Goal: Task Accomplishment & Management: Manage account settings

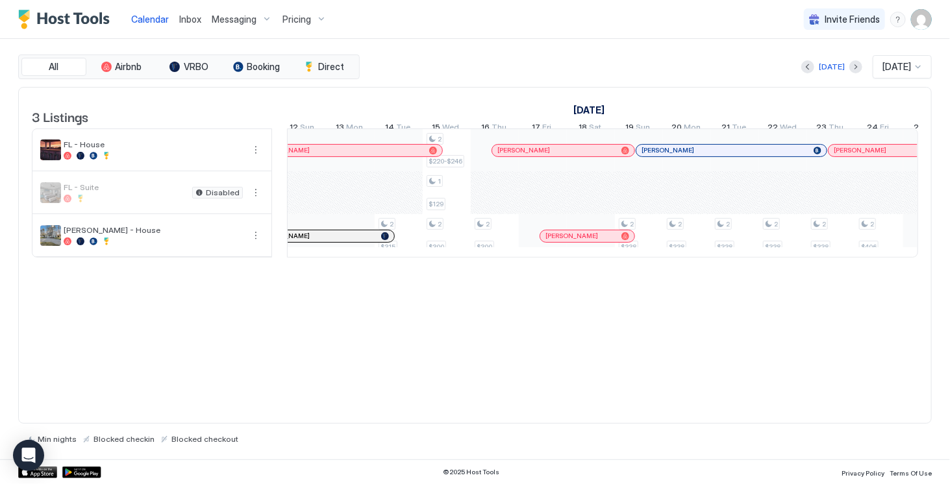
scroll to position [0, 1125]
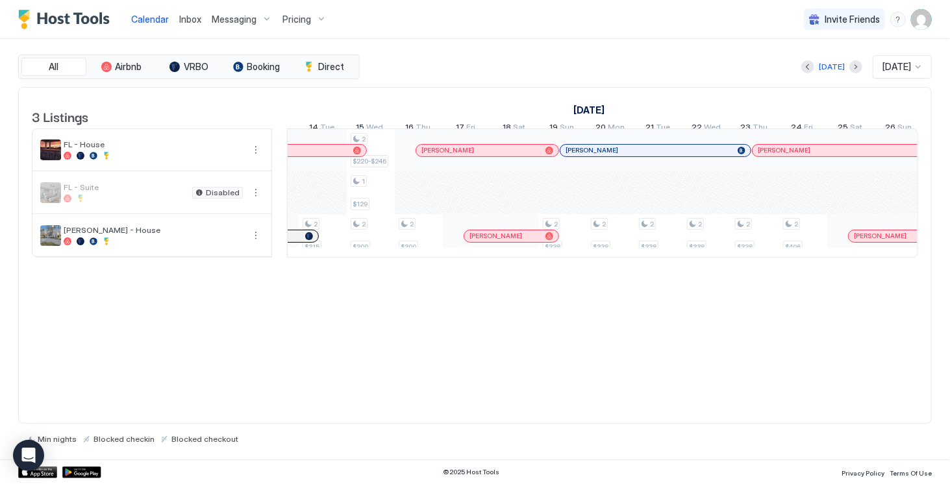
click at [918, 29] on img "User profile" at bounding box center [921, 19] width 21 height 21
click at [819, 73] on span "Settings" at bounding box center [804, 73] width 35 height 12
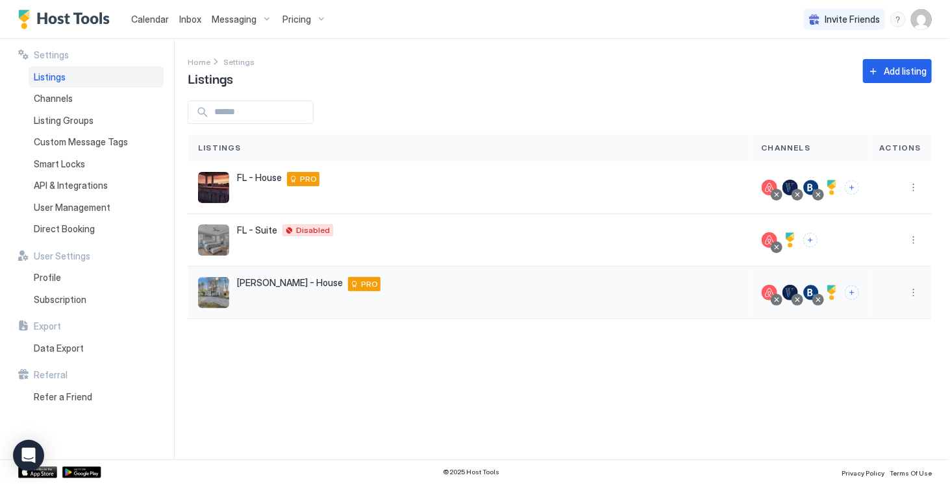
click at [271, 289] on div "[PERSON_NAME] - House [STREET_ADDRESS][PERSON_NAME][PERSON_NAME][US_STATE] PRO" at bounding box center [308, 284] width 143 height 14
click at [912, 291] on button "More options" at bounding box center [913, 293] width 16 height 16
click at [871, 349] on span "Listing Settings" at bounding box center [884, 352] width 58 height 10
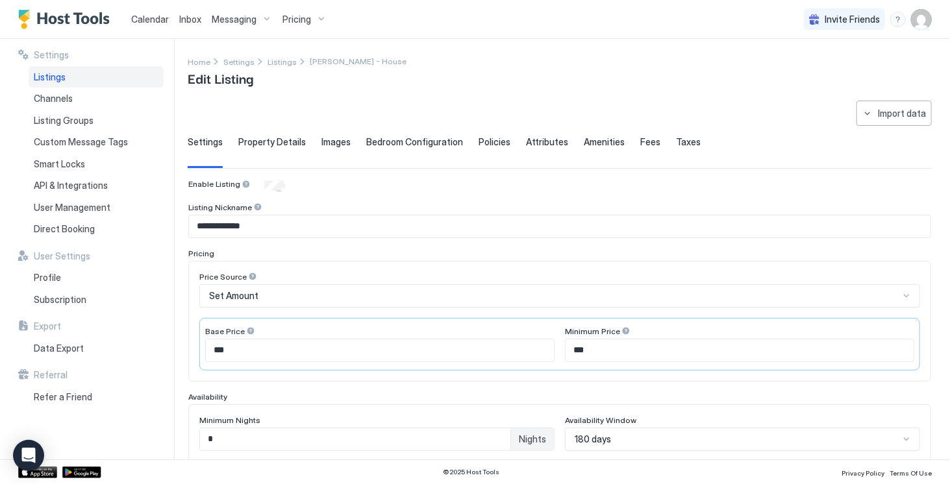
click at [640, 141] on span "Fees" at bounding box center [650, 142] width 20 height 12
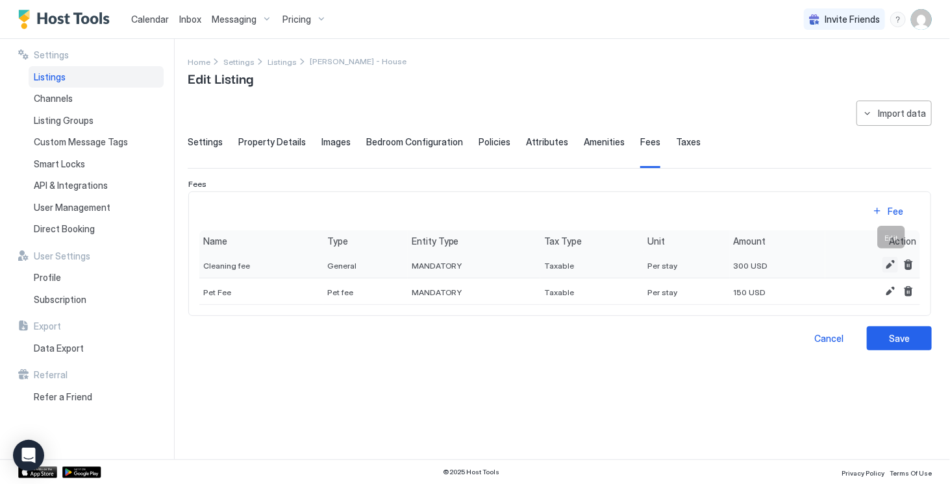
click at [889, 260] on button "Edit" at bounding box center [890, 265] width 16 height 16
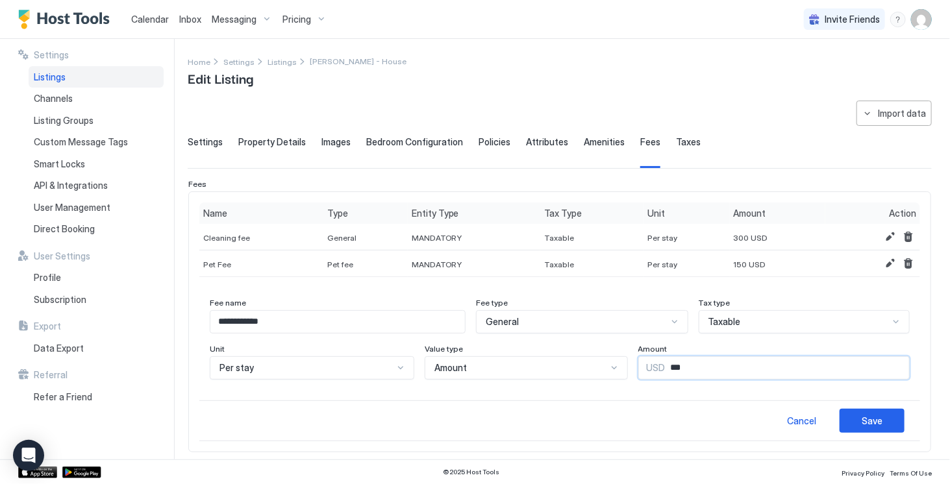
click at [665, 366] on input "***" at bounding box center [786, 368] width 243 height 22
type input "***"
drag, startPoint x: 851, startPoint y: 415, endPoint x: 611, endPoint y: 417, distance: 240.2
click at [611, 417] on div "Cancel Save" at bounding box center [559, 420] width 720 height 41
click at [861, 424] on div "Save" at bounding box center [871, 421] width 21 height 14
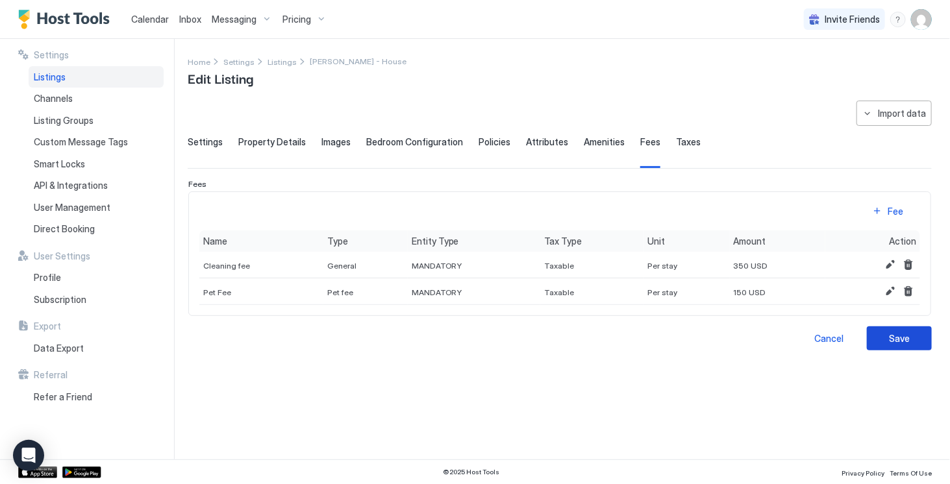
click at [879, 335] on button "Save" at bounding box center [898, 338] width 65 height 24
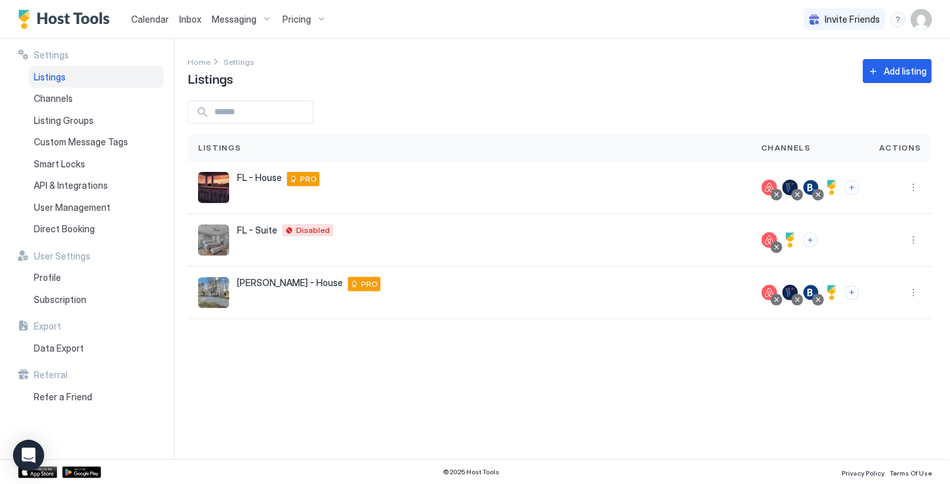
click at [296, 21] on span "Pricing" at bounding box center [296, 20] width 29 height 12
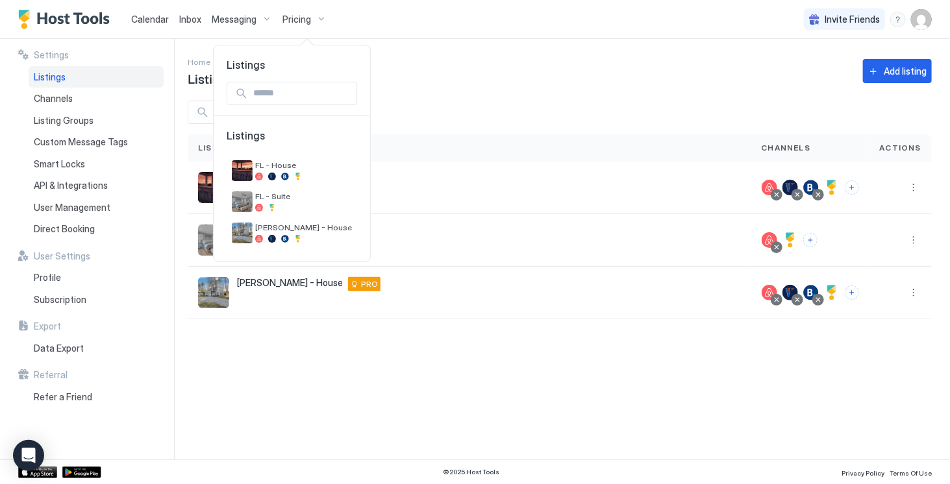
click at [149, 16] on div at bounding box center [475, 242] width 950 height 484
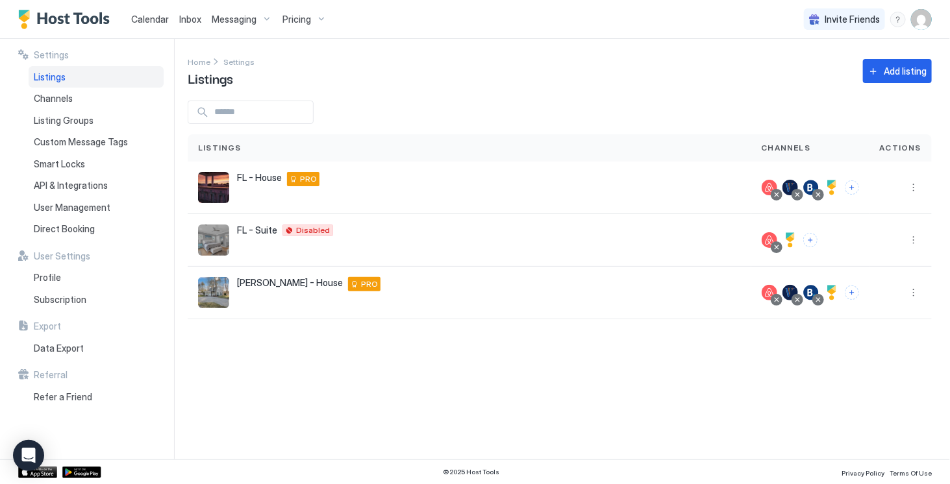
click at [154, 18] on span "Calendar" at bounding box center [150, 19] width 38 height 11
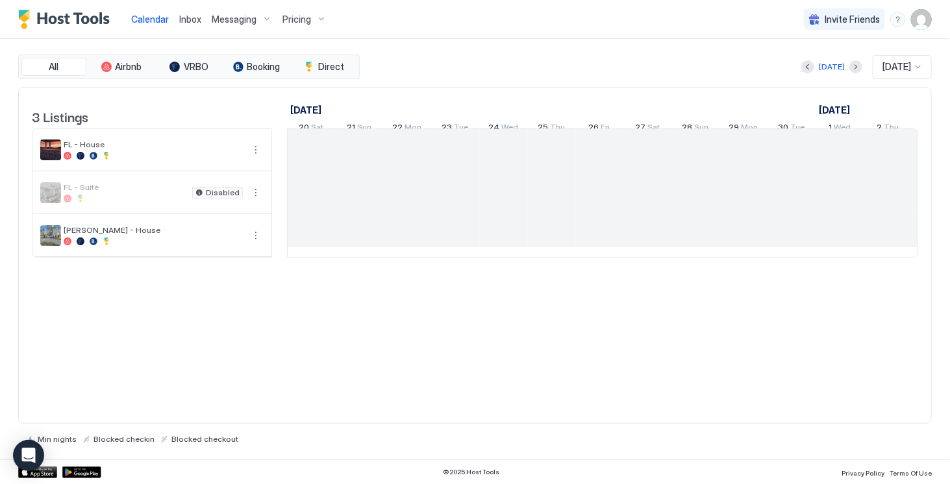
scroll to position [0, 720]
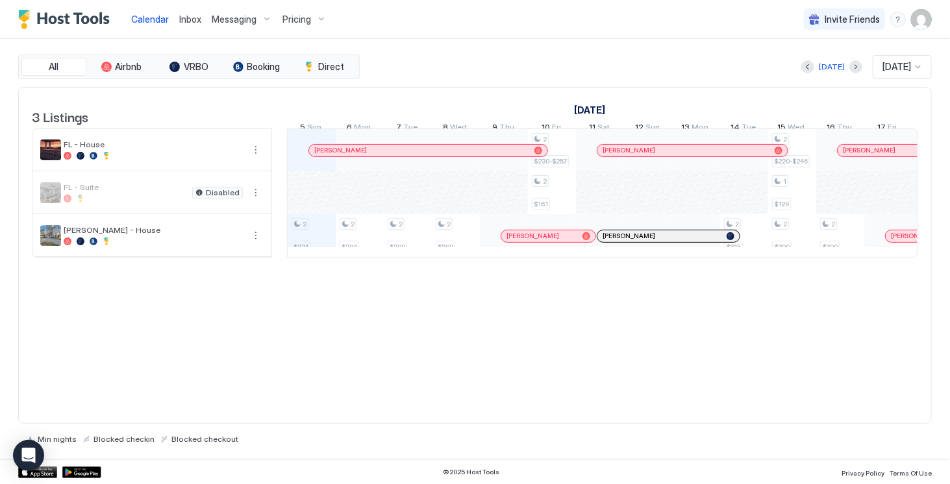
click at [917, 67] on div at bounding box center [918, 67] width 10 height 10
click at [894, 196] on span "[DATE]" at bounding box center [894, 200] width 26 height 10
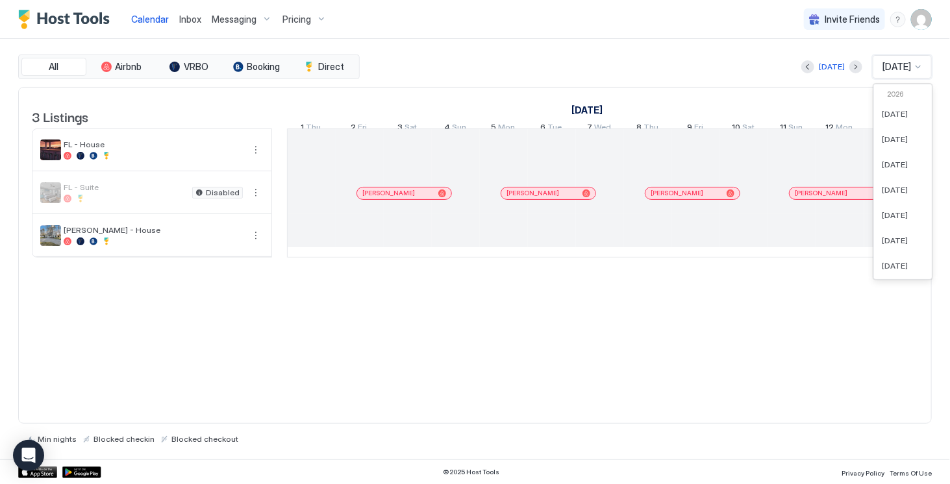
click at [916, 68] on div at bounding box center [918, 67] width 10 height 10
click at [900, 141] on span "[DATE]" at bounding box center [894, 139] width 26 height 10
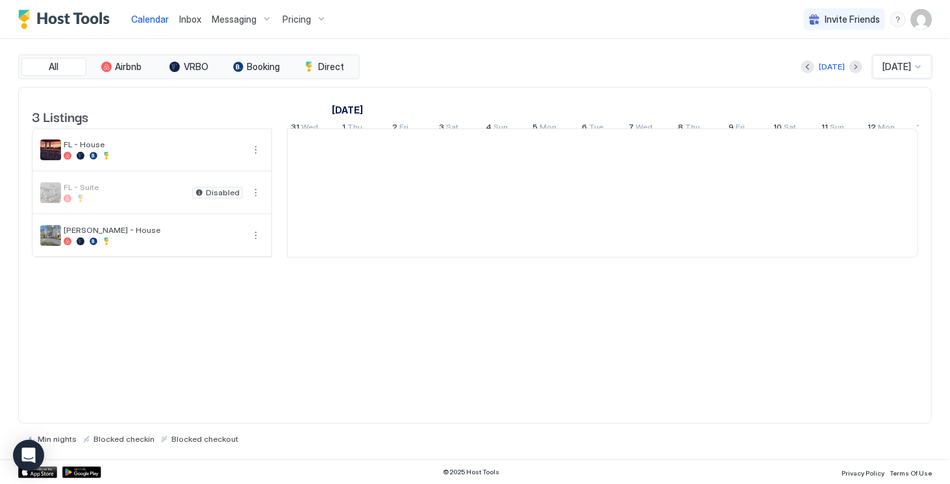
scroll to position [0, 990]
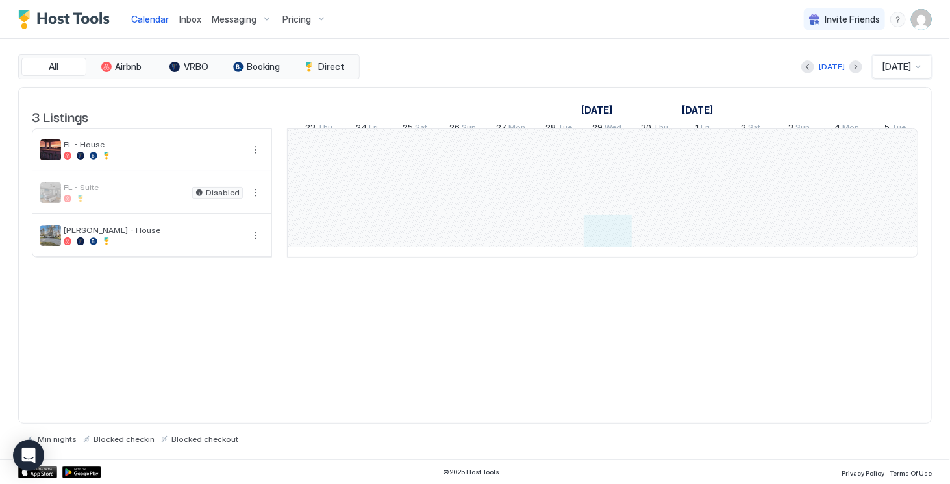
click at [586, 239] on div "[PERSON_NAME]" at bounding box center [800, 193] width 2546 height 128
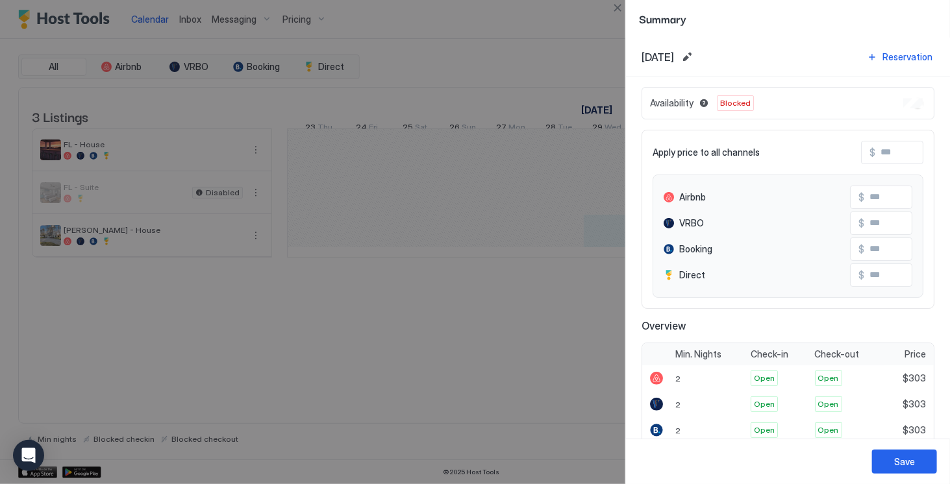
click at [581, 67] on div at bounding box center [475, 242] width 950 height 484
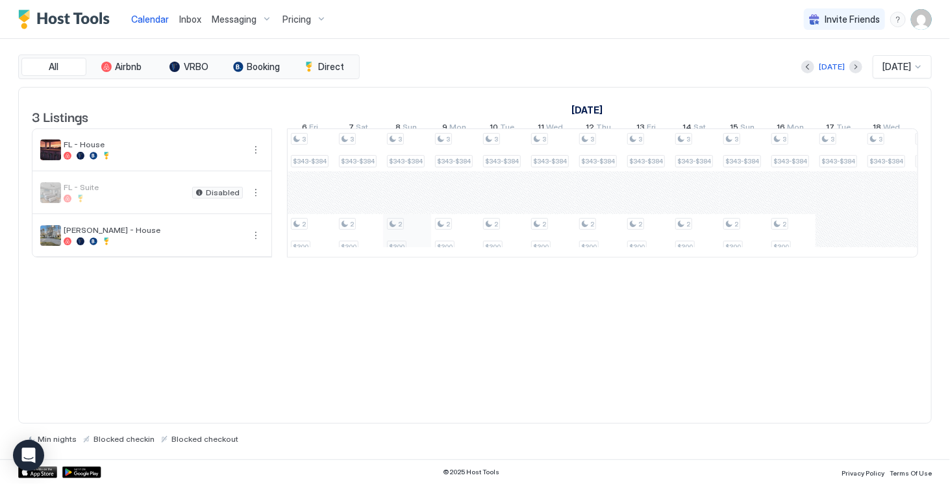
click at [391, 251] on div "3 $283-$317 2 $300 3 $257-$288 2 $300 3 $257-$288 2 $300 3 $257-$288 2 $300 3 $…" at bounding box center [599, 193] width 2546 height 128
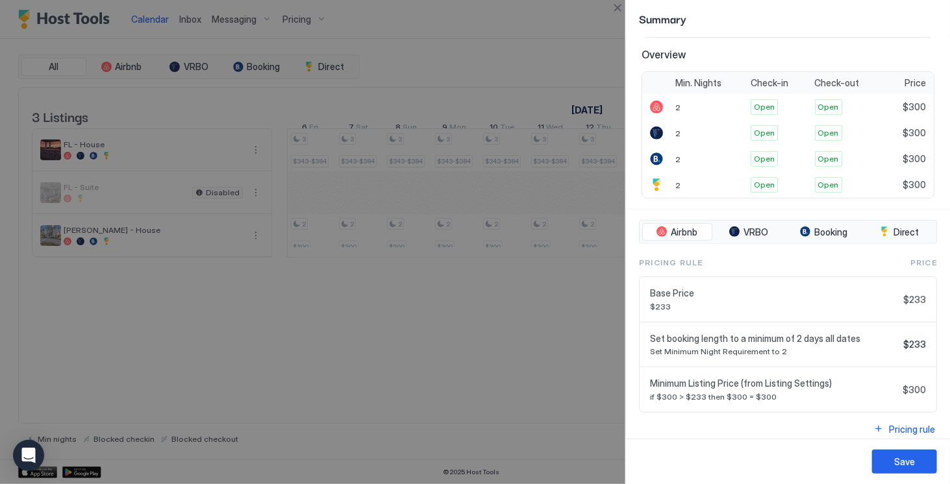
click at [535, 356] on div at bounding box center [475, 242] width 950 height 484
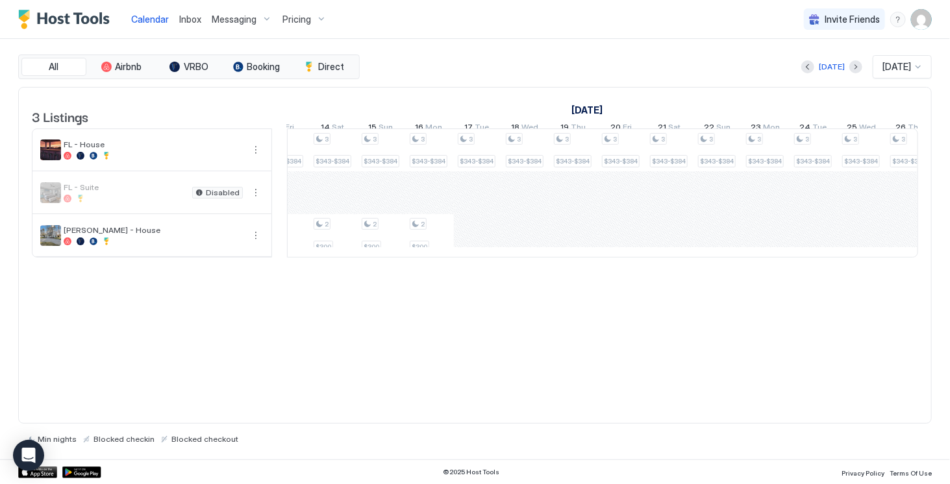
click at [473, 247] on div "3 $283-$317 2 $300 3 $257-$288 2 $300 3 $257-$288 2 $300 3 $257-$288 2 $300 3 $…" at bounding box center [238, 193] width 2546 height 128
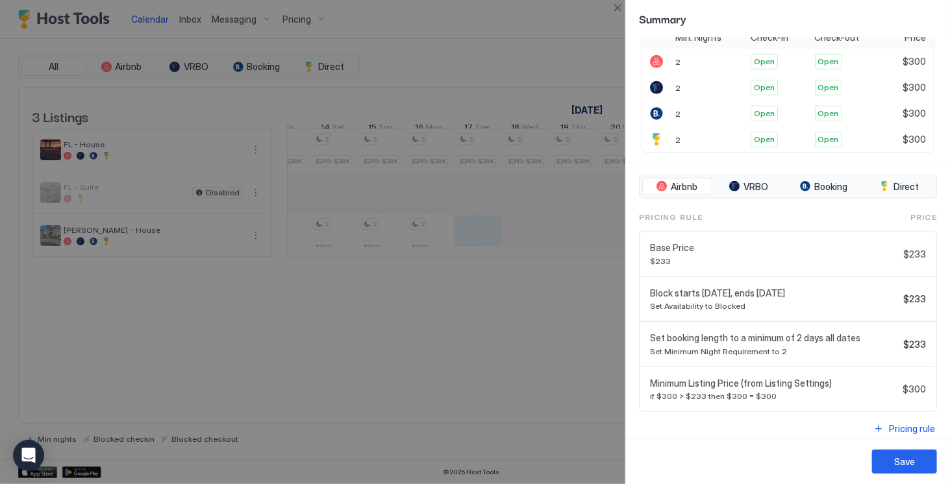
click at [534, 313] on div at bounding box center [475, 242] width 950 height 484
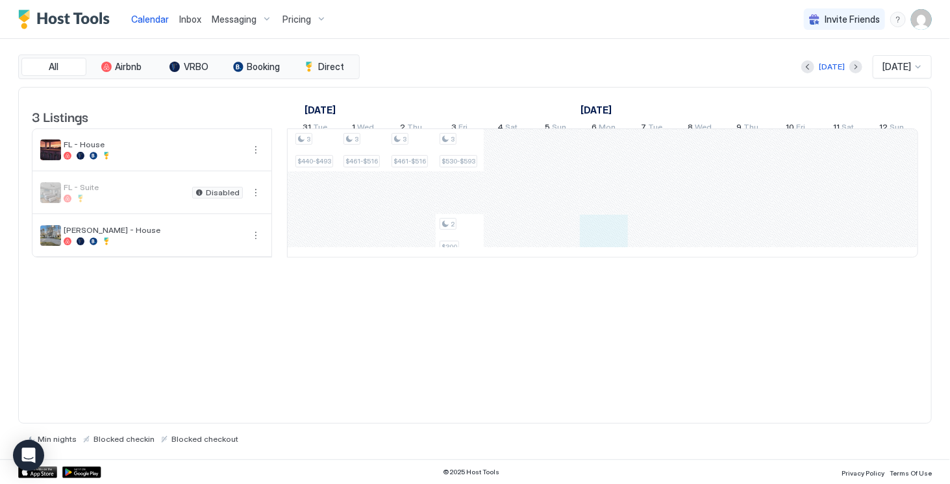
click at [310, 24] on div "Pricing" at bounding box center [304, 19] width 55 height 22
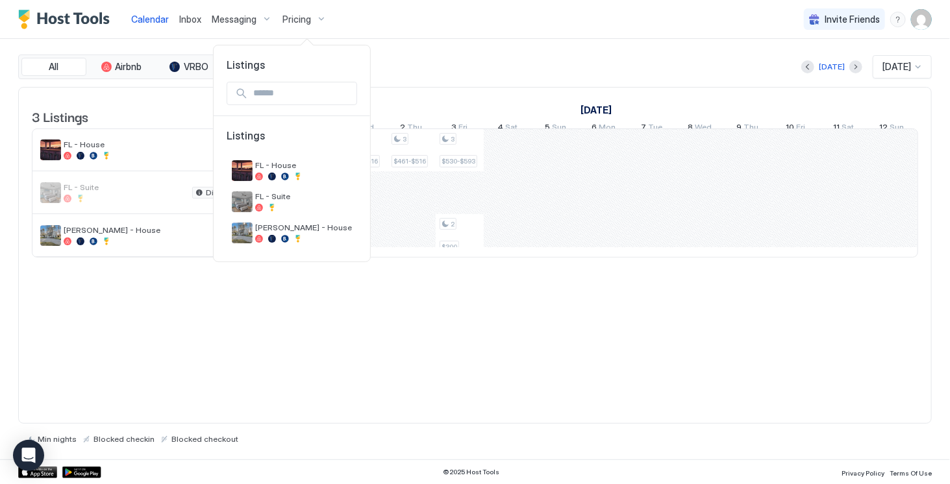
click at [319, 18] on div at bounding box center [475, 242] width 950 height 484
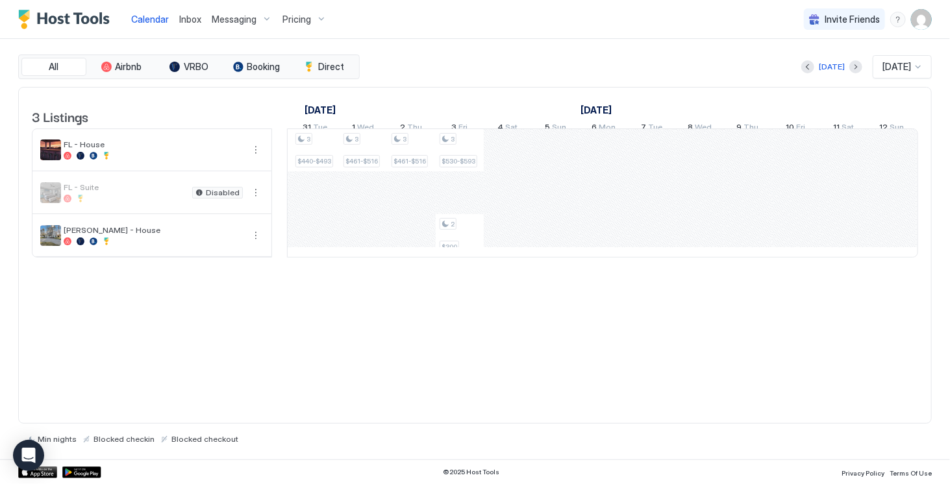
click at [373, 28] on div "Calendar Inbox Messaging Pricing Invite Friends TR" at bounding box center [475, 19] width 950 height 39
click at [315, 18] on div "Pricing" at bounding box center [304, 19] width 55 height 22
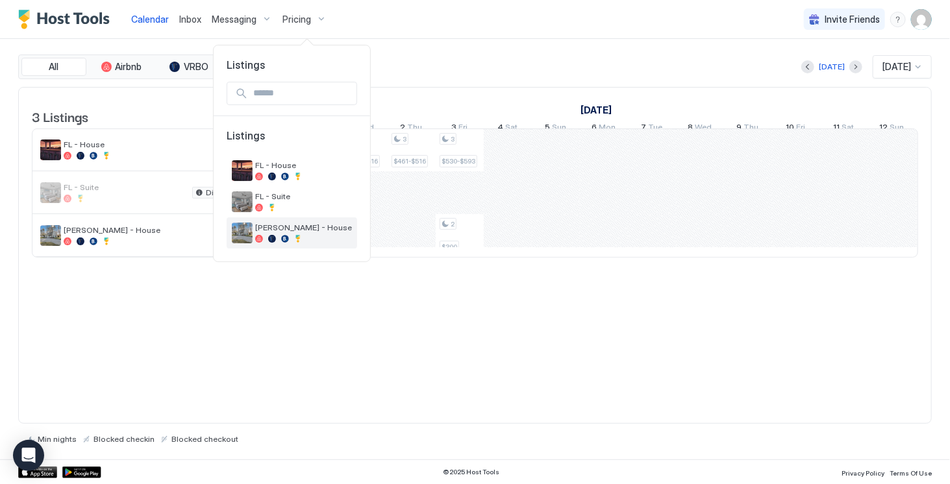
click at [290, 238] on div at bounding box center [303, 239] width 97 height 8
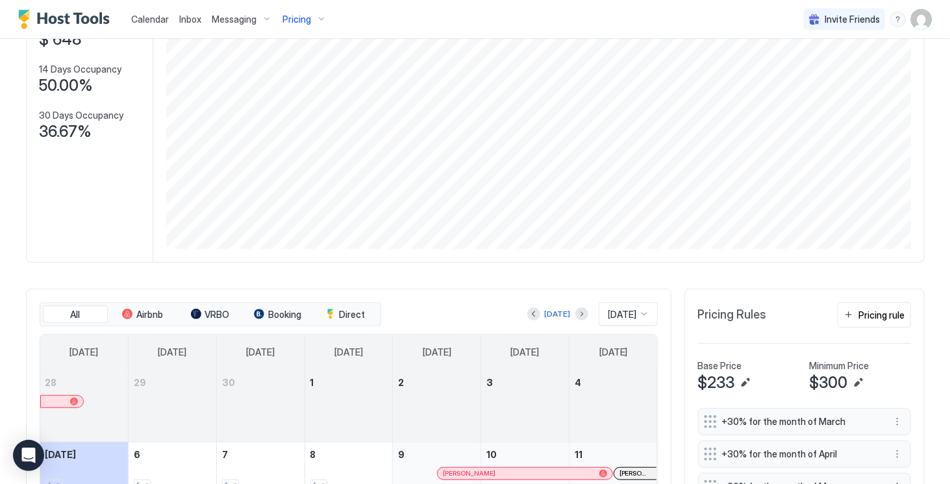
scroll to position [180, 0]
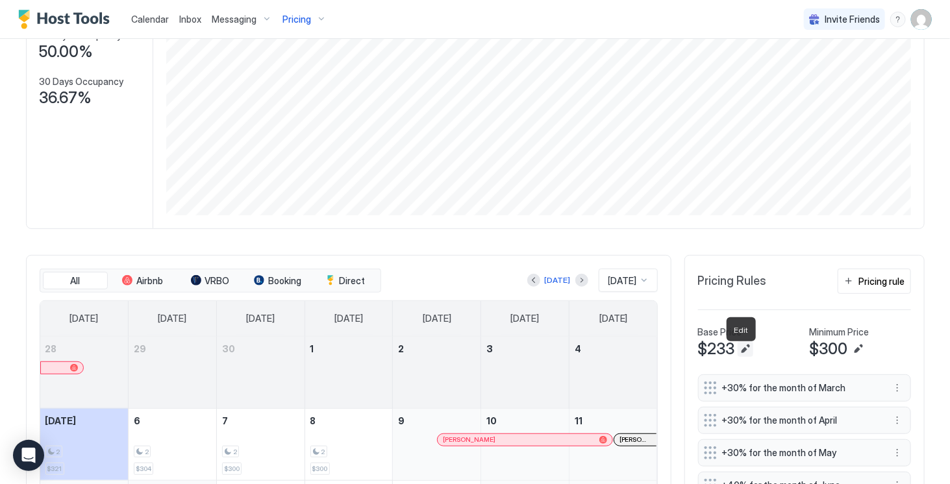
click at [740, 357] on button "Edit" at bounding box center [745, 349] width 16 height 16
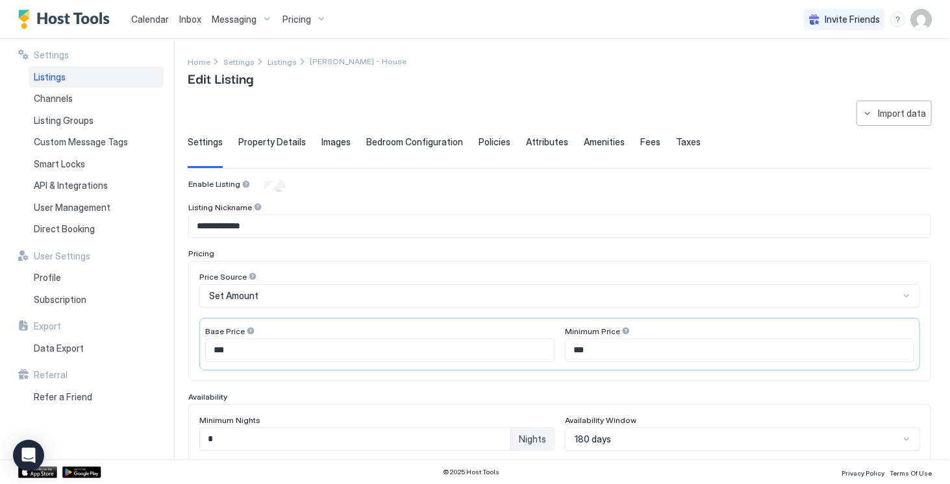
click at [307, 345] on input "***" at bounding box center [380, 350] width 348 height 22
type input "*"
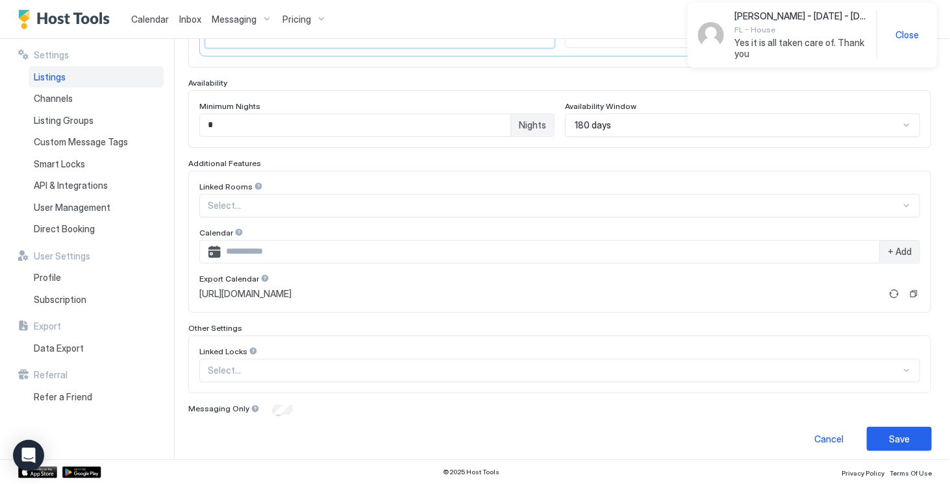
scroll to position [315, 0]
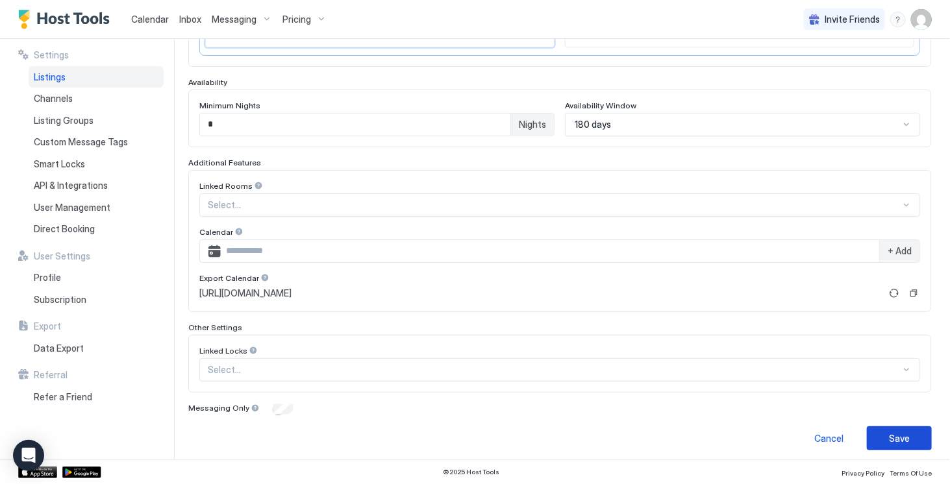
type input "***"
click at [889, 434] on div "Save" at bounding box center [899, 439] width 21 height 14
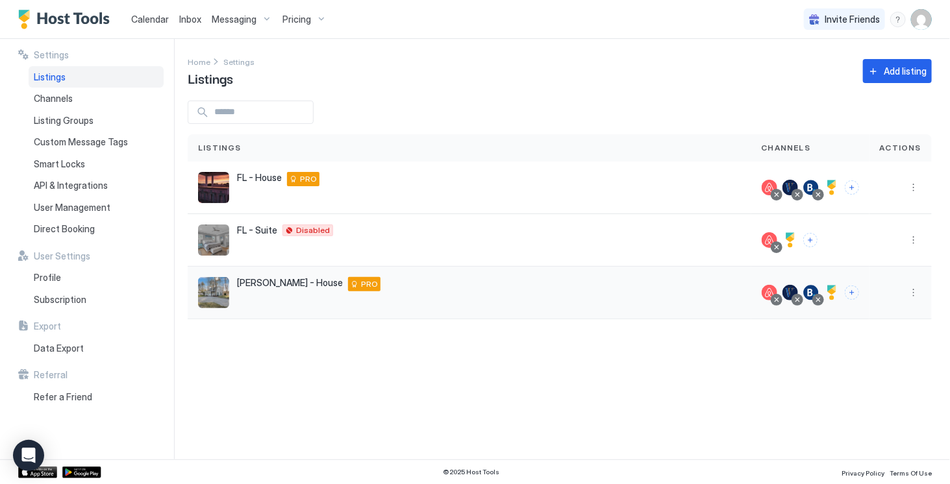
click at [265, 301] on div "[PERSON_NAME] - House [STREET_ADDRESS][PERSON_NAME][PERSON_NAME][US_STATE] PRO" at bounding box center [469, 292] width 543 height 31
click at [914, 295] on button "More options" at bounding box center [913, 293] width 16 height 16
click at [868, 350] on span "Listing Settings" at bounding box center [884, 352] width 58 height 10
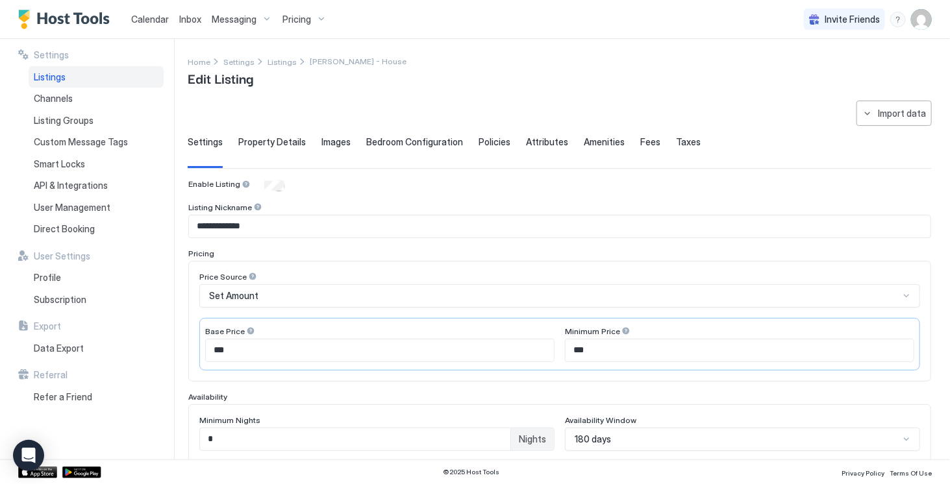
type input "***"
click at [278, 143] on span "Property Details" at bounding box center [271, 142] width 67 height 12
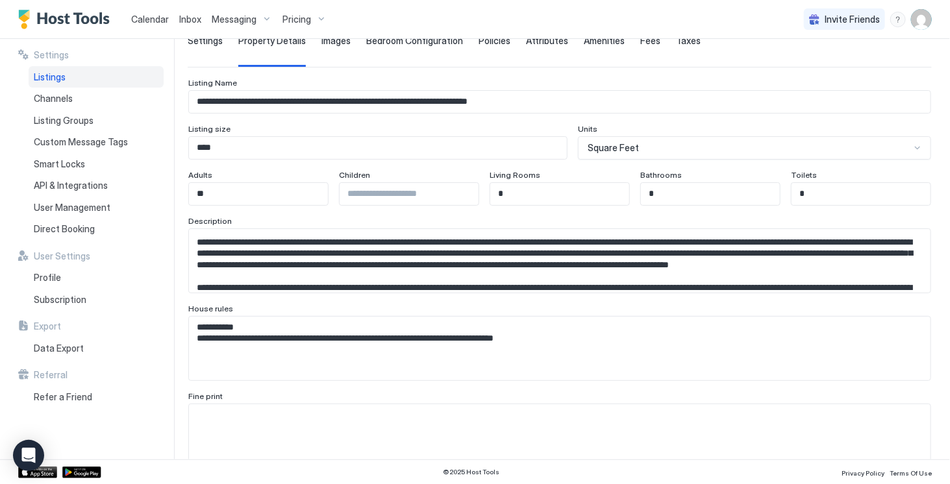
scroll to position [73, 0]
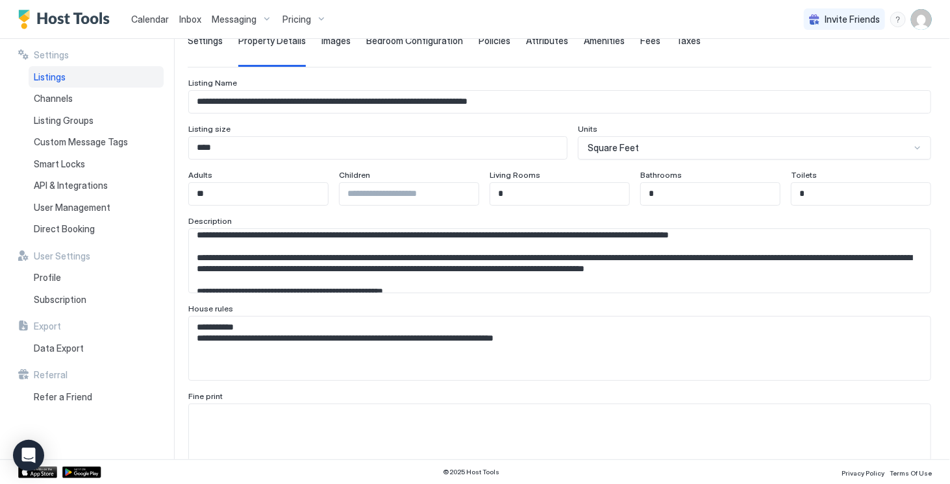
click at [348, 320] on textarea "**********" at bounding box center [555, 349] width 732 height 64
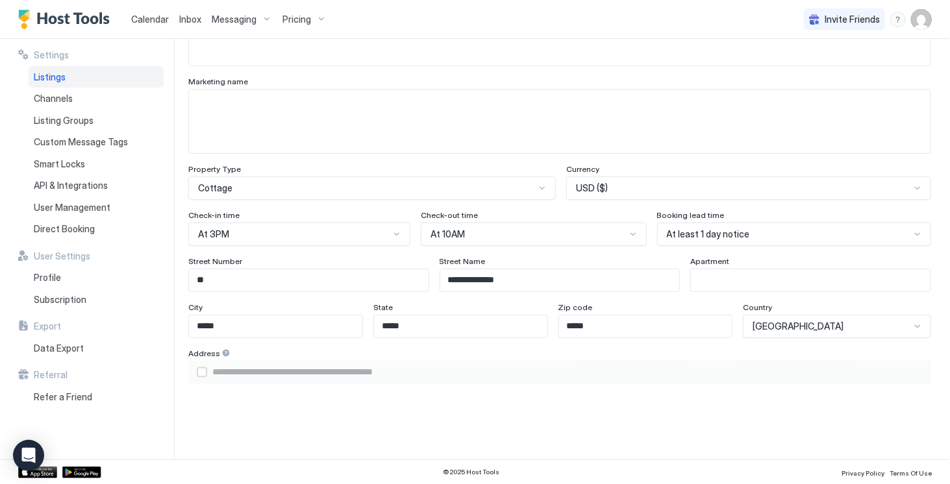
scroll to position [707, 0]
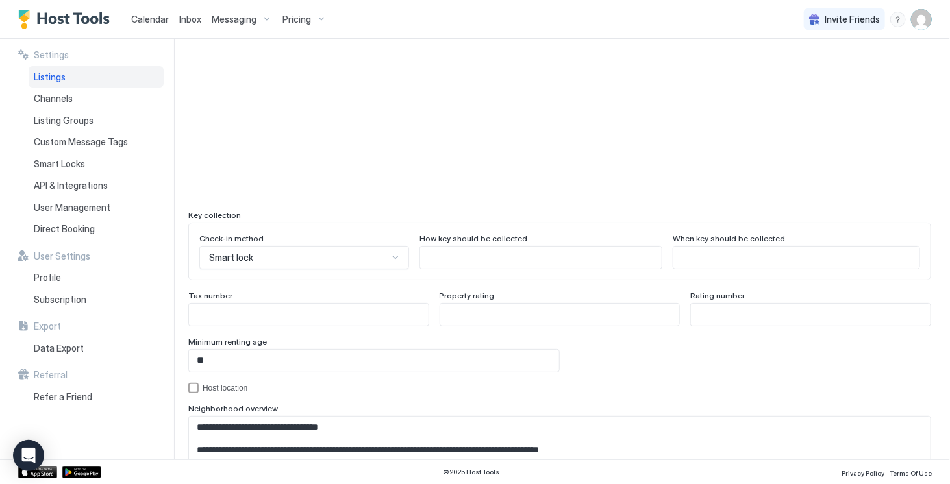
type textarea "**********"
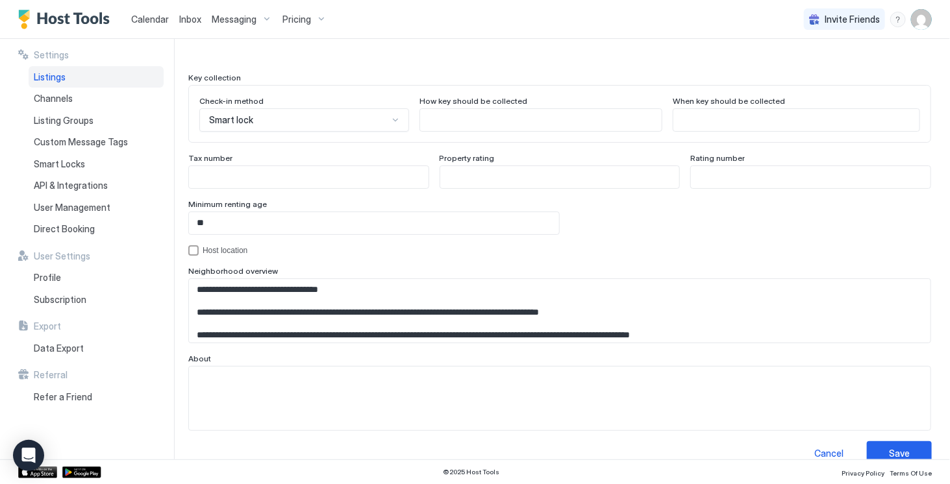
scroll to position [1180, 0]
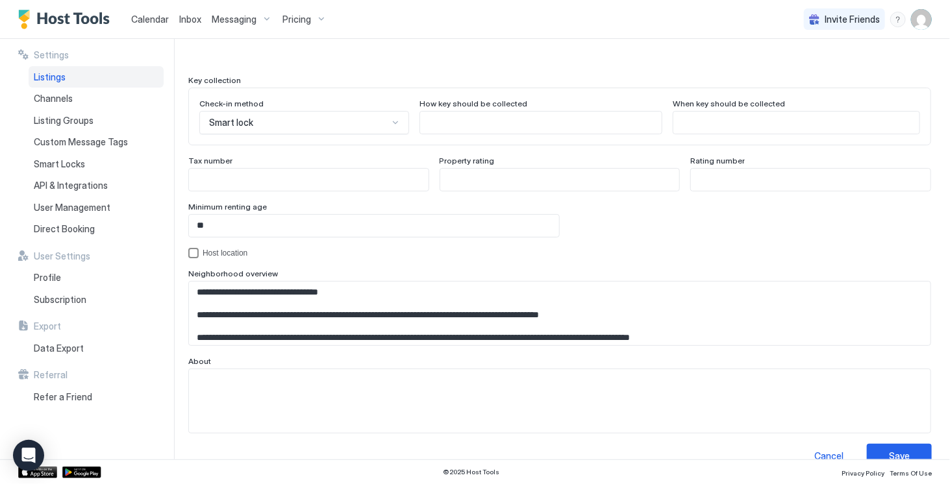
click at [195, 248] on div "hostLocation" at bounding box center [193, 253] width 10 height 10
click at [195, 249] on icon "hostLocation" at bounding box center [194, 253] width 8 height 8
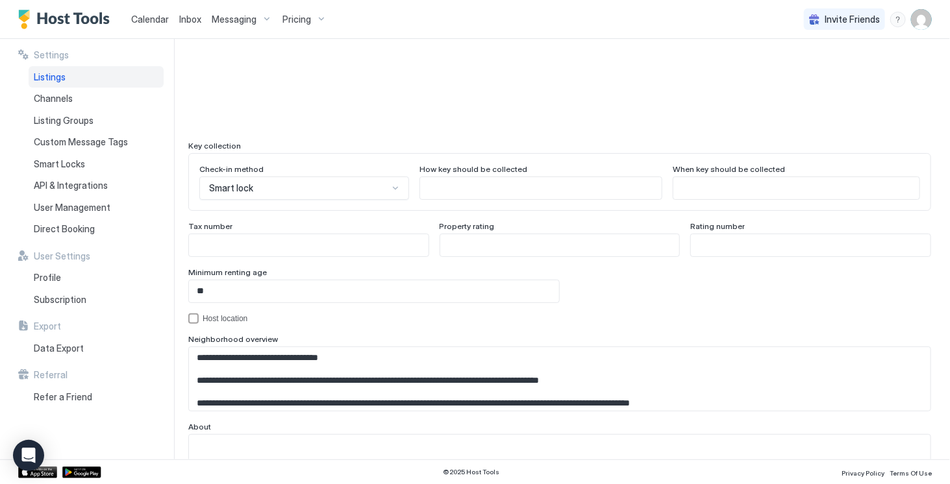
scroll to position [1200, 0]
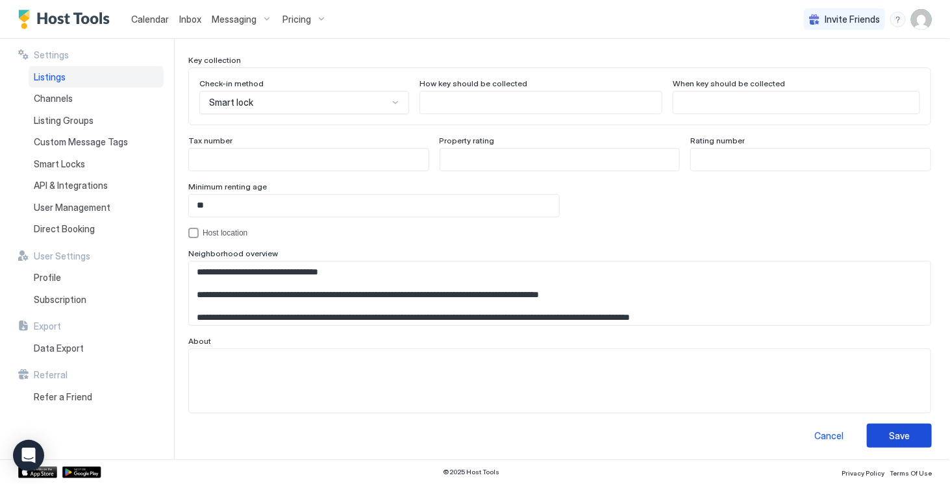
click at [890, 430] on div "Save" at bounding box center [899, 436] width 21 height 14
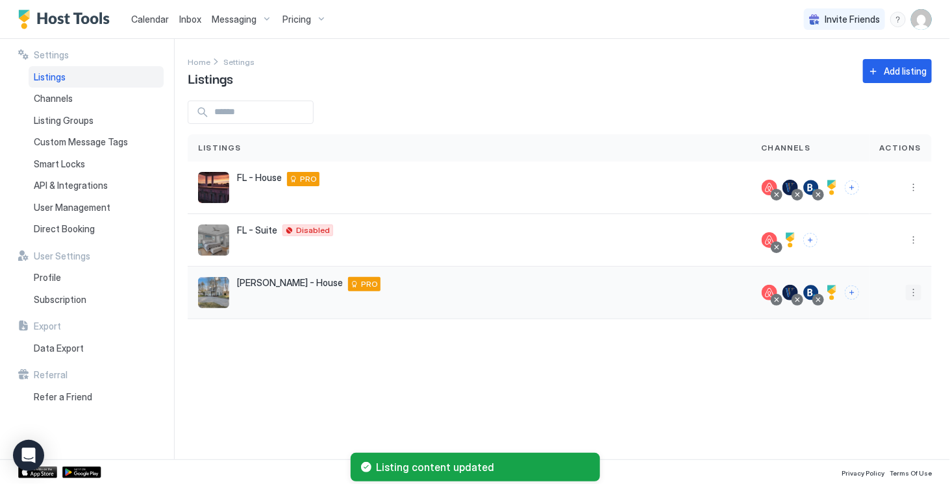
click at [913, 293] on button "More options" at bounding box center [913, 293] width 16 height 16
click at [884, 353] on span "Listing Settings" at bounding box center [884, 352] width 58 height 10
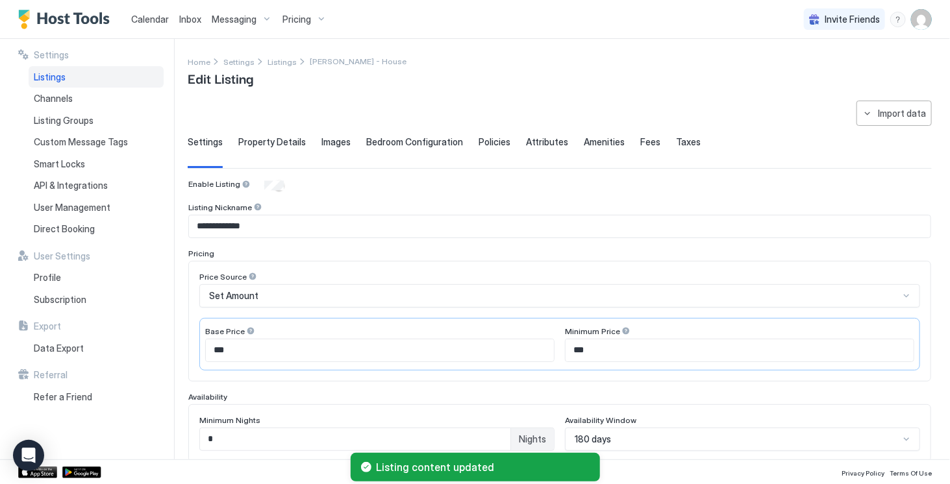
type textarea "**********"
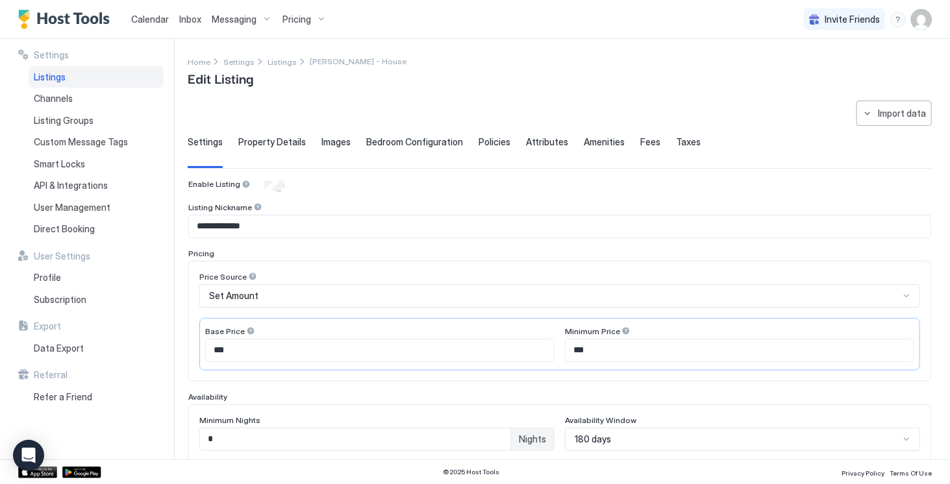
click at [327, 144] on span "Images" at bounding box center [335, 142] width 29 height 12
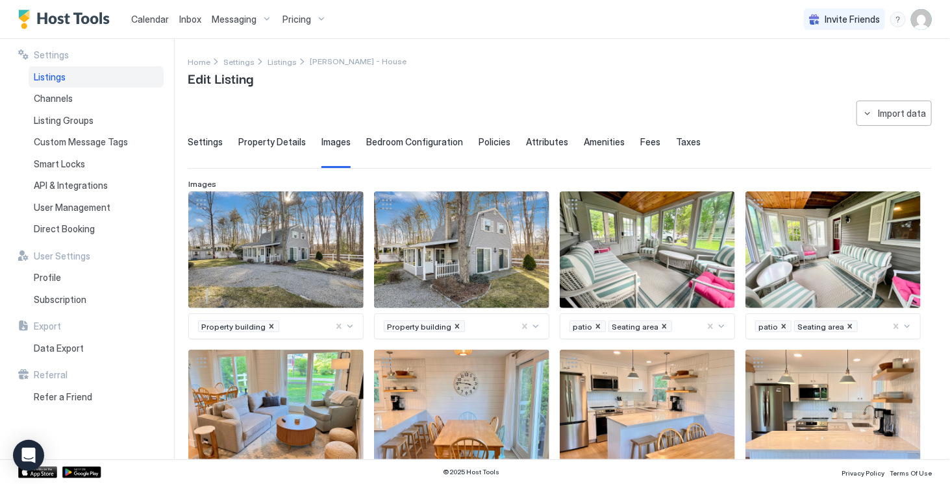
click at [417, 143] on span "Bedroom Configuration" at bounding box center [414, 142] width 97 height 12
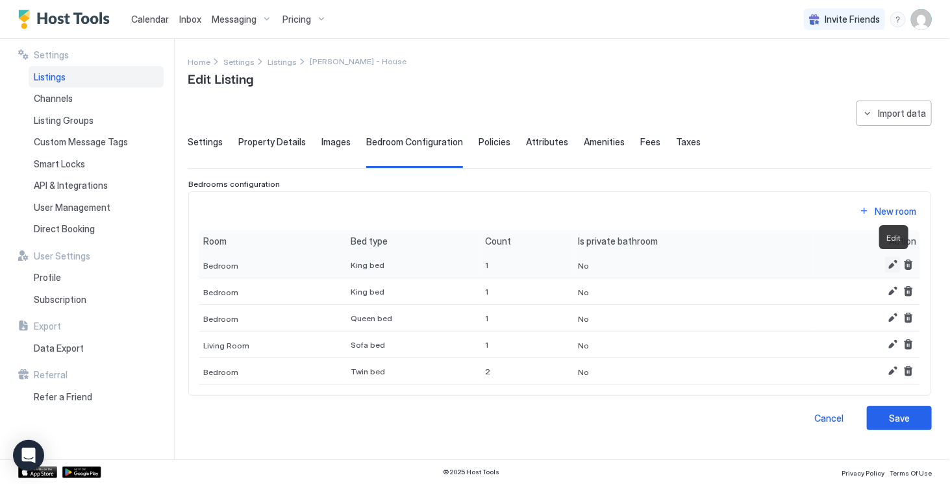
click at [893, 261] on button "Edit" at bounding box center [893, 265] width 16 height 16
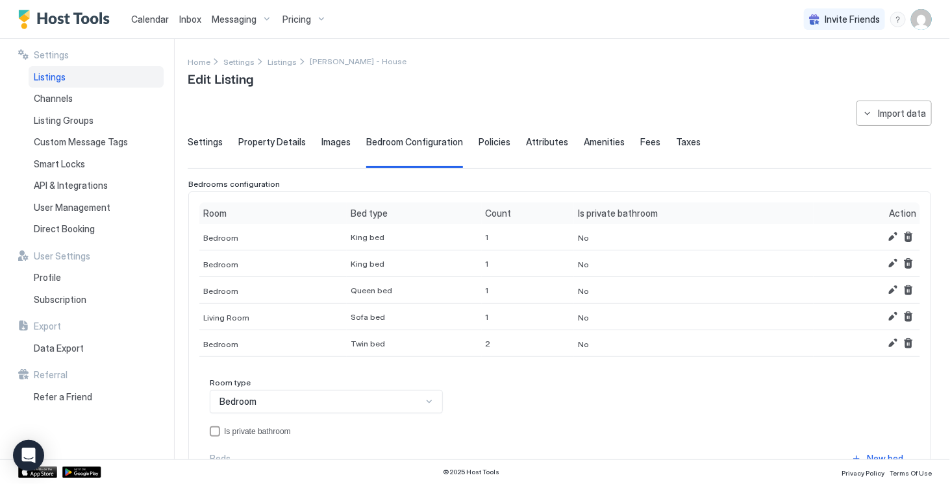
click at [424, 396] on div "Bedroom" at bounding box center [326, 401] width 233 height 23
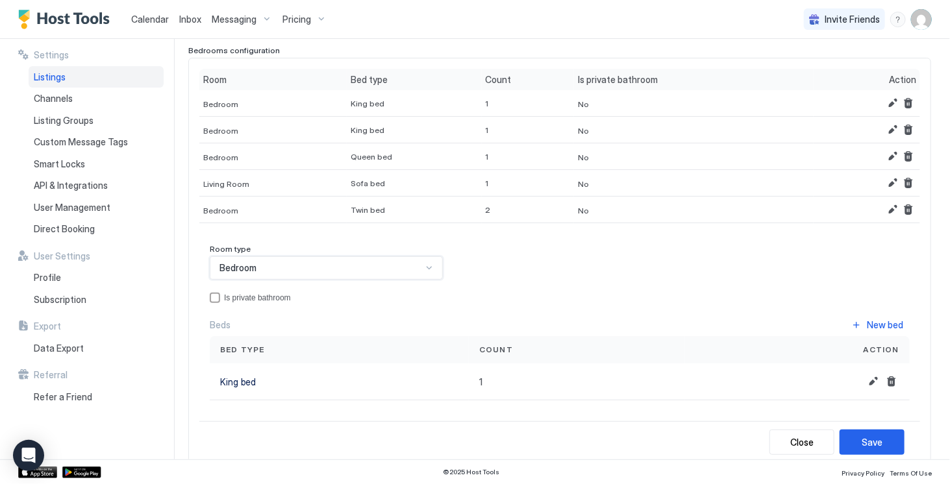
scroll to position [119, 0]
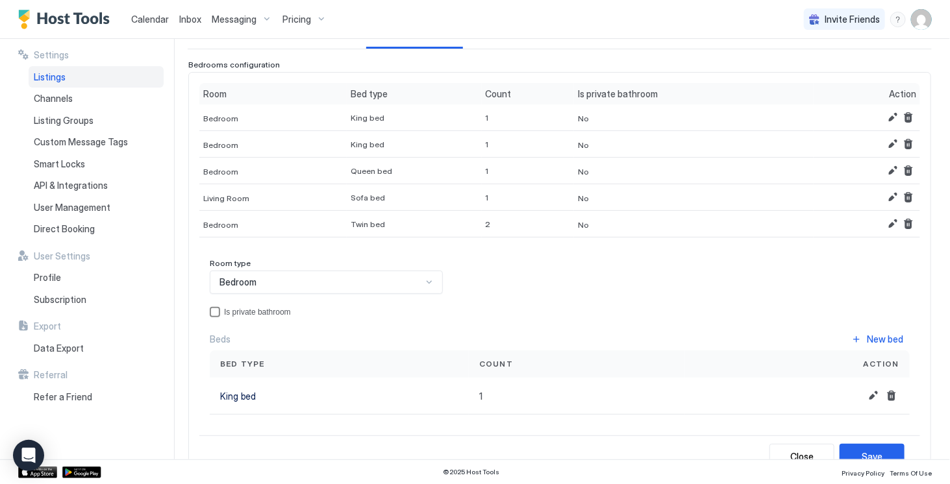
click at [216, 312] on div "privateBathroom" at bounding box center [215, 312] width 10 height 10
click at [863, 451] on div "Save" at bounding box center [871, 457] width 21 height 14
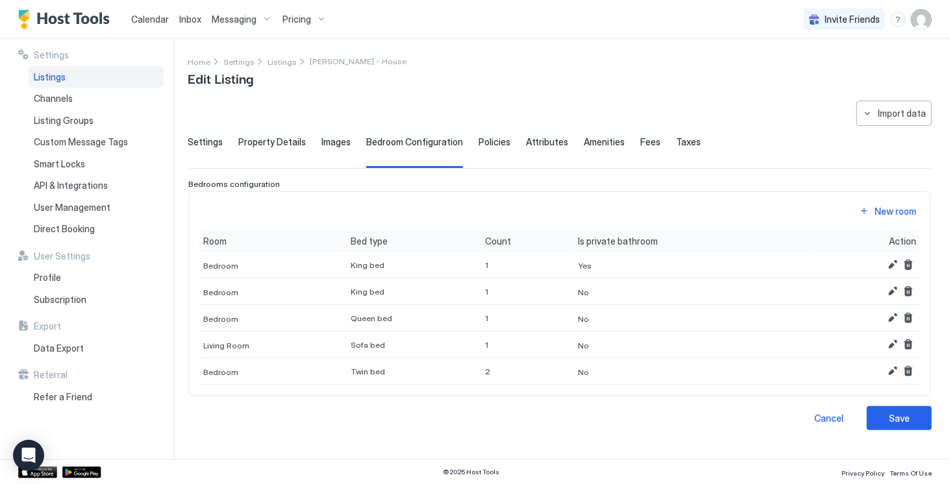
scroll to position [0, 0]
click at [485, 146] on span "Policies" at bounding box center [494, 142] width 32 height 12
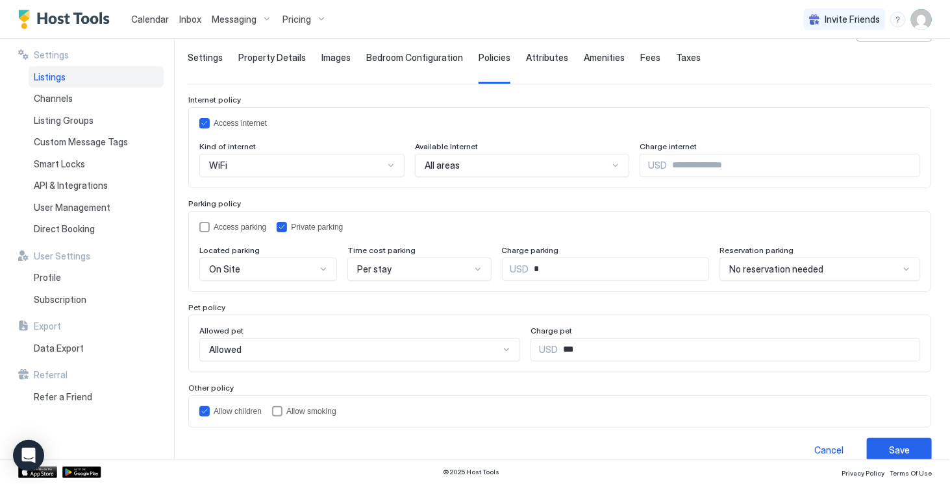
scroll to position [99, 0]
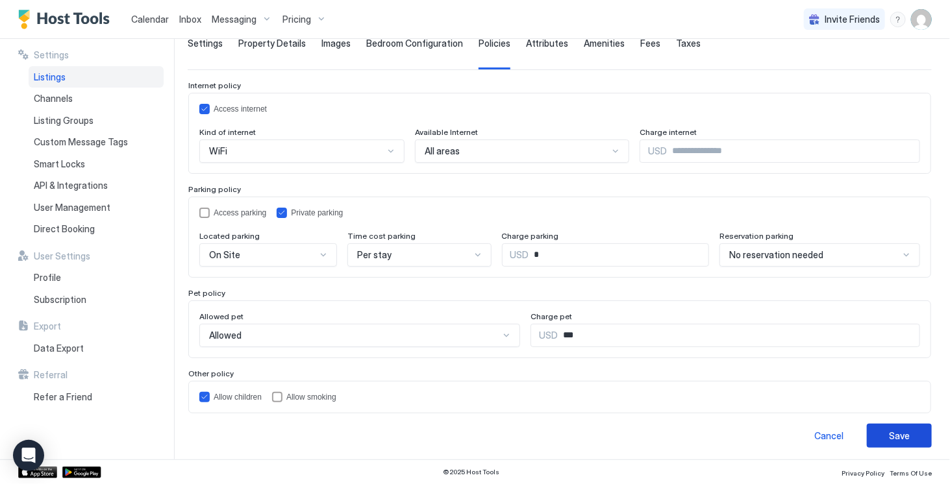
click at [889, 433] on div "Save" at bounding box center [899, 436] width 21 height 14
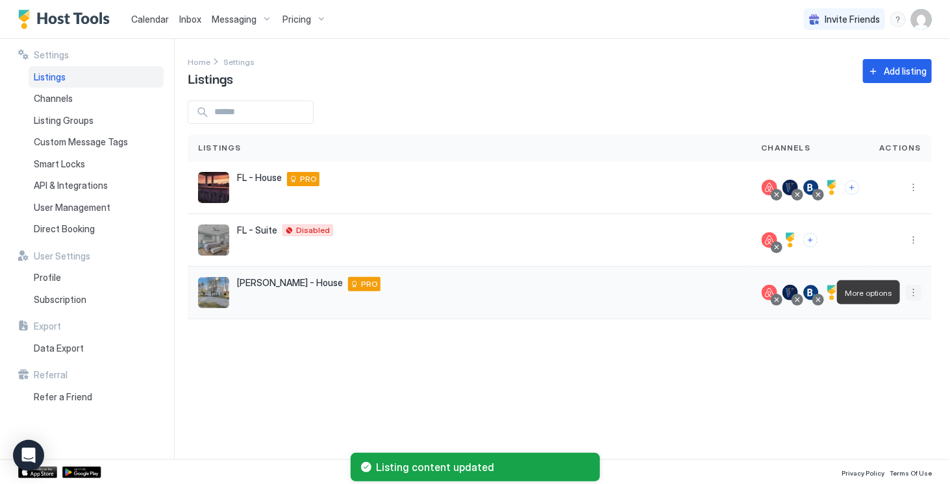
click at [914, 296] on button "More options" at bounding box center [913, 293] width 16 height 16
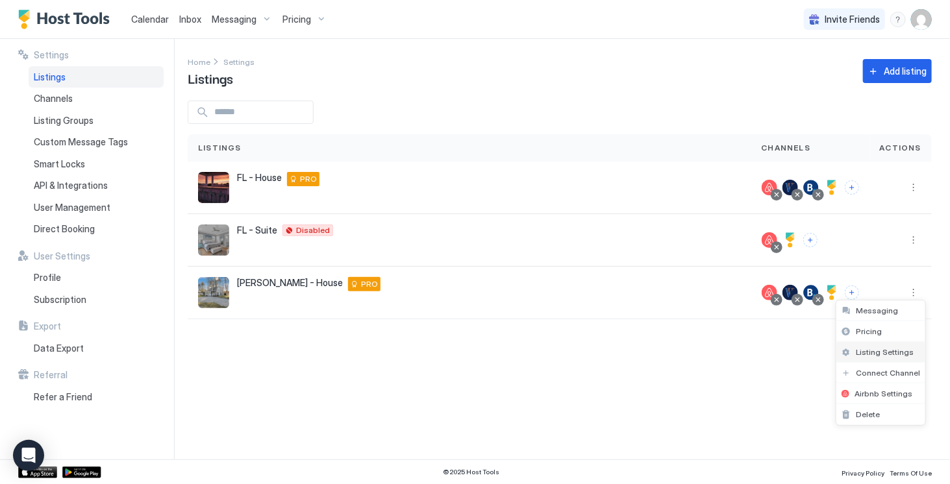
click at [875, 350] on span "Listing Settings" at bounding box center [884, 352] width 58 height 10
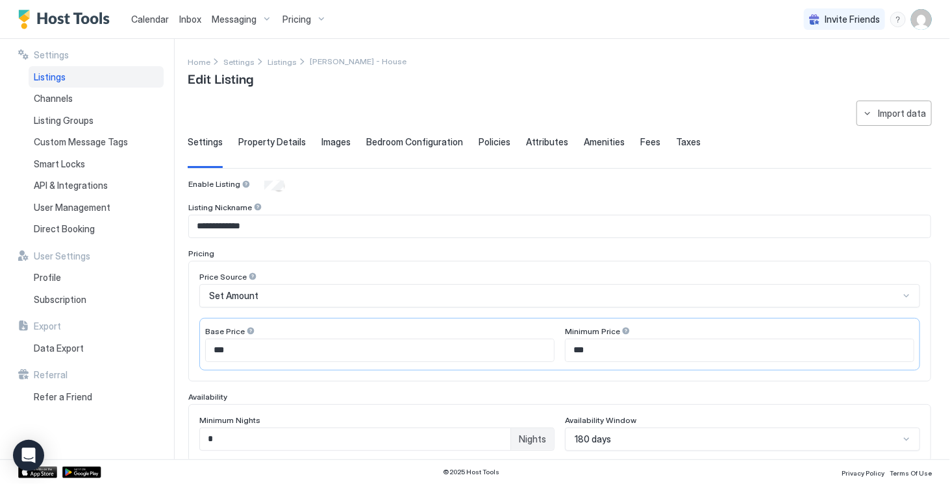
click at [484, 140] on span "Policies" at bounding box center [494, 142] width 32 height 12
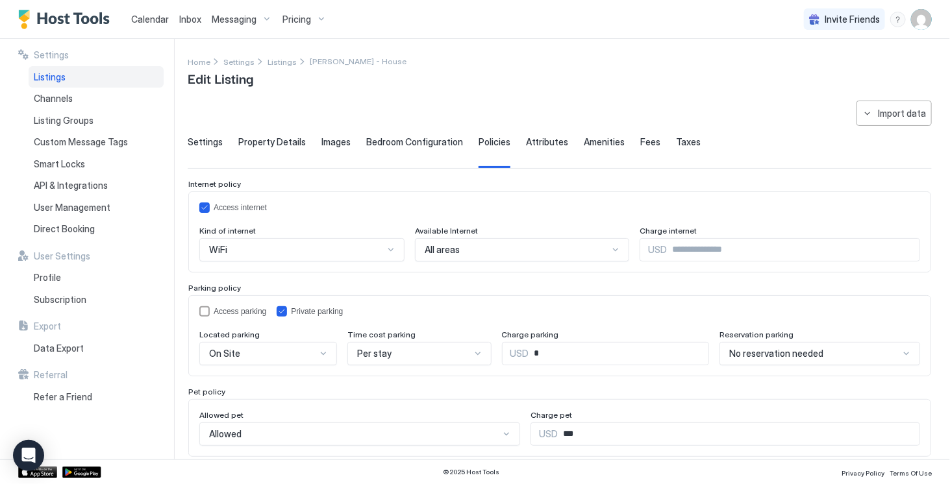
click at [538, 145] on span "Attributes" at bounding box center [547, 142] width 42 height 12
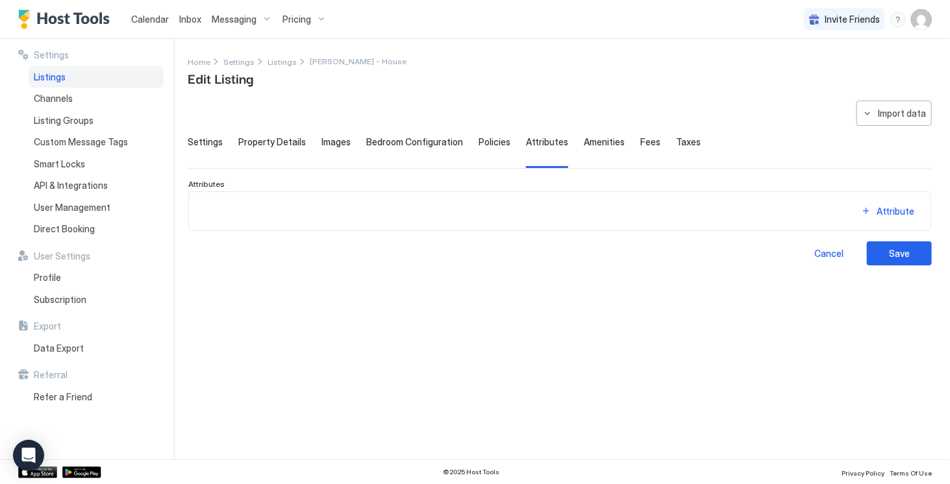
click at [586, 140] on span "Amenities" at bounding box center [603, 142] width 41 height 12
click at [640, 141] on span "Fees" at bounding box center [650, 142] width 20 height 12
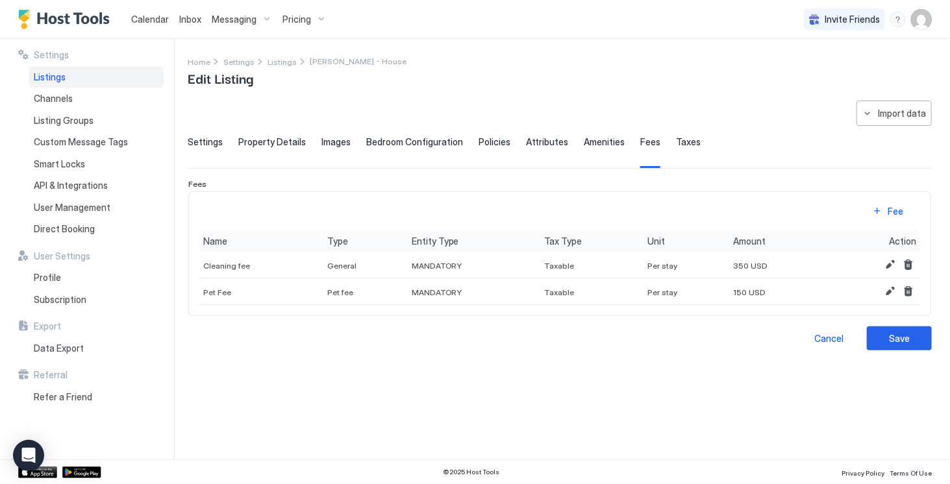
click at [676, 141] on span "Taxes" at bounding box center [688, 142] width 25 height 12
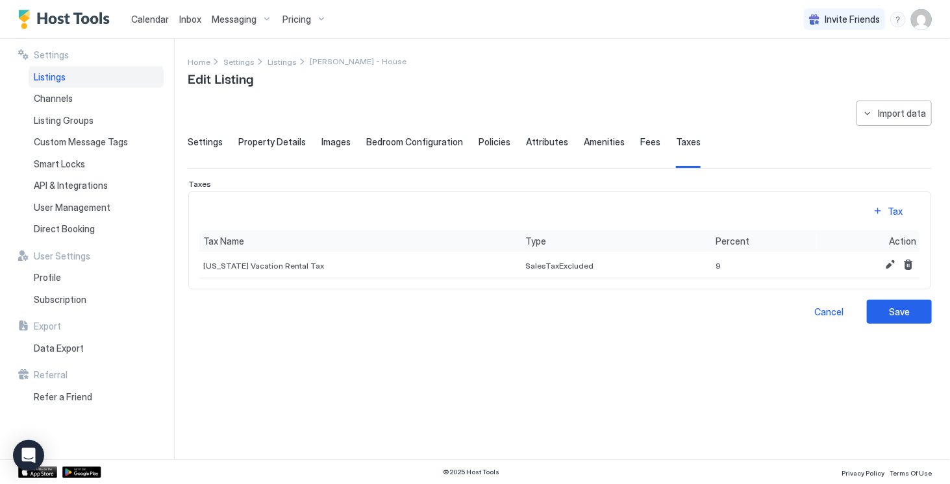
click at [640, 142] on span "Fees" at bounding box center [650, 142] width 20 height 12
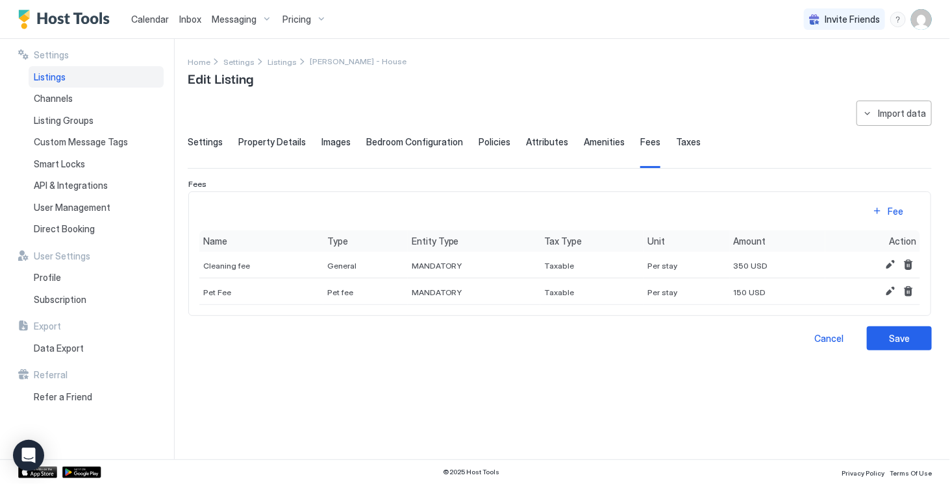
click at [676, 142] on span "Taxes" at bounding box center [688, 142] width 25 height 12
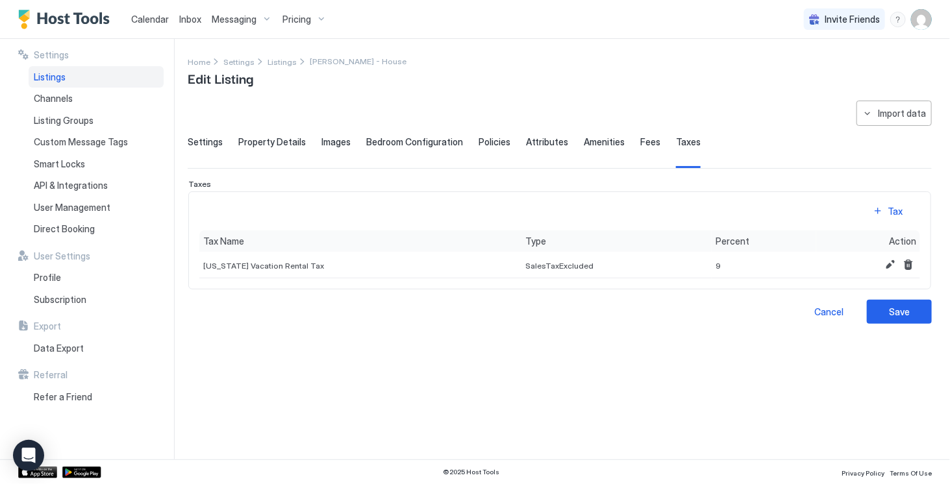
click at [640, 141] on span "Fees" at bounding box center [650, 142] width 20 height 12
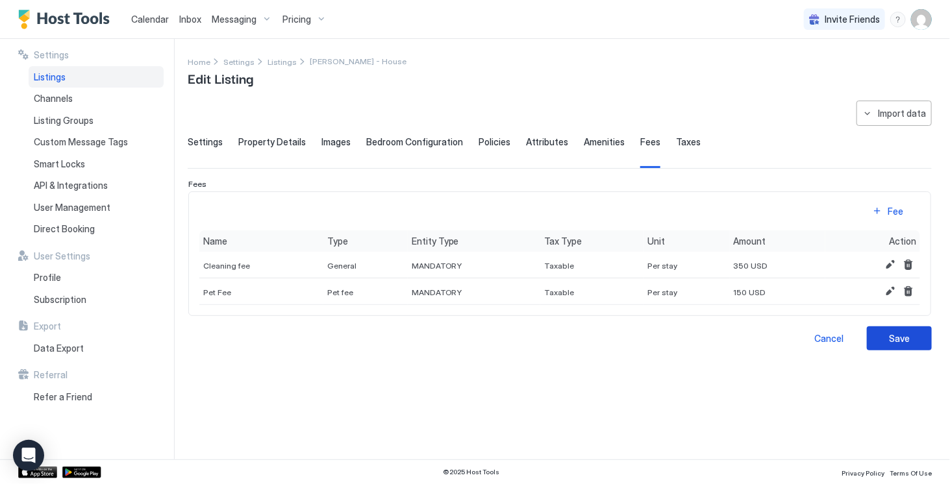
click at [894, 334] on div "Save" at bounding box center [899, 339] width 21 height 14
click at [894, 337] on div "Save" at bounding box center [899, 339] width 21 height 14
click at [88, 227] on span "Direct Booking" at bounding box center [64, 229] width 61 height 12
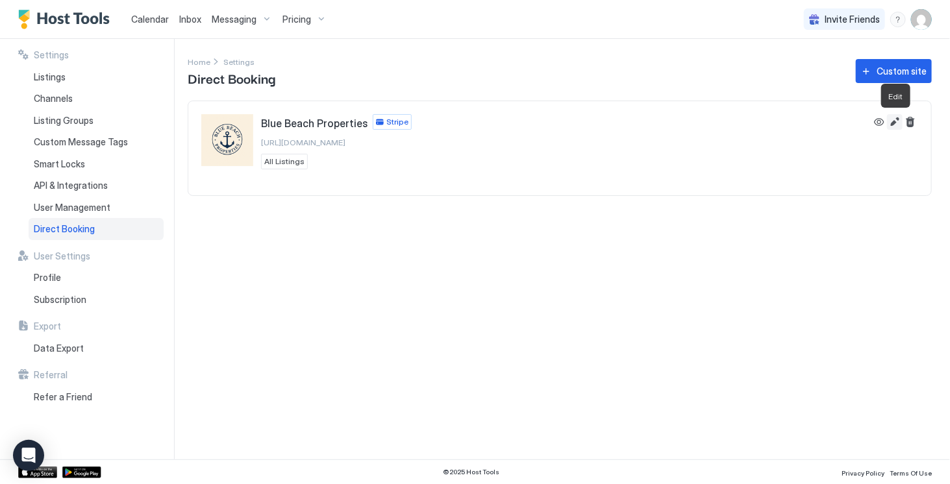
click at [899, 121] on button "Edit" at bounding box center [895, 122] width 16 height 16
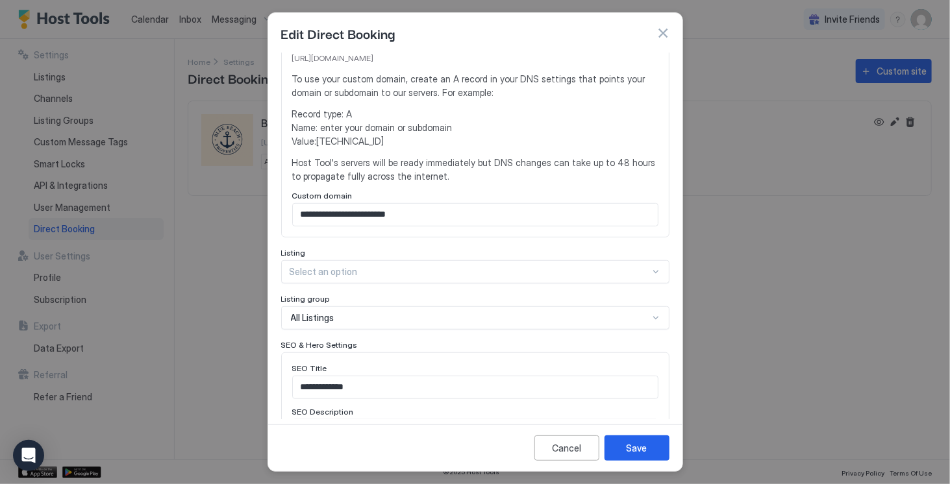
scroll to position [299, 0]
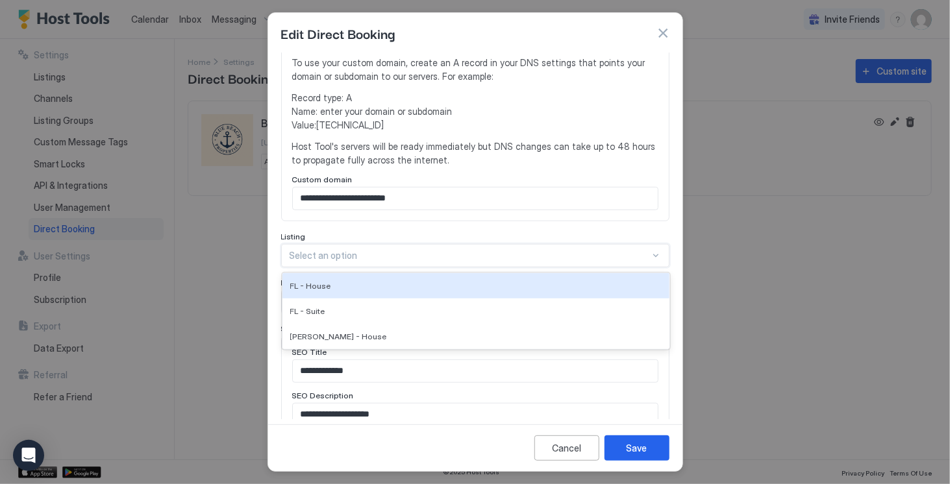
click at [534, 254] on div at bounding box center [469, 256] width 360 height 12
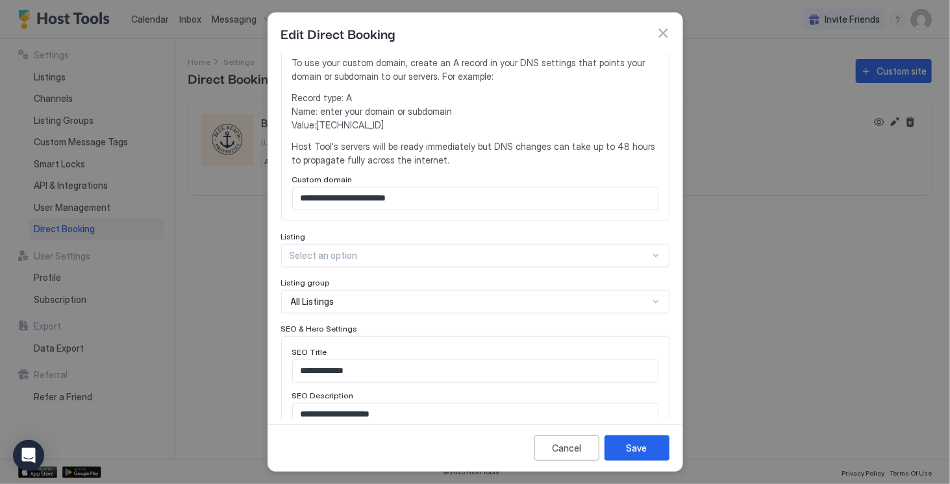
click at [532, 232] on div "Listing" at bounding box center [475, 238] width 388 height 12
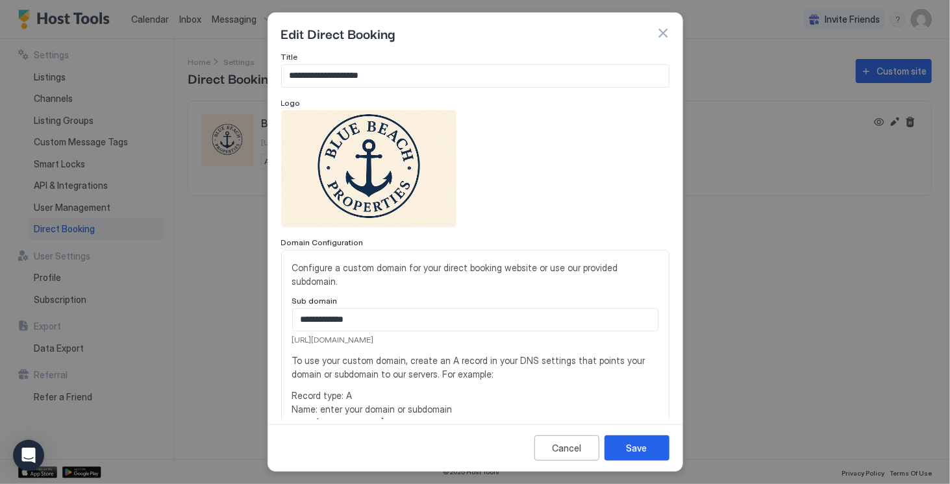
scroll to position [0, 0]
click at [585, 451] on button "Cancel" at bounding box center [566, 448] width 65 height 25
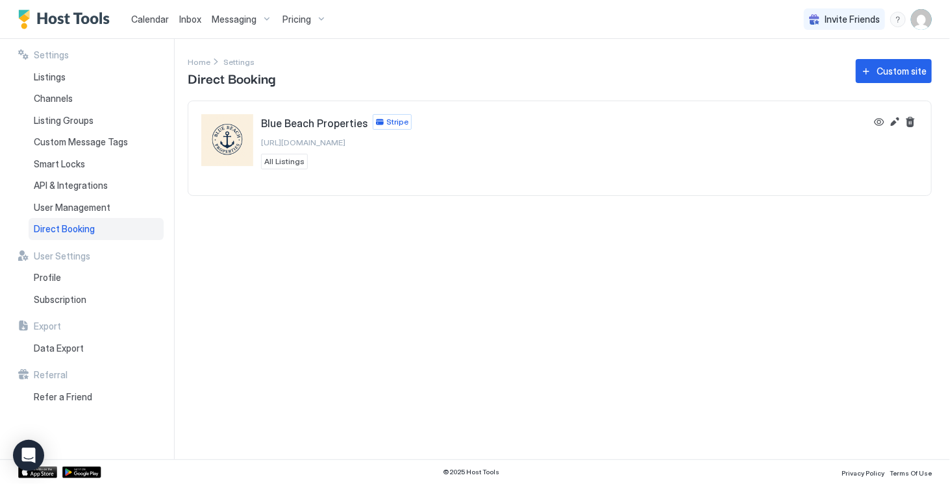
click at [284, 166] on span "All Listings" at bounding box center [284, 162] width 40 height 12
click at [895, 125] on button "Edit" at bounding box center [895, 122] width 16 height 16
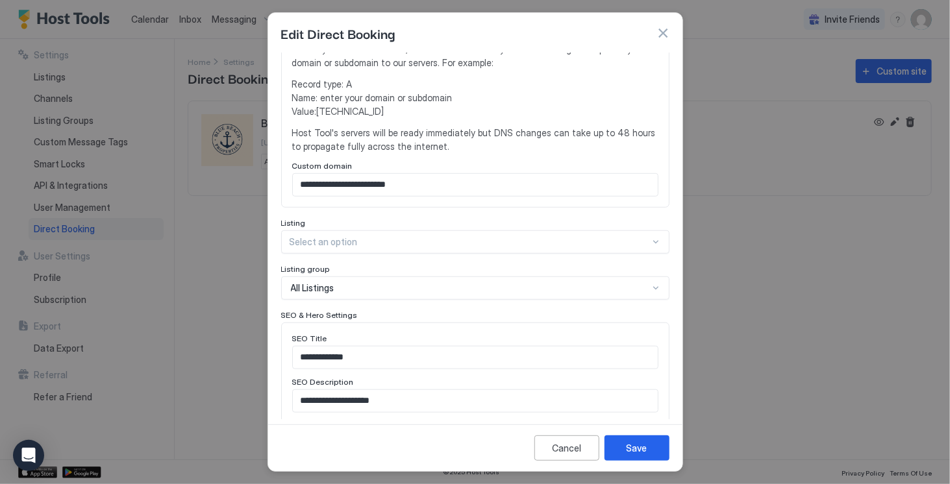
scroll to position [360, 0]
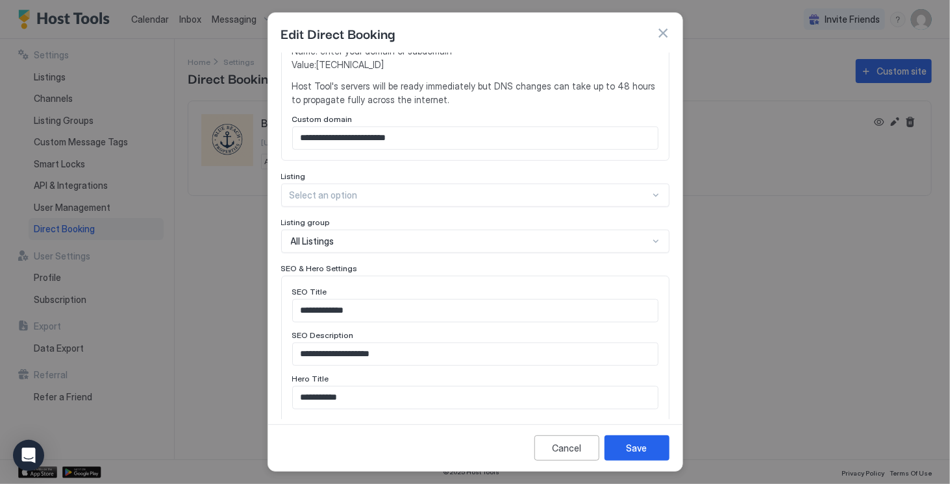
click at [650, 237] on div at bounding box center [655, 241] width 10 height 10
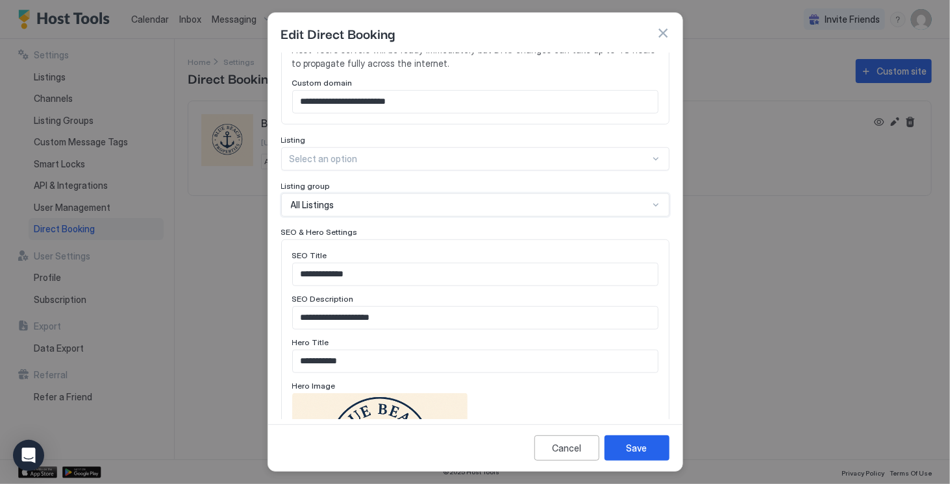
scroll to position [397, 0]
click at [587, 446] on button "Cancel" at bounding box center [566, 448] width 65 height 25
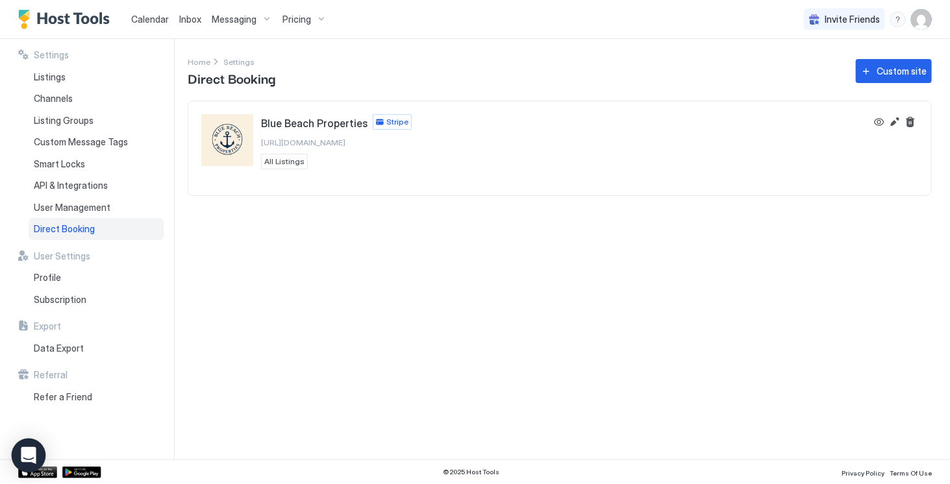
click at [29, 451] on icon "Open Intercom Messenger" at bounding box center [28, 455] width 15 height 17
click at [299, 16] on span "Pricing" at bounding box center [296, 20] width 29 height 12
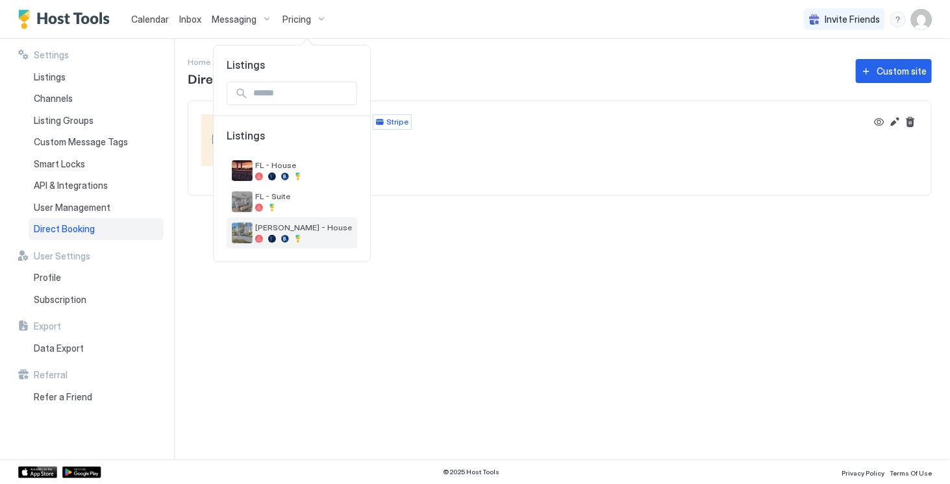
click at [273, 228] on span "[PERSON_NAME] - House" at bounding box center [303, 228] width 97 height 10
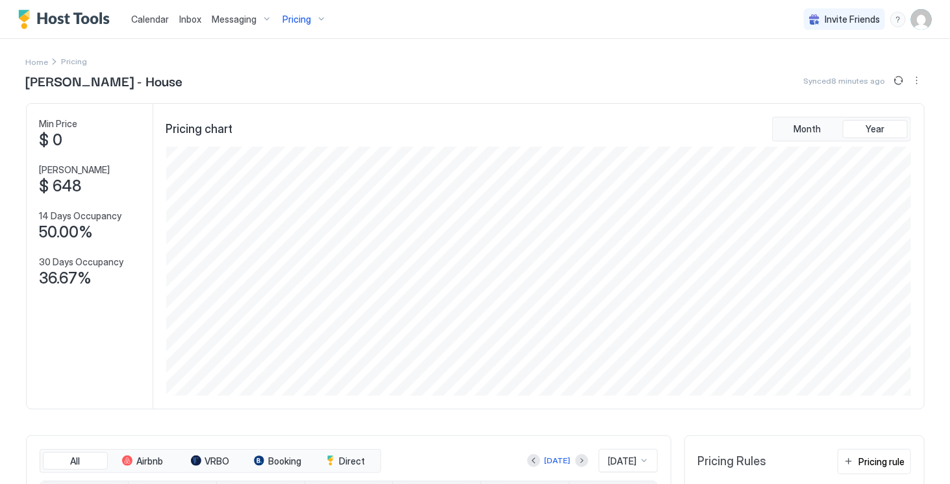
click at [144, 21] on span "Calendar" at bounding box center [150, 19] width 38 height 11
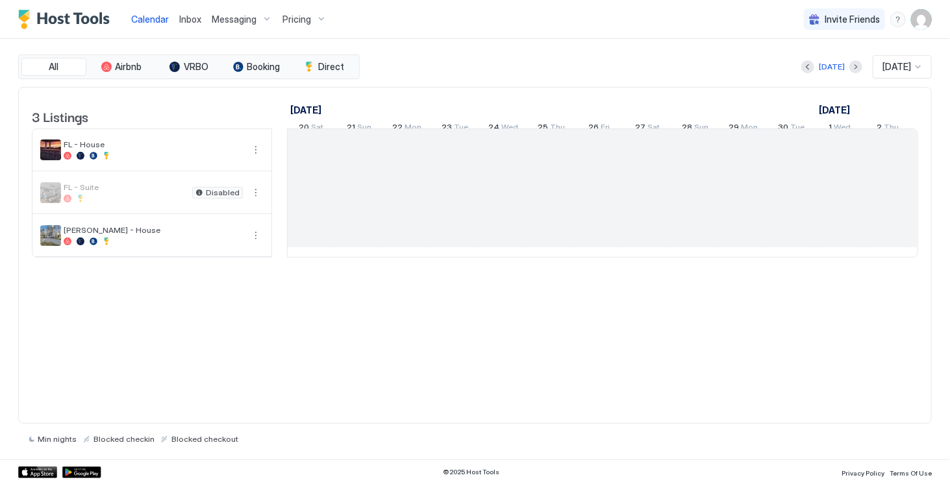
scroll to position [0, 720]
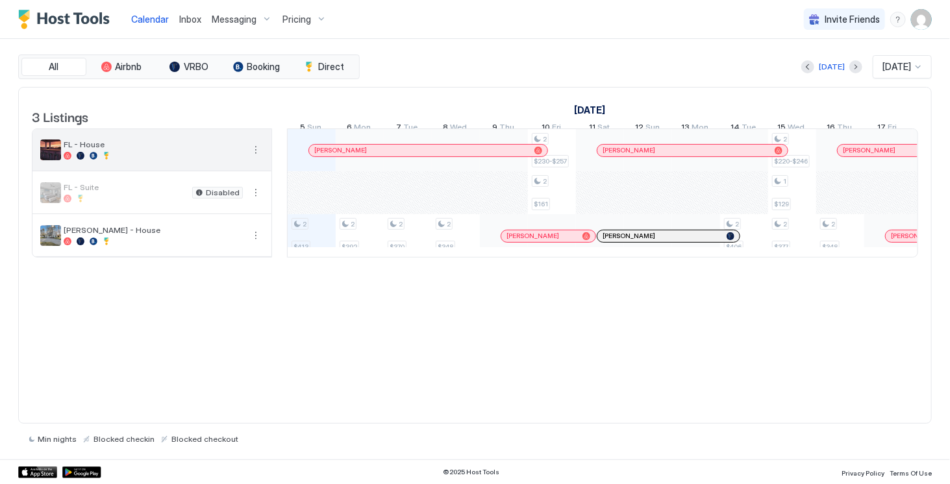
click at [148, 149] on span "FL - House" at bounding box center [153, 145] width 179 height 10
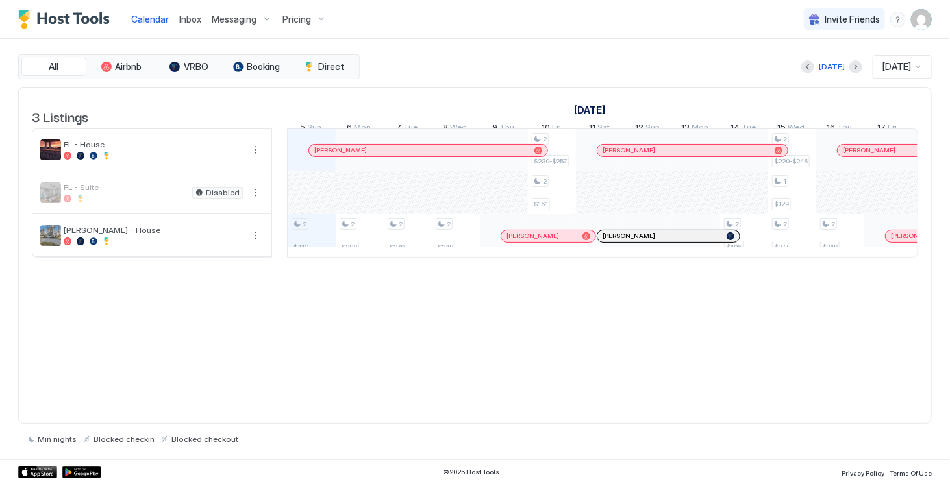
click at [317, 21] on div "Pricing" at bounding box center [304, 19] width 55 height 22
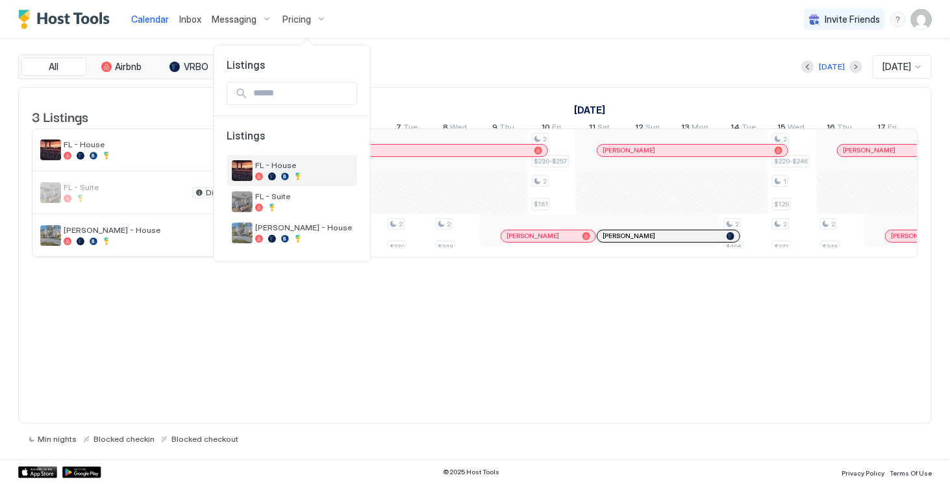
click at [301, 168] on span "FL - House" at bounding box center [303, 165] width 97 height 10
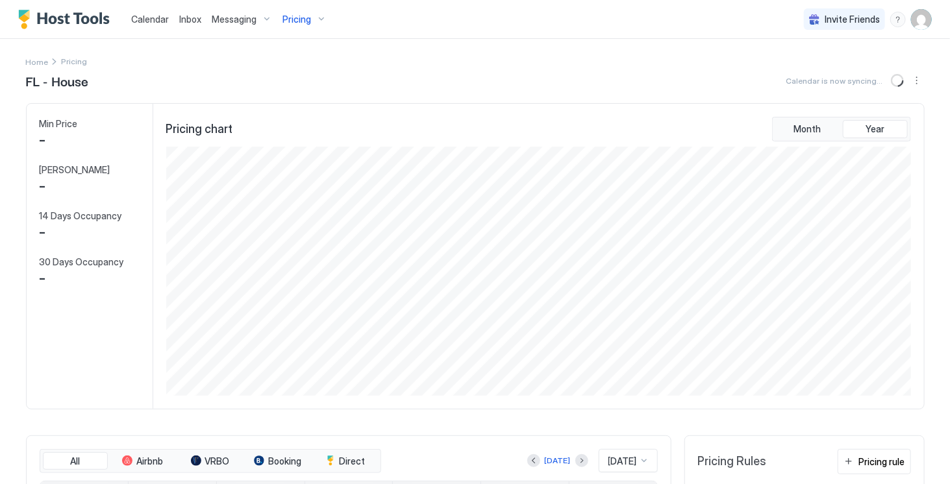
scroll to position [249, 748]
click at [154, 21] on span "Calendar" at bounding box center [150, 19] width 38 height 11
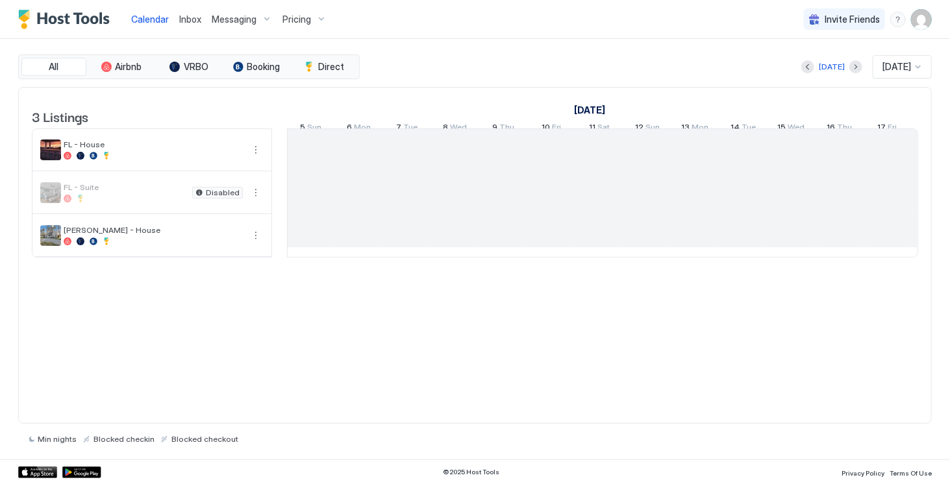
scroll to position [0, 720]
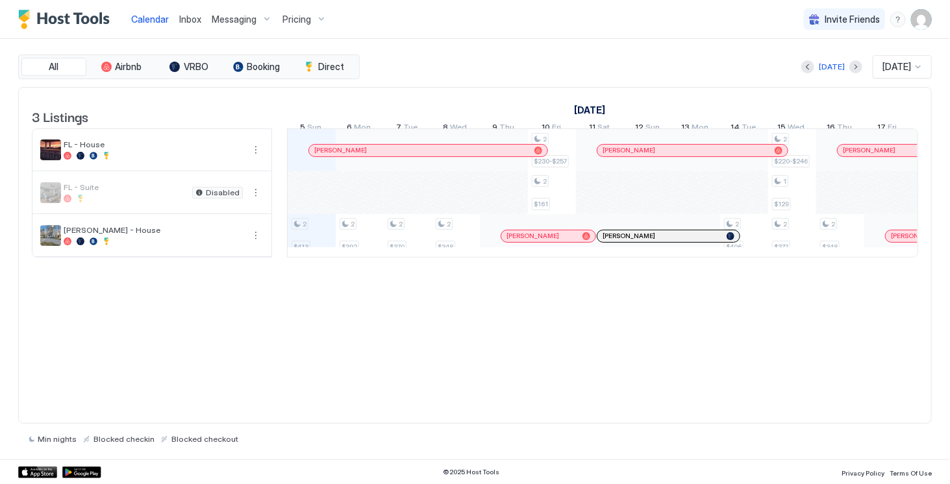
click at [301, 16] on span "Pricing" at bounding box center [296, 20] width 29 height 12
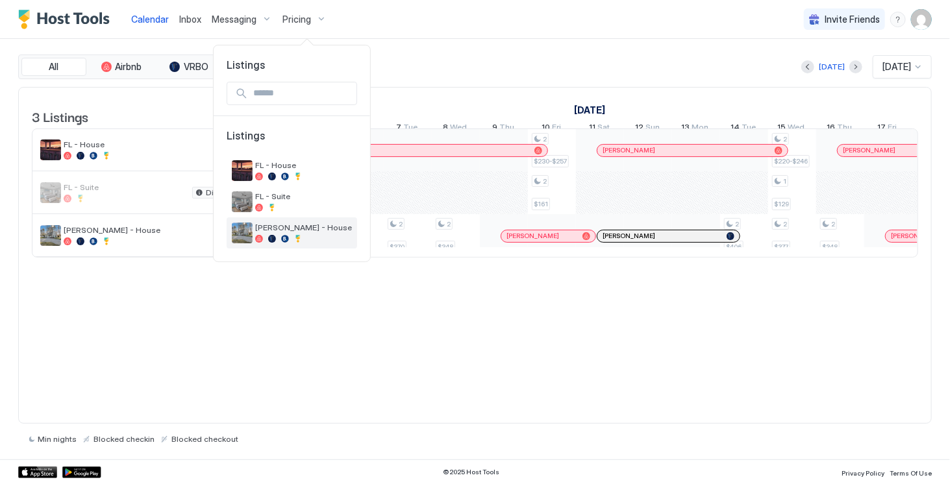
click at [300, 231] on span "[PERSON_NAME] - House" at bounding box center [303, 228] width 97 height 10
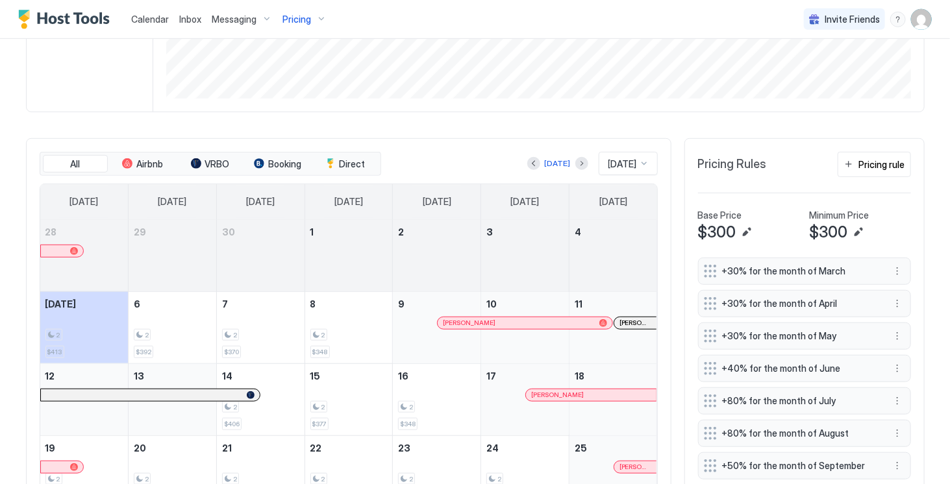
scroll to position [293, 0]
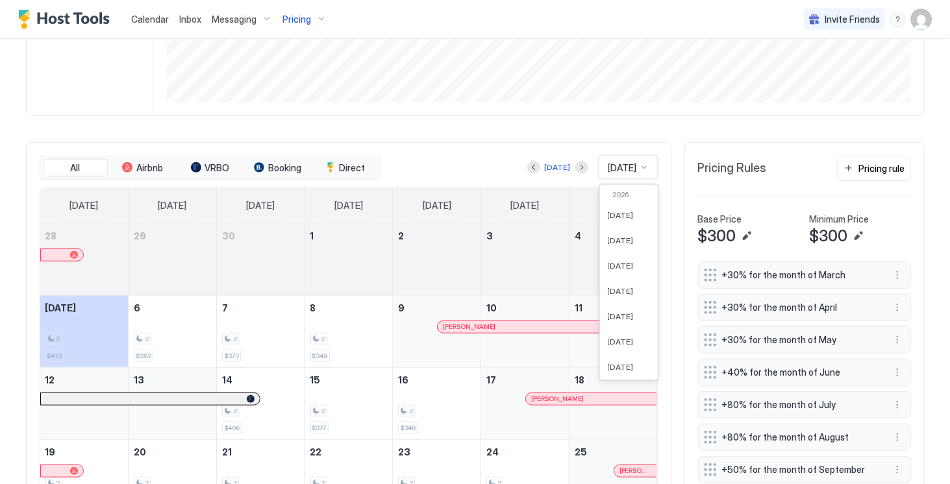
click at [630, 179] on div "[DATE]" at bounding box center [627, 167] width 59 height 23
click at [613, 283] on span "[DATE]" at bounding box center [620, 280] width 26 height 10
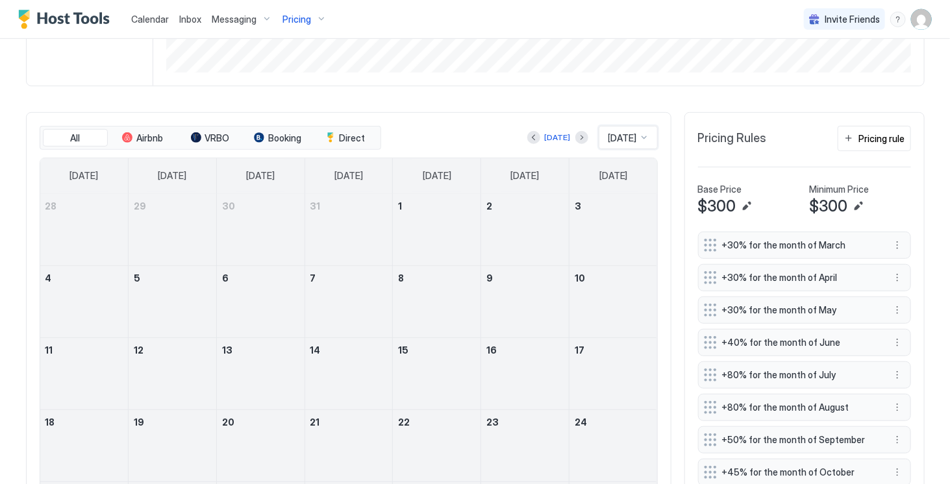
scroll to position [323, 0]
click at [575, 145] on button "Next month" at bounding box center [581, 138] width 13 height 13
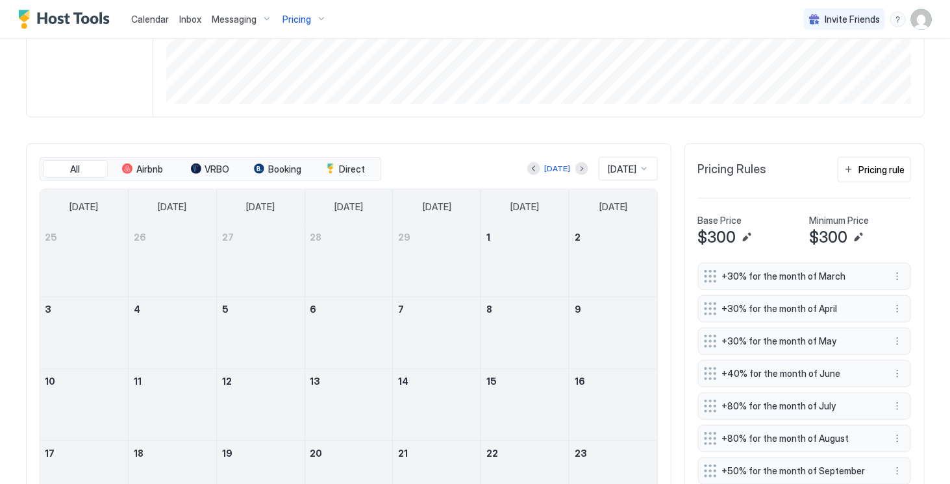
scroll to position [294, 0]
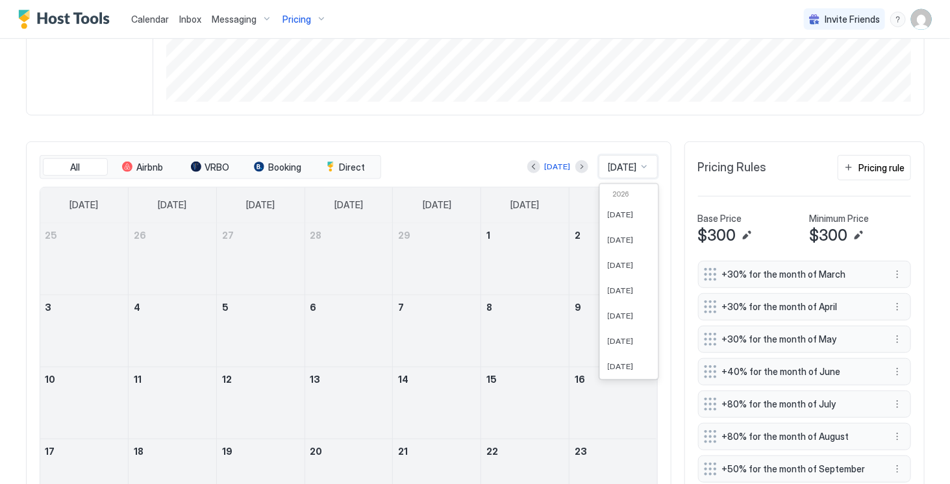
click at [639, 172] on div at bounding box center [644, 167] width 10 height 10
click at [618, 244] on span "[DATE]" at bounding box center [620, 239] width 26 height 10
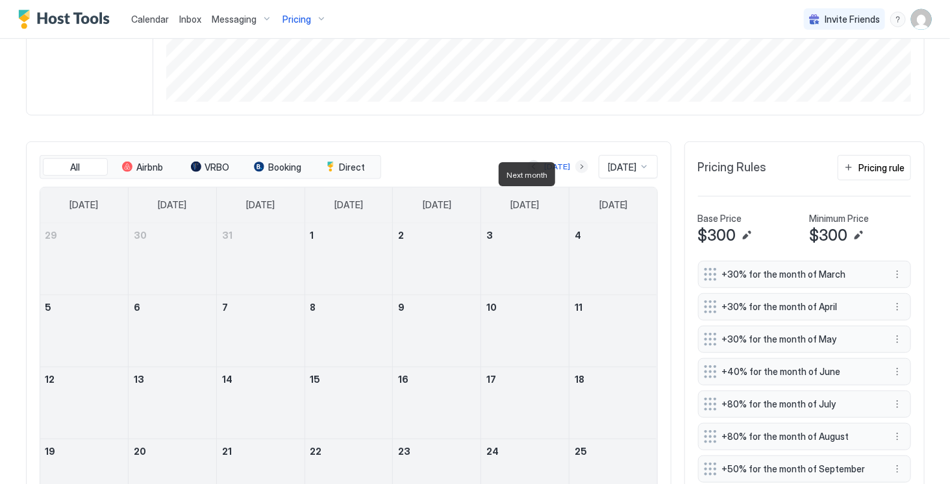
click at [575, 173] on button "Next month" at bounding box center [581, 166] width 13 height 13
click at [527, 172] on button "Previous month" at bounding box center [533, 166] width 13 height 13
click at [575, 173] on button "Next month" at bounding box center [581, 166] width 13 height 13
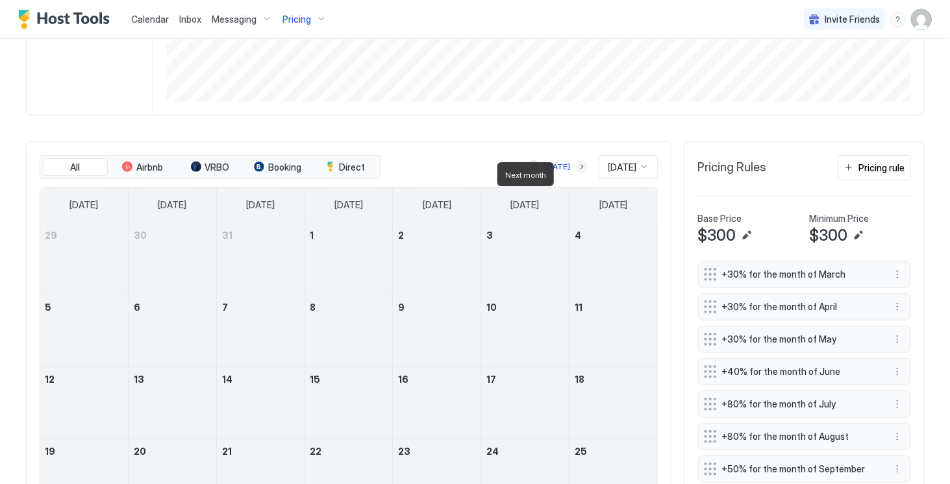
click at [575, 173] on button "Next month" at bounding box center [581, 166] width 13 height 13
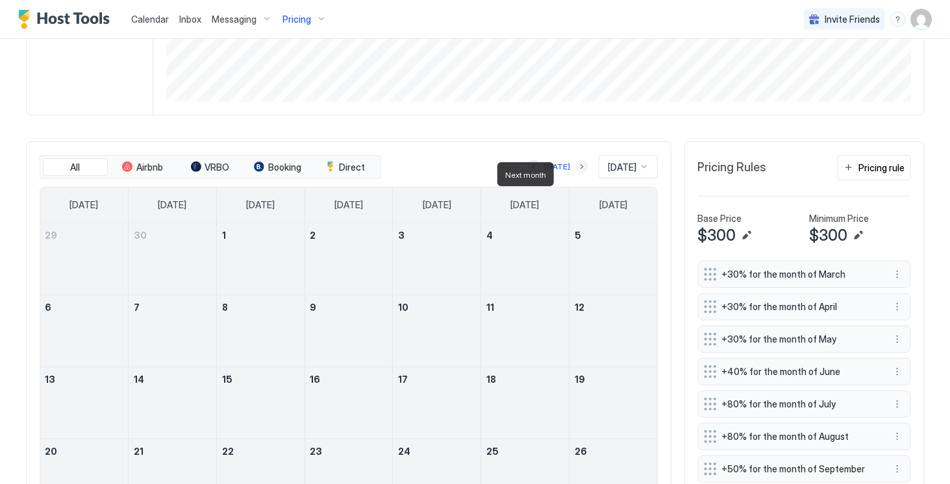
click at [575, 173] on button "Next month" at bounding box center [581, 166] width 13 height 13
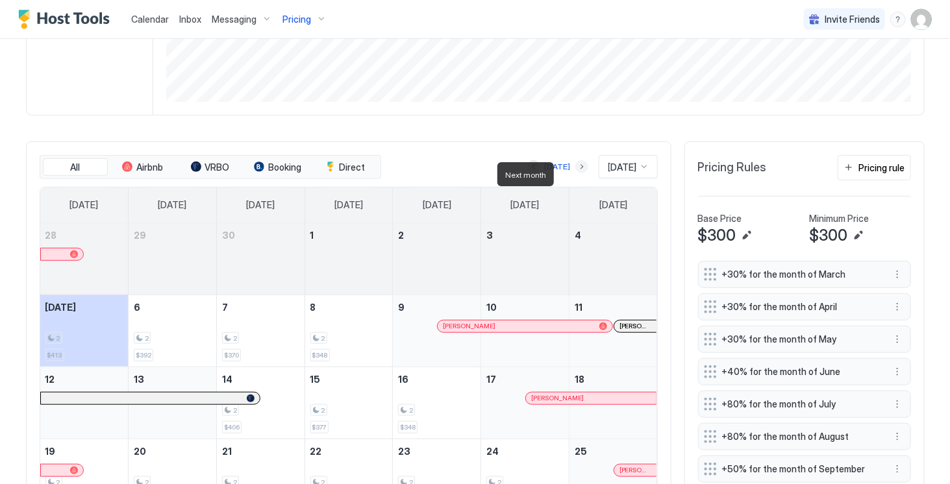
click at [575, 173] on button "Next month" at bounding box center [581, 166] width 13 height 13
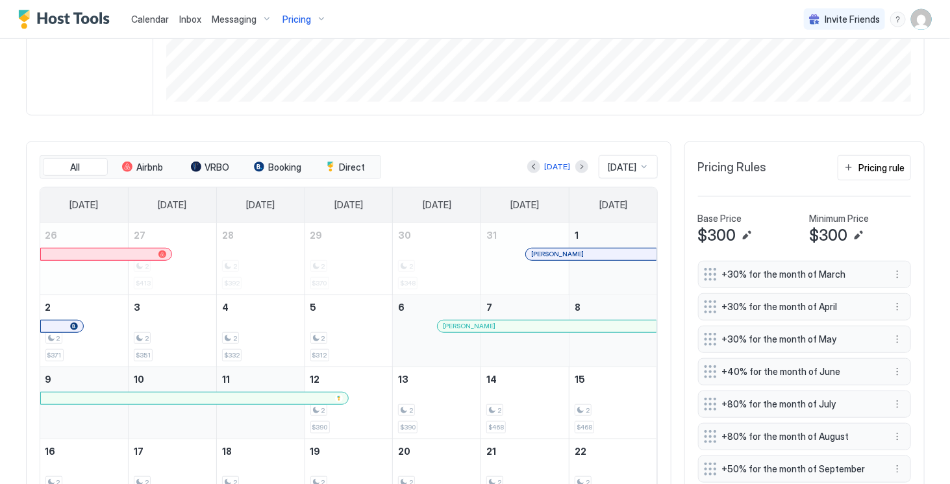
scroll to position [318, 0]
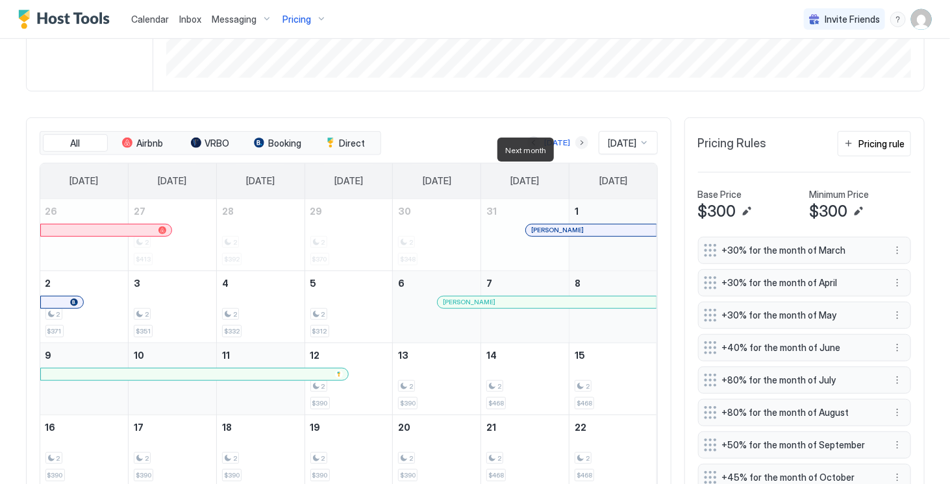
click at [575, 149] on button "Next month" at bounding box center [581, 142] width 13 height 13
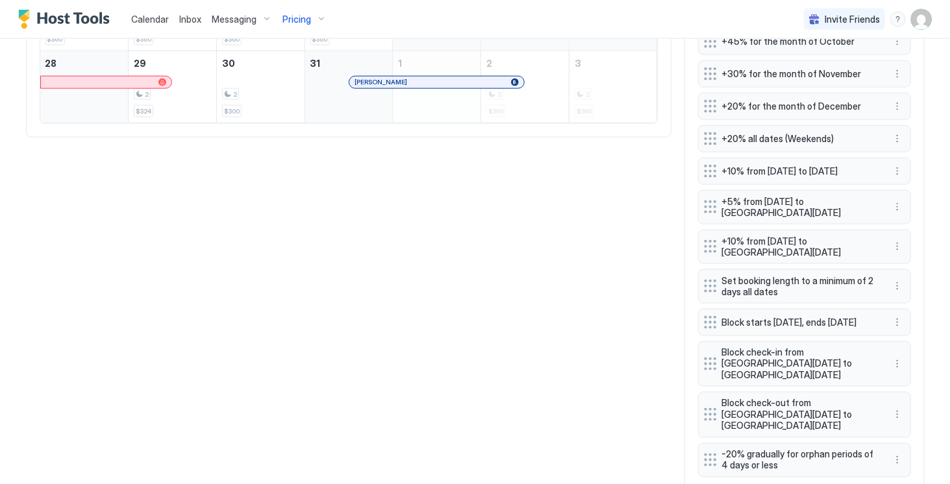
scroll to position [757, 0]
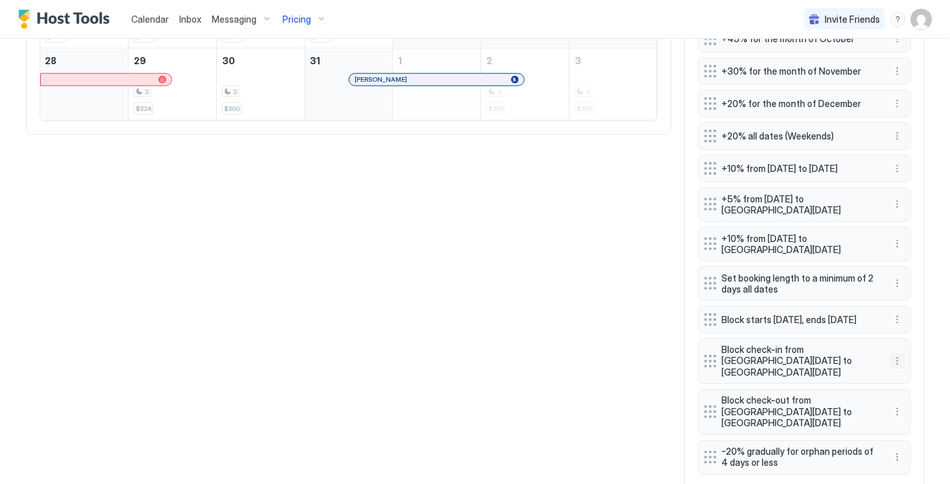
click at [896, 369] on button "More options" at bounding box center [897, 362] width 16 height 16
click at [912, 425] on span "Delete" at bounding box center [917, 428] width 24 height 10
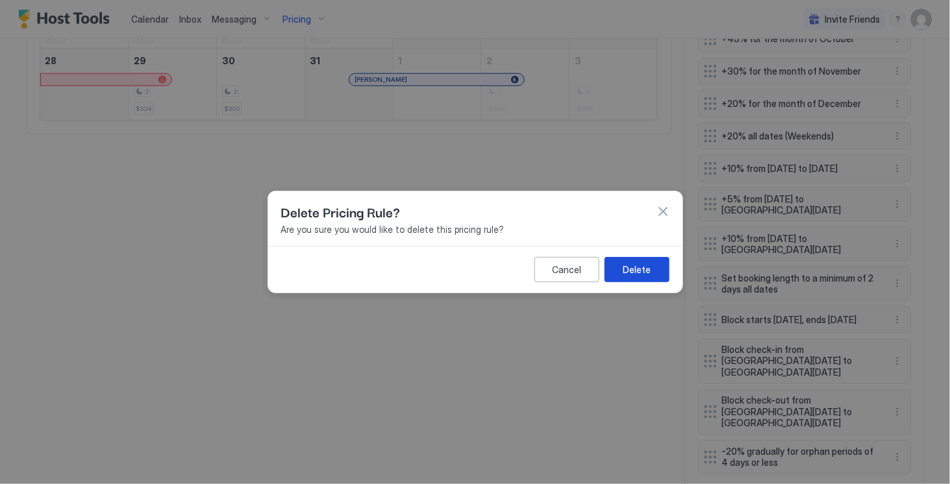
click at [639, 266] on div "Delete" at bounding box center [636, 270] width 28 height 14
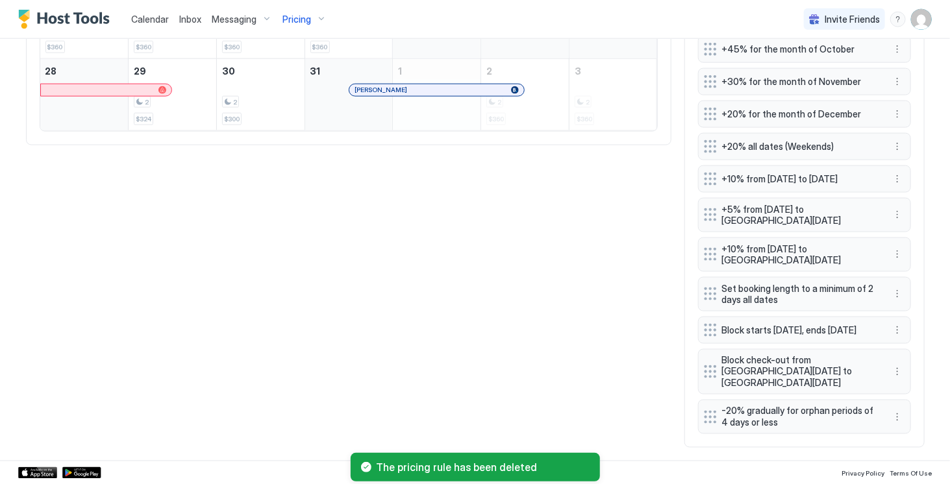
scroll to position [746, 0]
click at [896, 380] on button "More options" at bounding box center [897, 373] width 16 height 16
click at [912, 435] on span "Delete" at bounding box center [917, 439] width 24 height 10
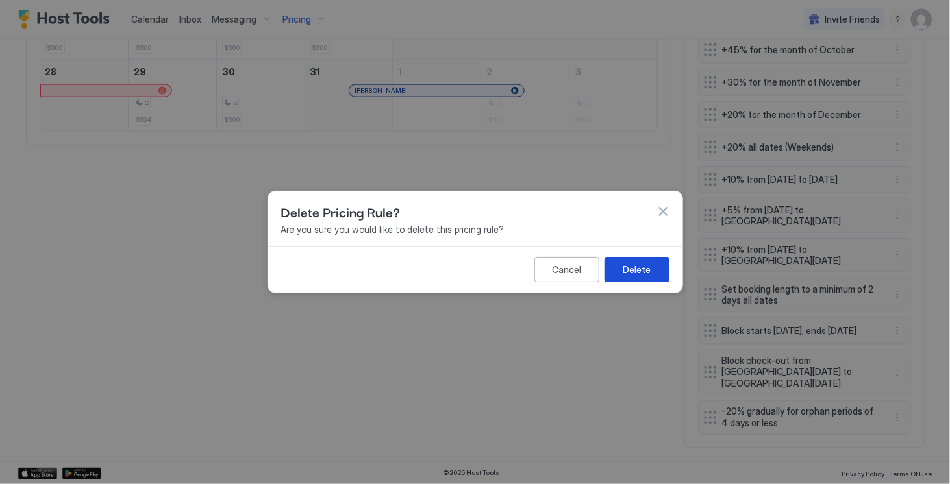
click at [652, 277] on button "Delete" at bounding box center [636, 269] width 65 height 25
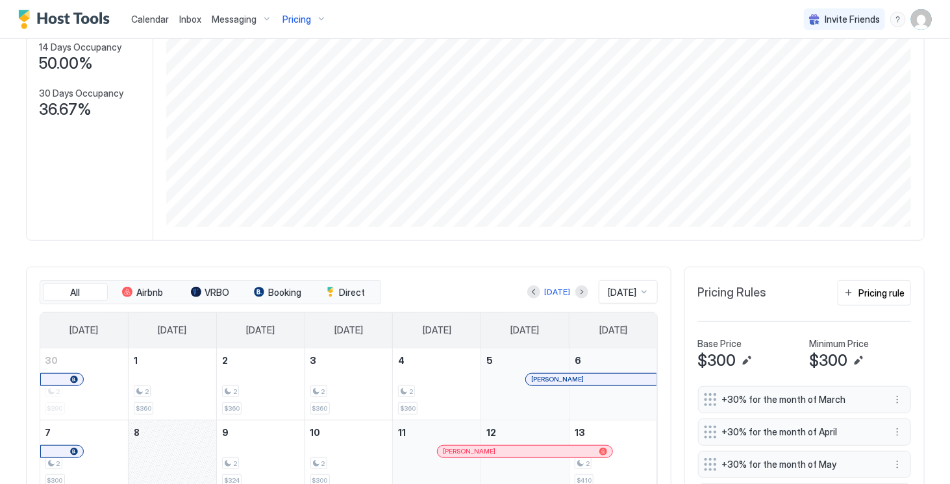
scroll to position [167, 0]
click at [871, 301] on div "Pricing rule" at bounding box center [882, 295] width 46 height 14
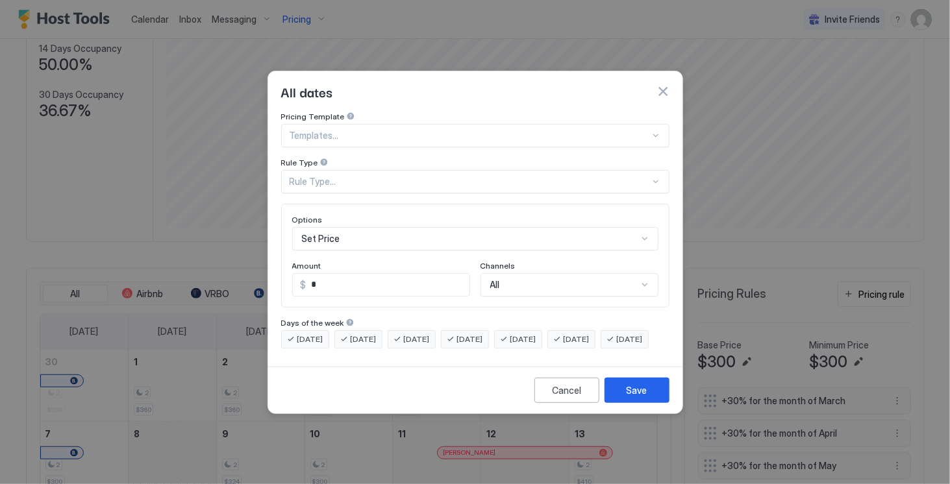
click at [635, 130] on div at bounding box center [469, 136] width 360 height 12
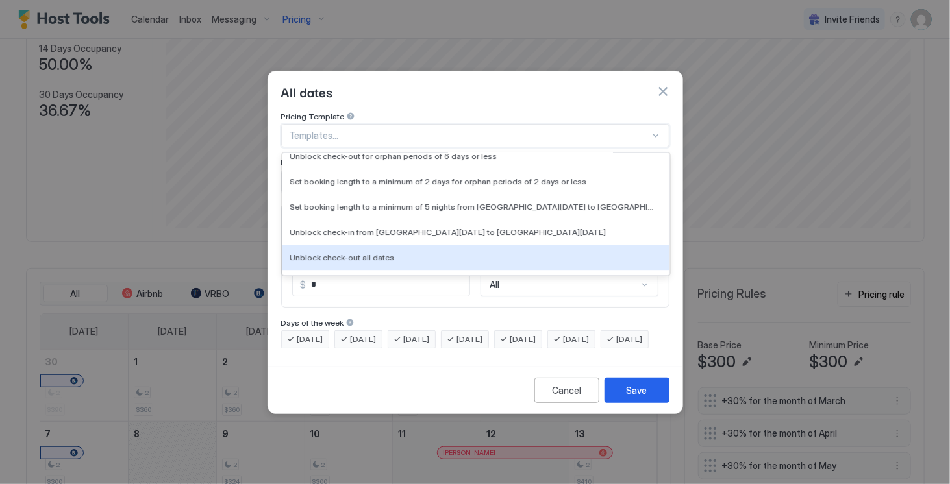
scroll to position [1821, 0]
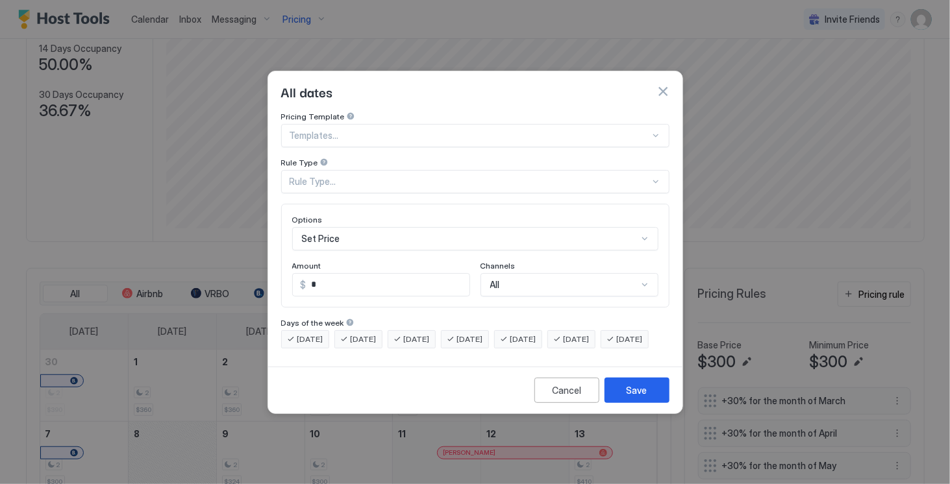
click at [272, 217] on div "Pricing Template Templates... Rule Type Rule Type... Options Set Price Amount $…" at bounding box center [475, 237] width 414 height 250
click at [380, 176] on div "Rule Type..." at bounding box center [469, 182] width 360 height 12
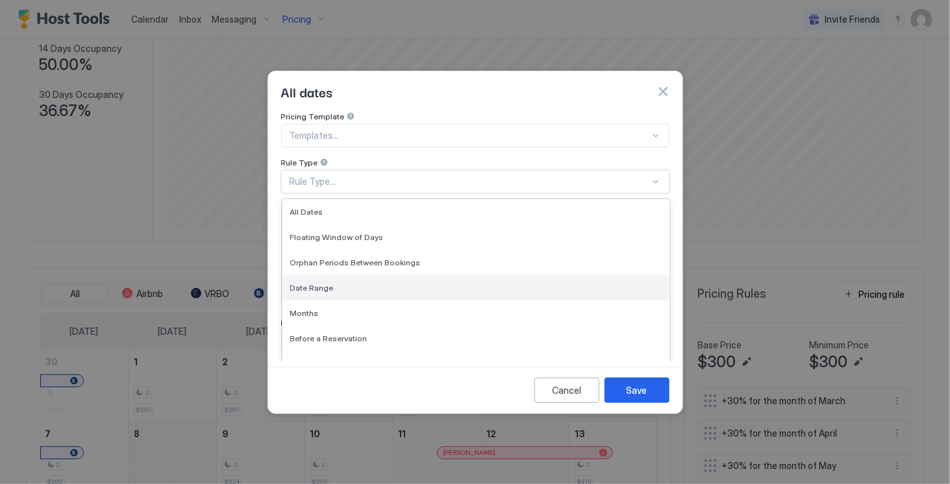
click at [374, 283] on div "Date Range" at bounding box center [475, 288] width 371 height 10
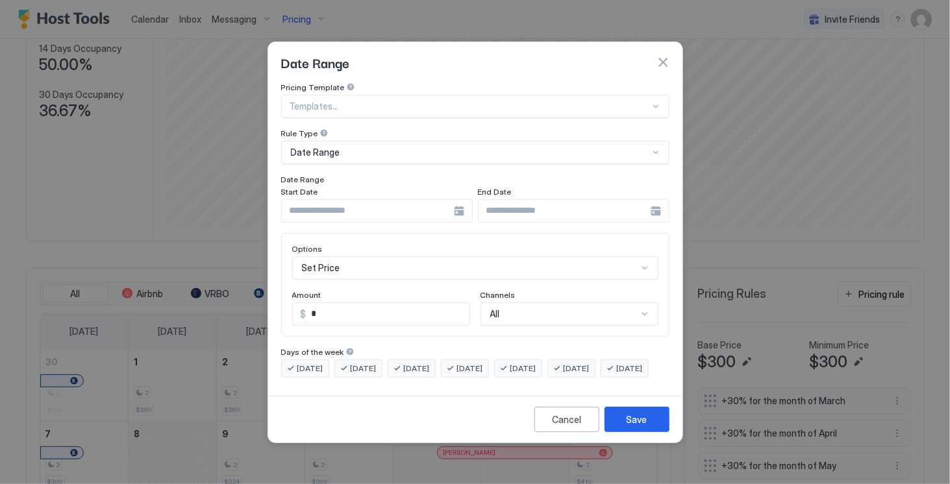
click at [457, 203] on div at bounding box center [376, 210] width 191 height 23
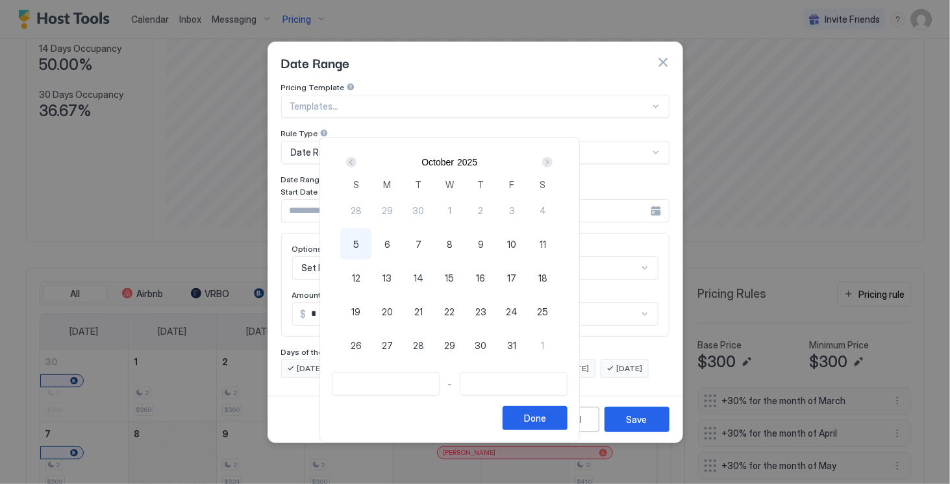
click at [552, 166] on div "Next" at bounding box center [547, 162] width 10 height 10
click at [516, 278] on span "16" at bounding box center [511, 278] width 9 height 14
type input "**********"
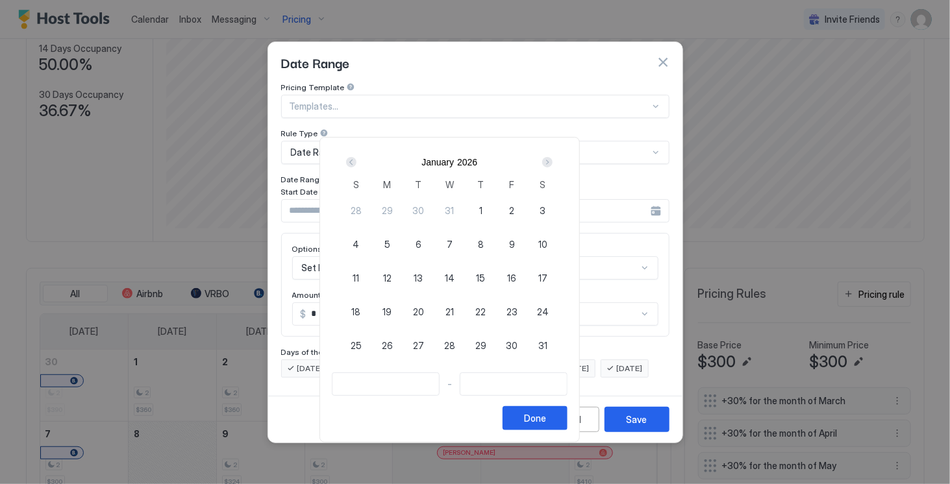
type input "**********"
click at [371, 311] on div "18" at bounding box center [355, 311] width 31 height 31
type input "**********"
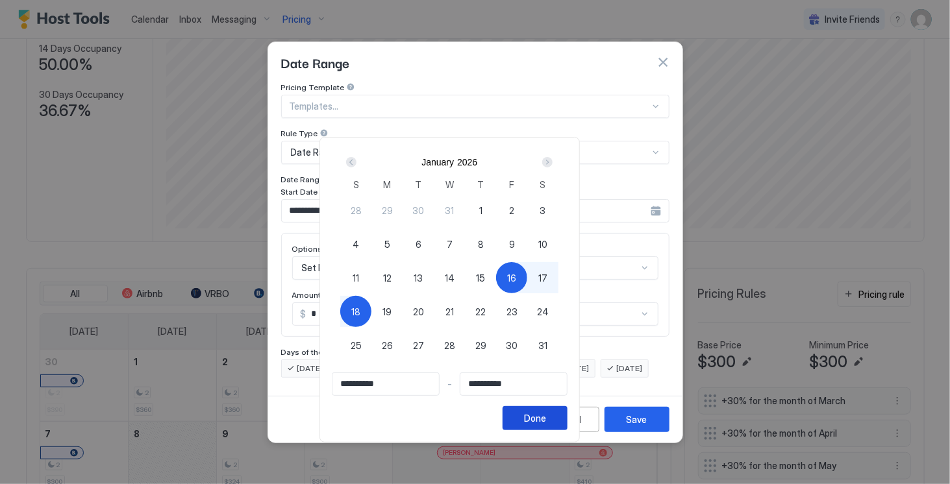
click at [567, 424] on button "Done" at bounding box center [534, 418] width 65 height 24
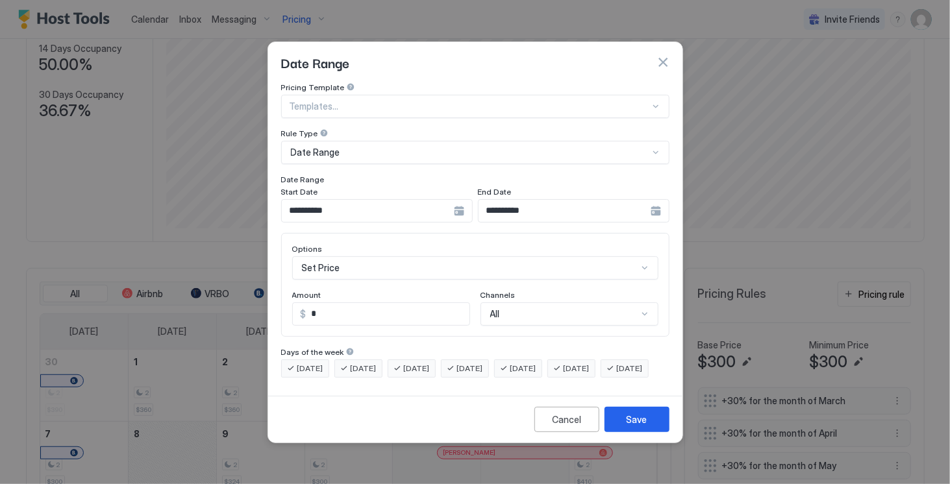
click at [447, 256] on div "Set Price" at bounding box center [475, 267] width 366 height 23
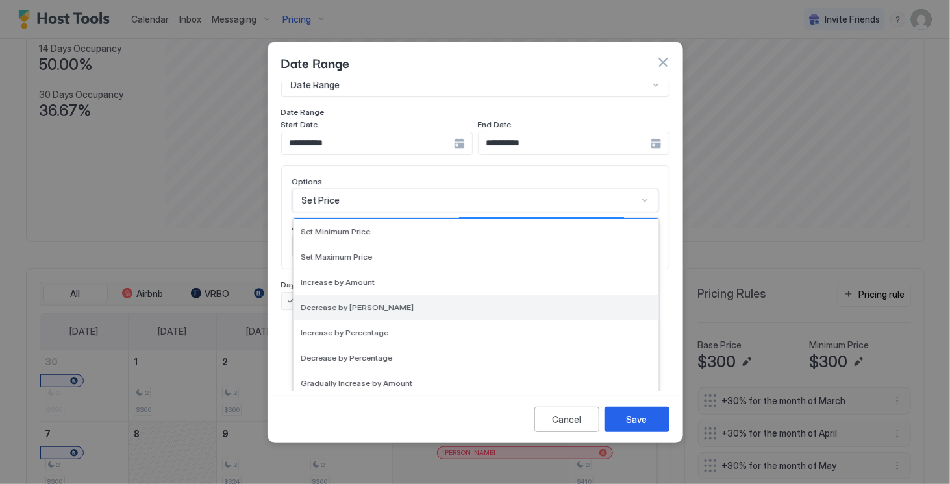
scroll to position [26, 0]
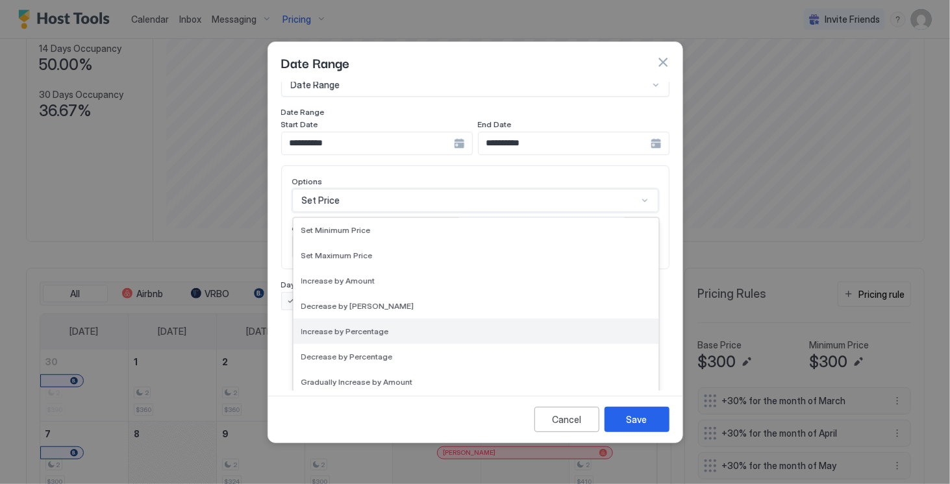
click at [449, 326] on div "Increase by Percentage" at bounding box center [475, 331] width 349 height 10
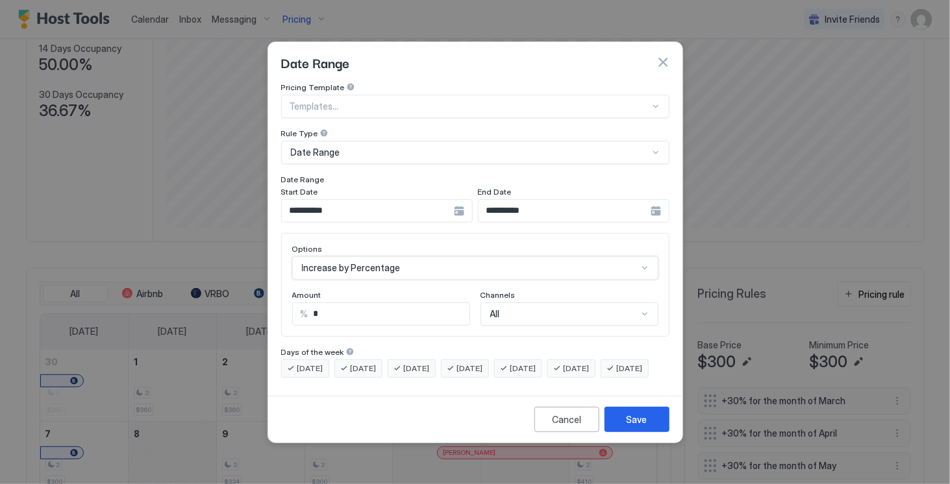
scroll to position [0, 0]
click at [427, 306] on input "*" at bounding box center [388, 314] width 161 height 22
type input "*"
type input "**"
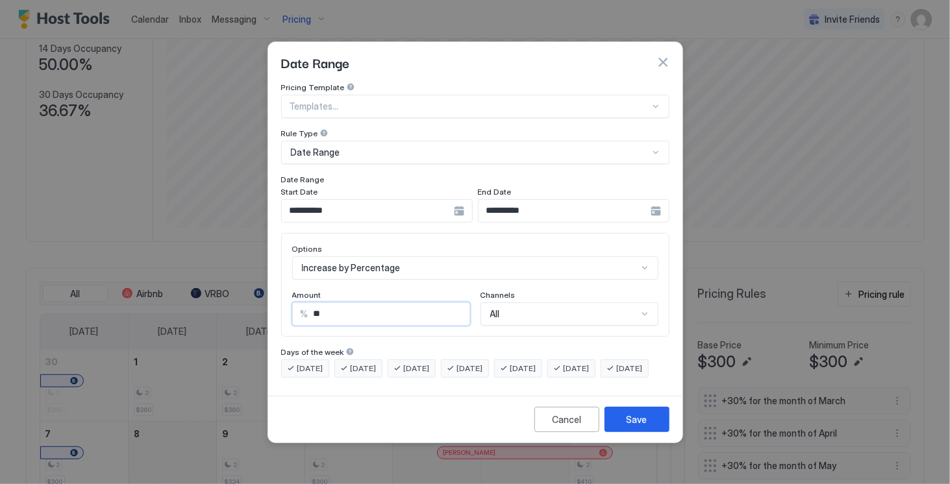
click at [474, 290] on div "Amount % ** Channels All" at bounding box center [475, 308] width 366 height 36
click at [646, 306] on div "All" at bounding box center [569, 313] width 178 height 23
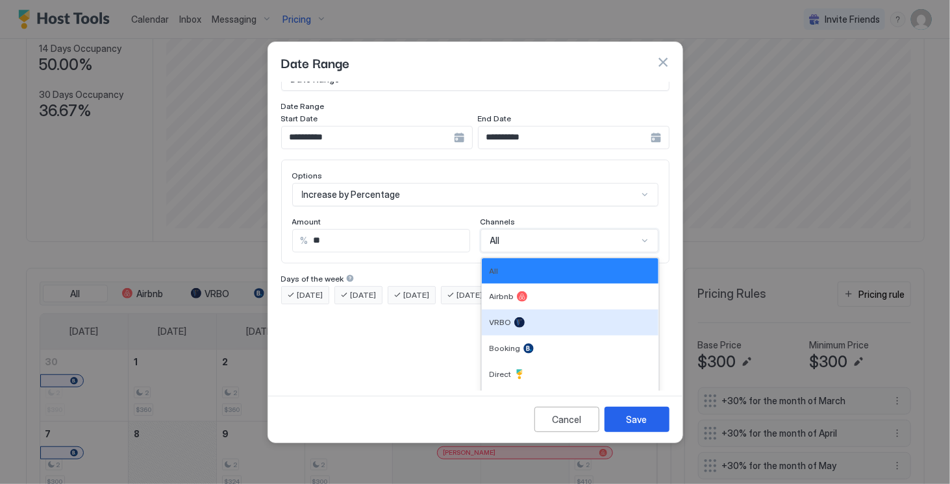
click at [417, 341] on div "**********" at bounding box center [475, 236] width 414 height 308
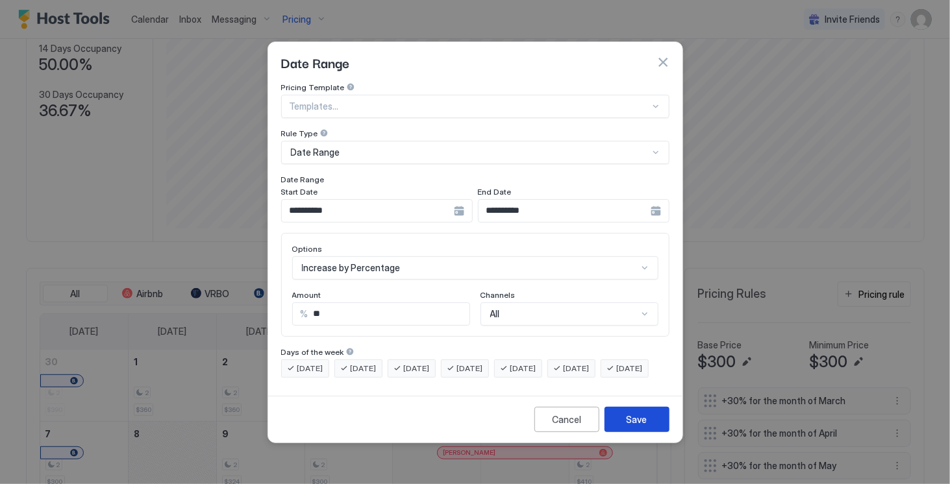
click at [626, 430] on button "Save" at bounding box center [636, 419] width 65 height 25
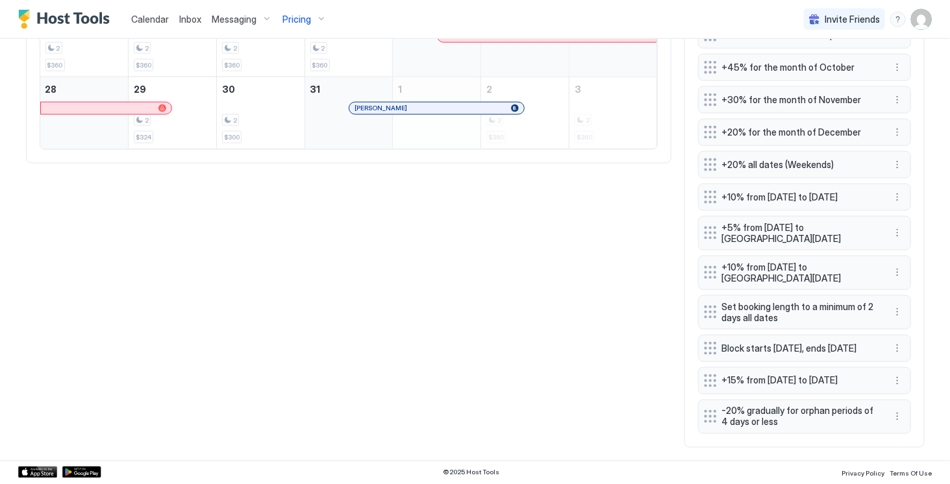
scroll to position [711, 0]
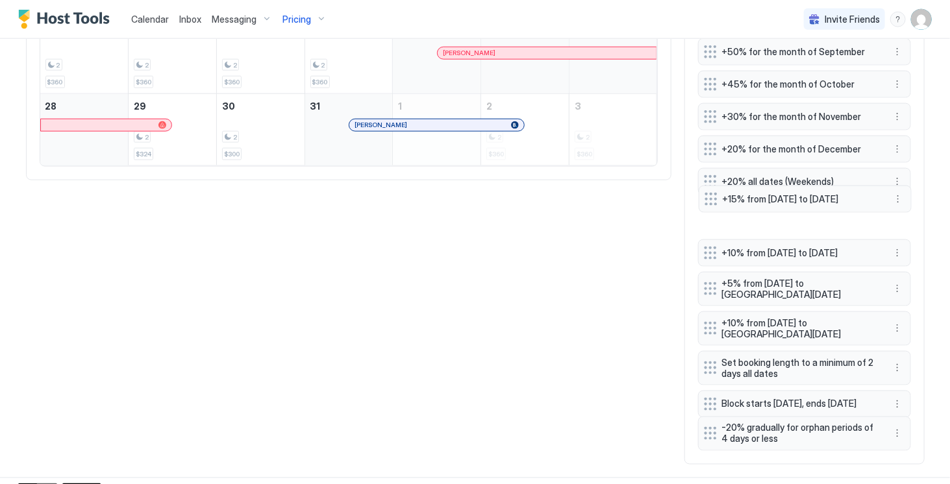
drag, startPoint x: 702, startPoint y: 416, endPoint x: 702, endPoint y: 217, distance: 198.6
click at [704, 206] on div at bounding box center [710, 199] width 13 height 13
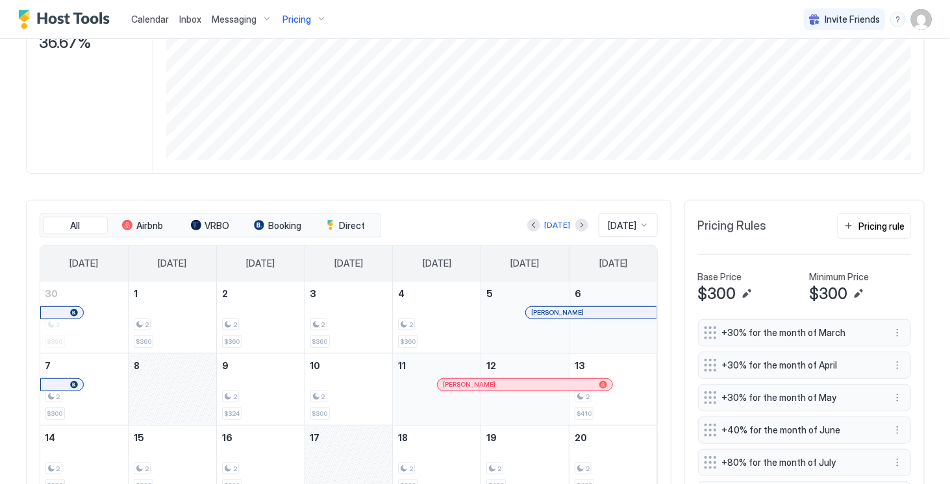
scroll to position [207, 0]
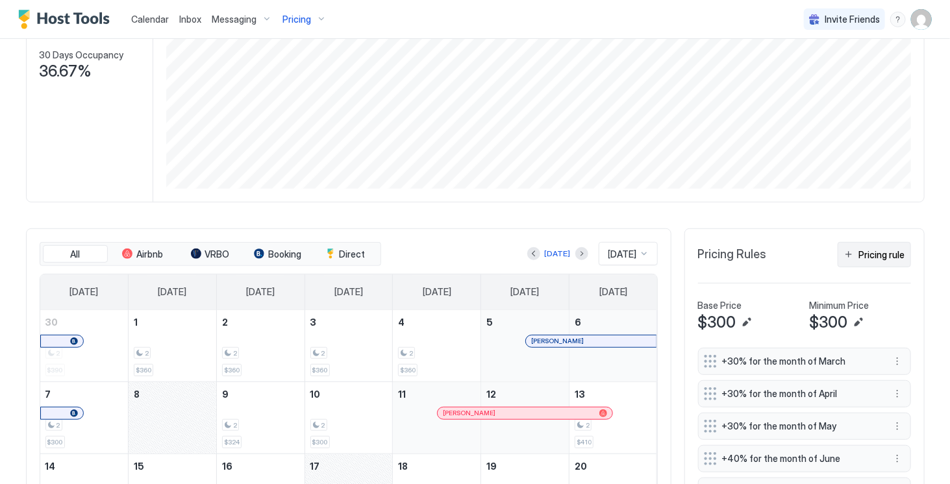
click at [868, 262] on div "Pricing rule" at bounding box center [882, 255] width 46 height 14
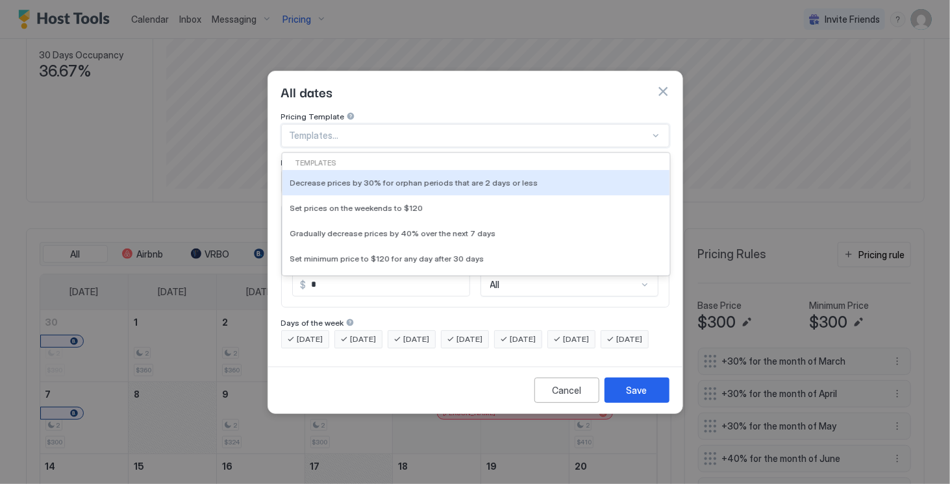
click at [462, 130] on div at bounding box center [469, 136] width 360 height 12
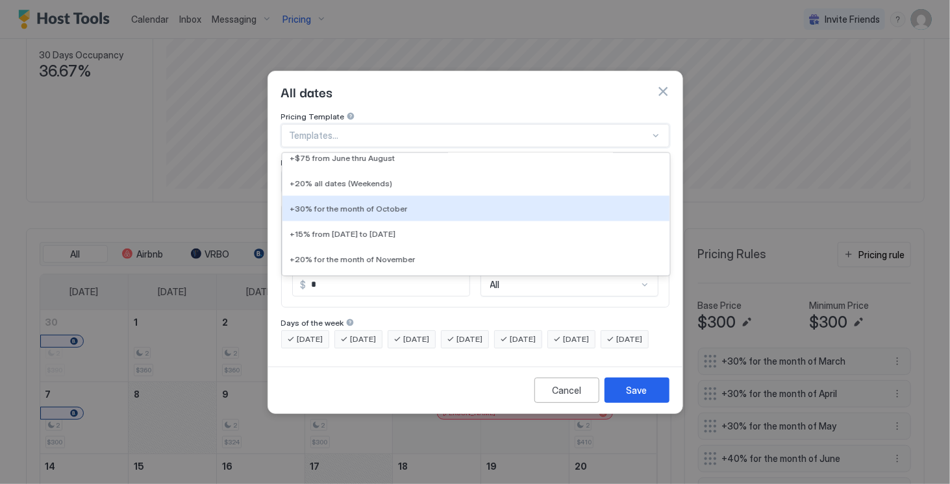
scroll to position [977, 0]
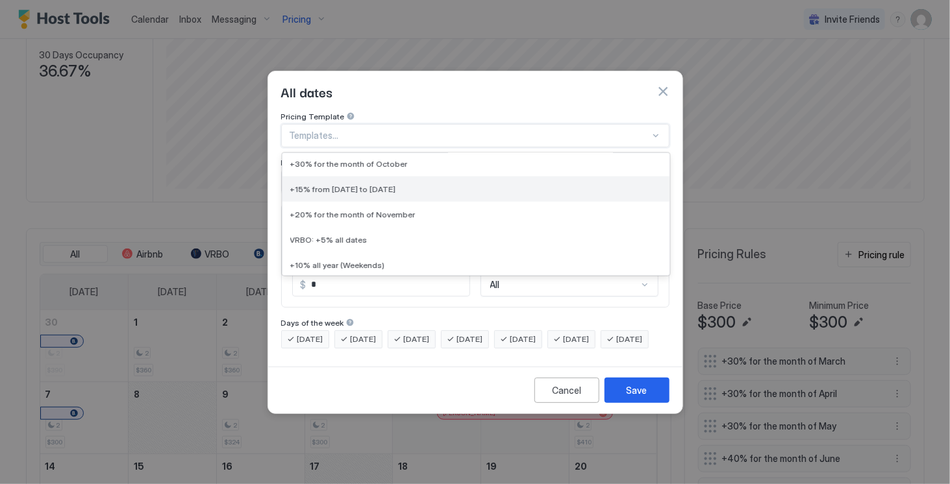
click at [437, 190] on div "+15% from [DATE] to [DATE]" at bounding box center [475, 189] width 387 height 25
type input "**"
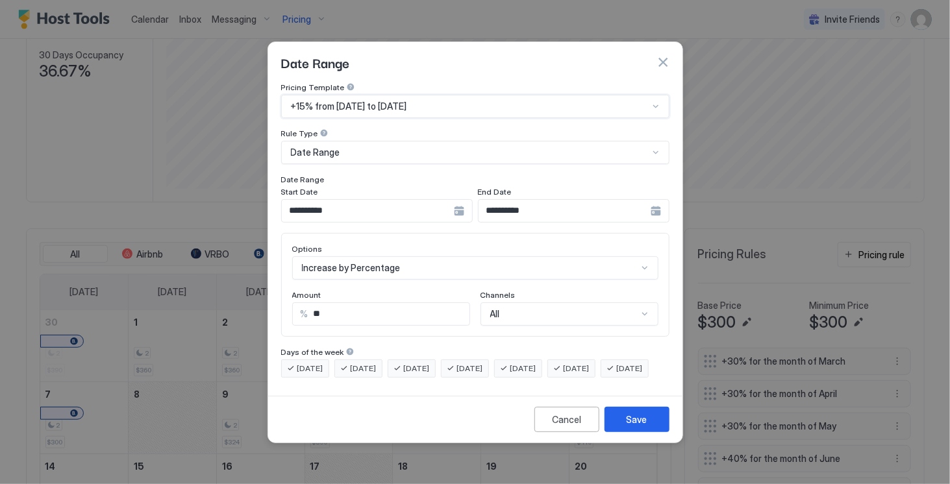
click at [457, 201] on div "**********" at bounding box center [376, 210] width 191 height 23
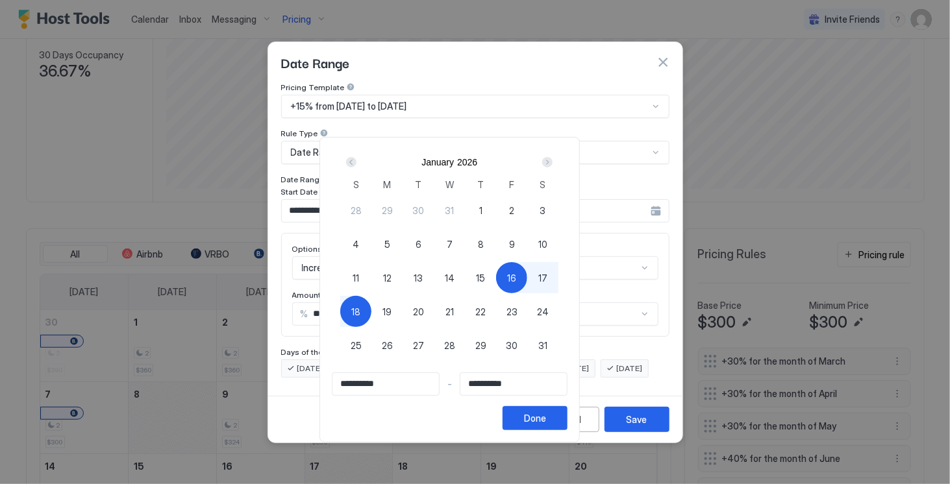
click at [552, 162] on div "Next" at bounding box center [547, 162] width 10 height 10
click at [516, 243] on span "13" at bounding box center [511, 245] width 9 height 14
type input "**********"
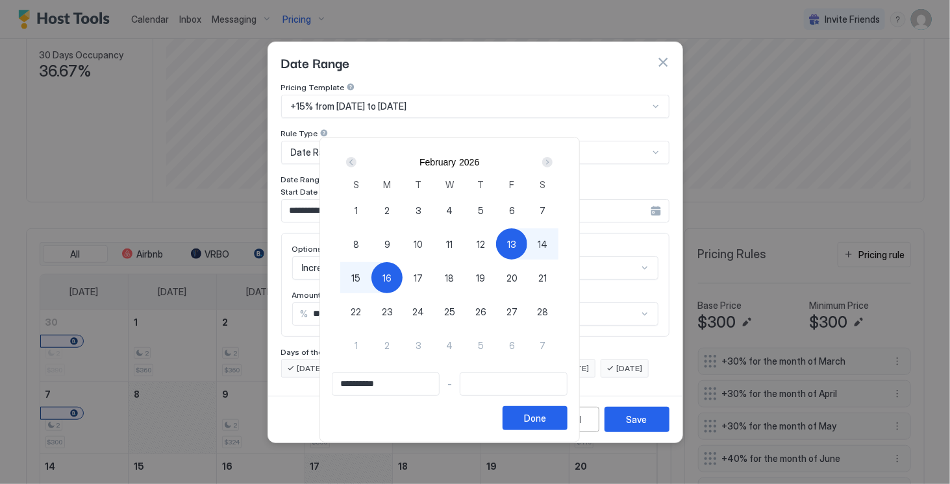
type input "**********"
click at [360, 272] on span "15" at bounding box center [355, 278] width 9 height 14
type input "**********"
click at [546, 421] on div "Done" at bounding box center [535, 418] width 22 height 14
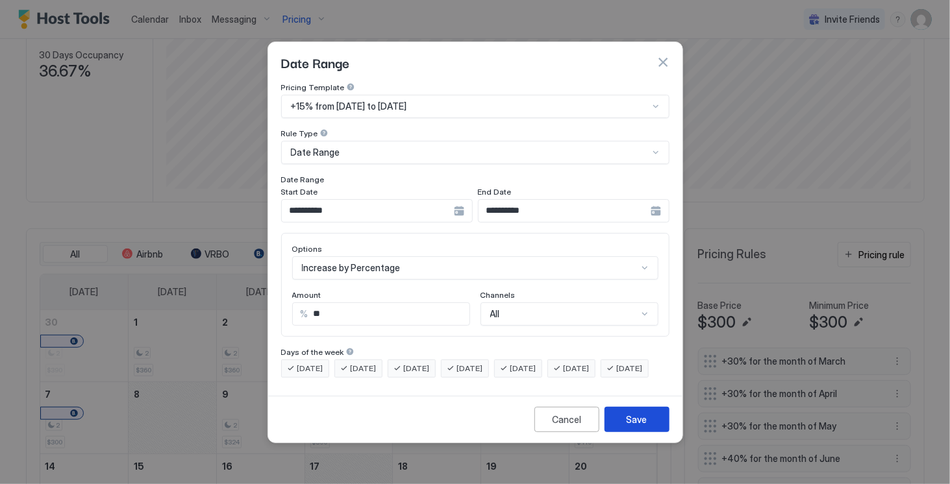
click at [630, 432] on button "Save" at bounding box center [636, 419] width 65 height 25
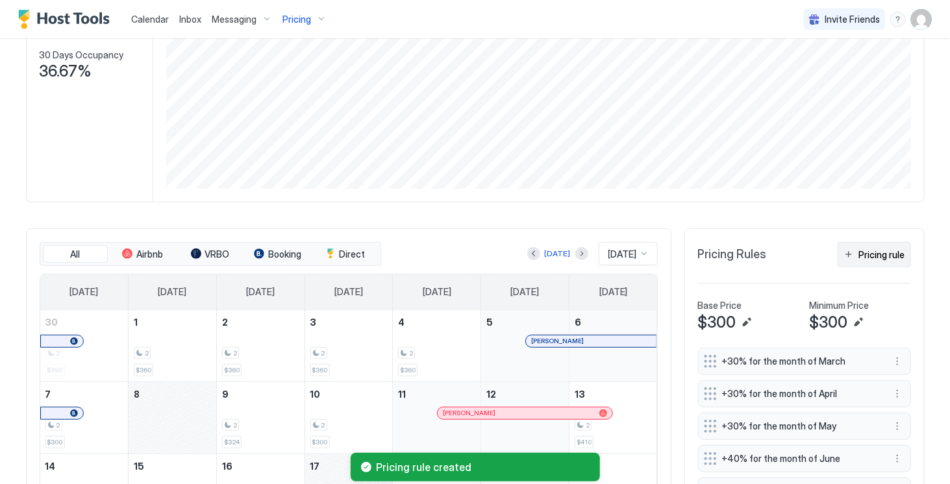
click at [870, 262] on div "Pricing rule" at bounding box center [882, 255] width 46 height 14
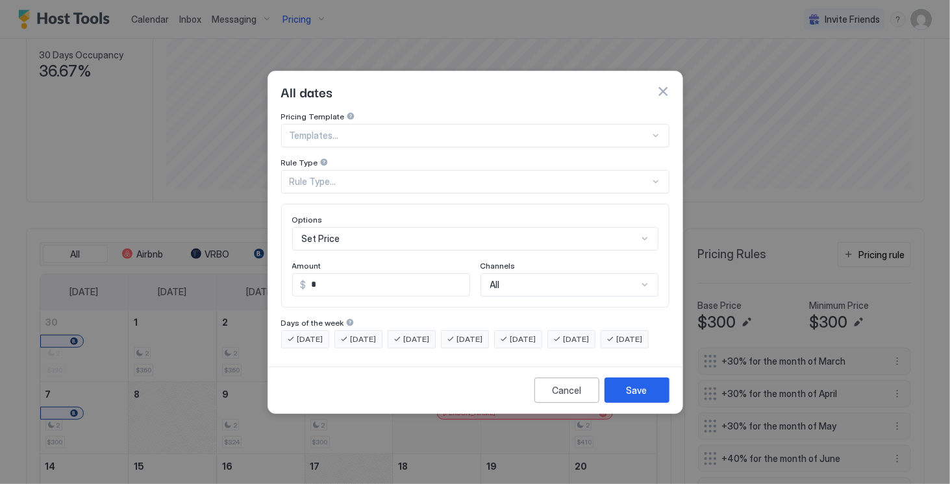
click at [595, 130] on div at bounding box center [469, 136] width 360 height 12
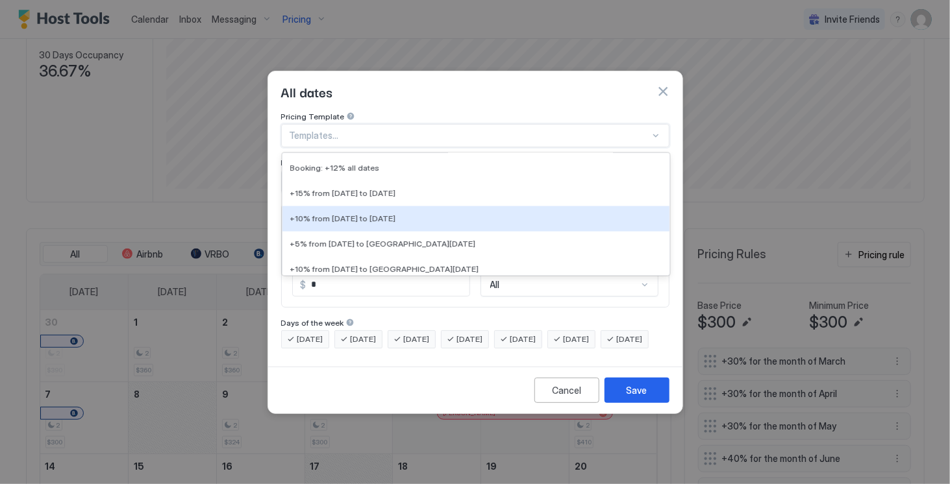
scroll to position [1118, 0]
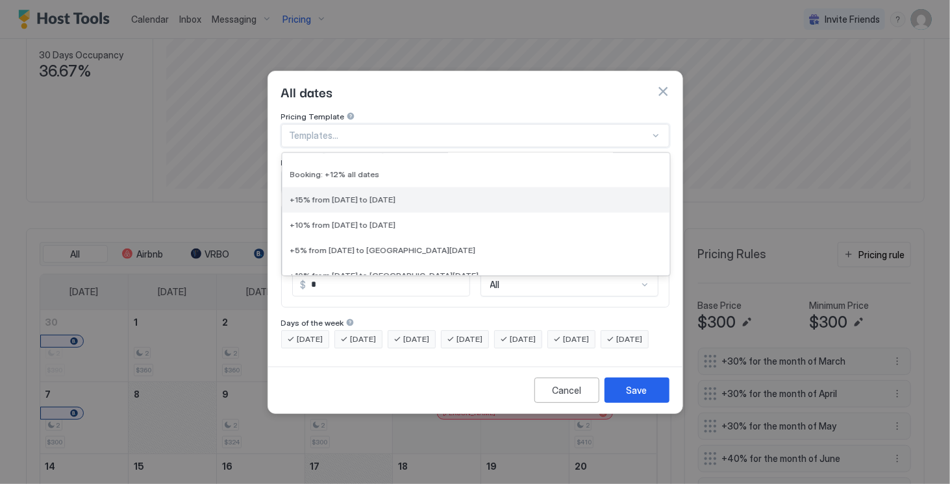
click at [461, 195] on div "+15% from [DATE] to [DATE]" at bounding box center [475, 200] width 371 height 10
type input "**"
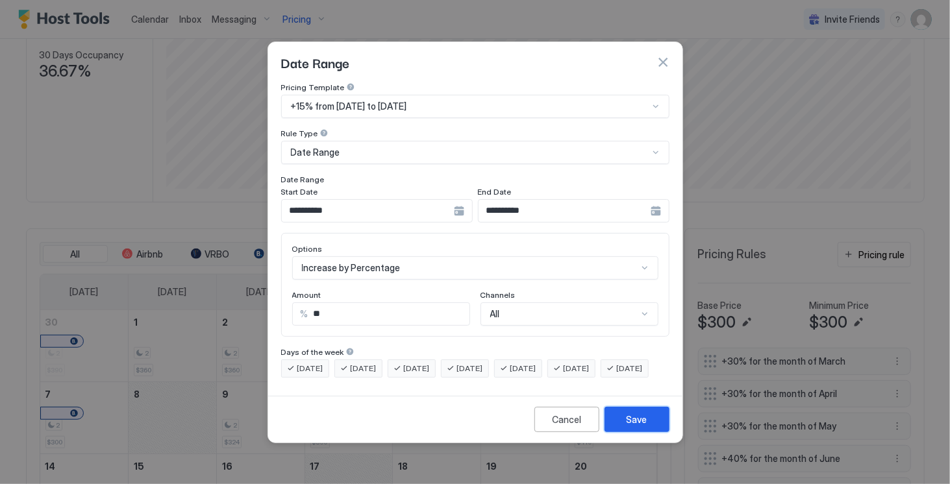
click at [649, 432] on button "Save" at bounding box center [636, 419] width 65 height 25
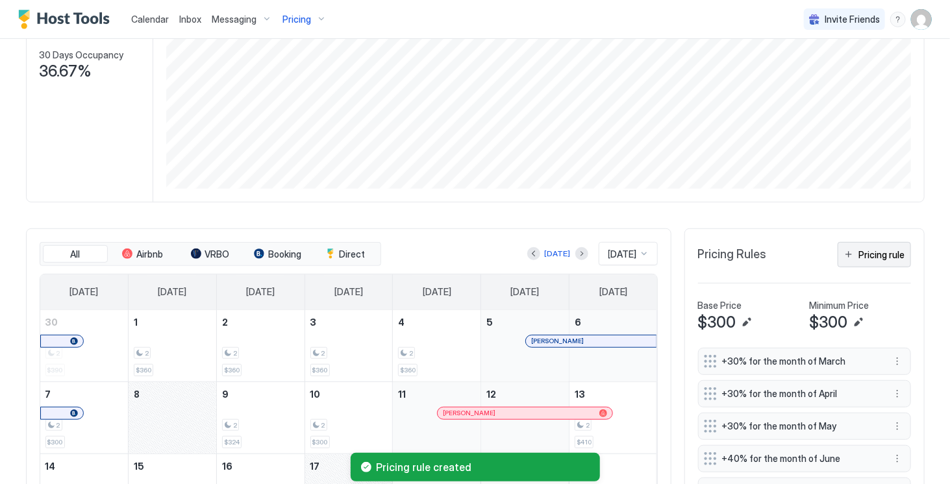
click at [863, 262] on div "Pricing rule" at bounding box center [882, 255] width 46 height 14
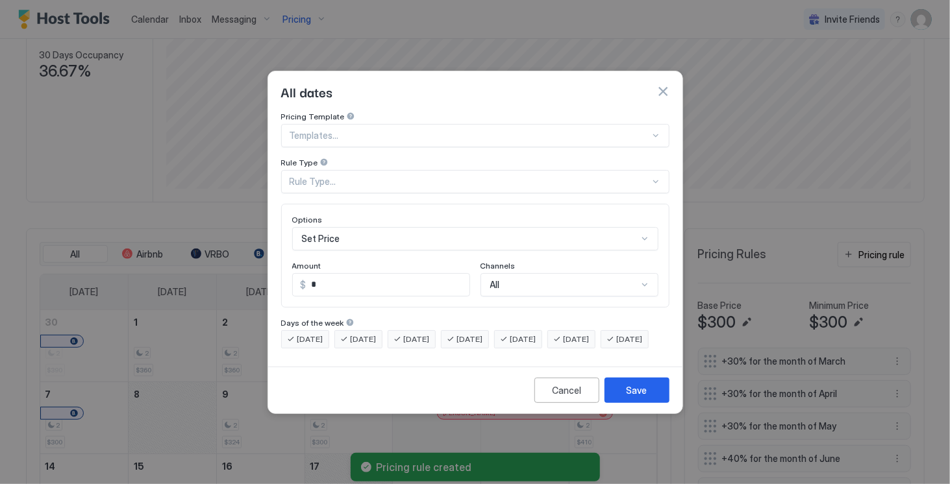
click at [644, 124] on div "Templates..." at bounding box center [475, 135] width 388 height 23
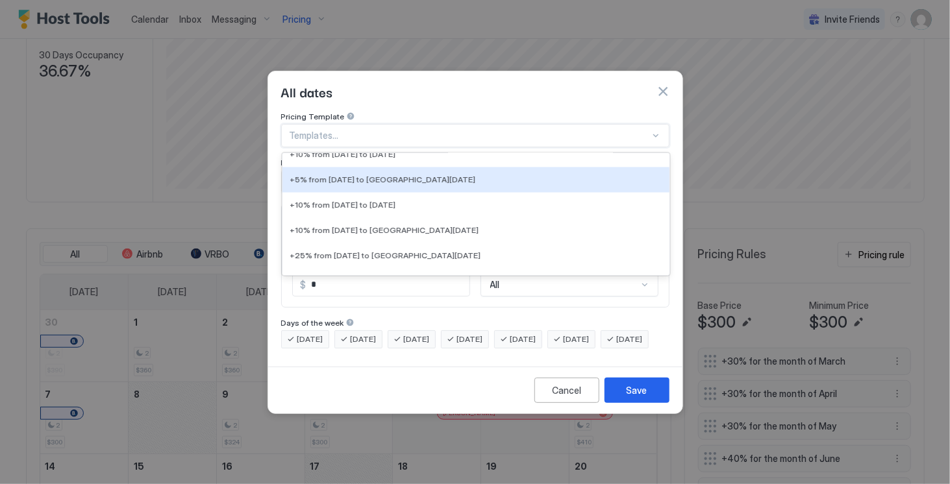
scroll to position [1190, 0]
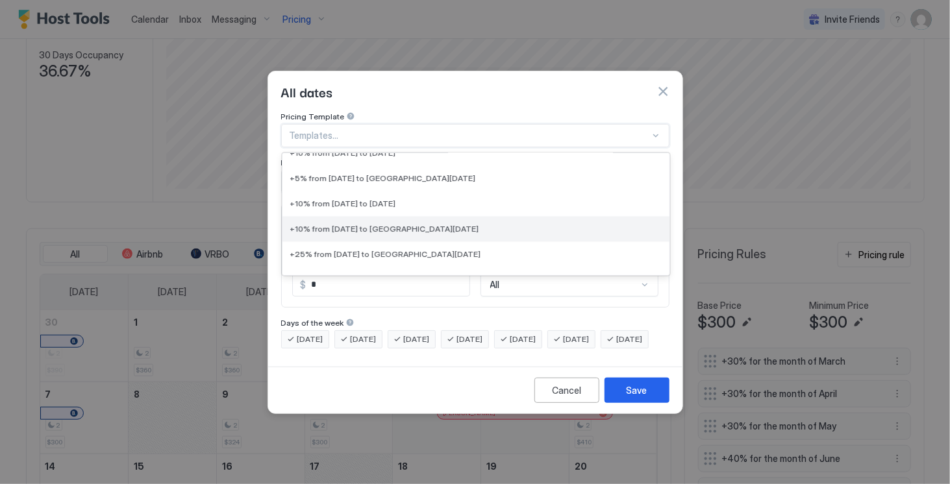
click at [523, 225] on div "+10% from [DATE] to [GEOGRAPHIC_DATA][DATE]" at bounding box center [475, 230] width 371 height 10
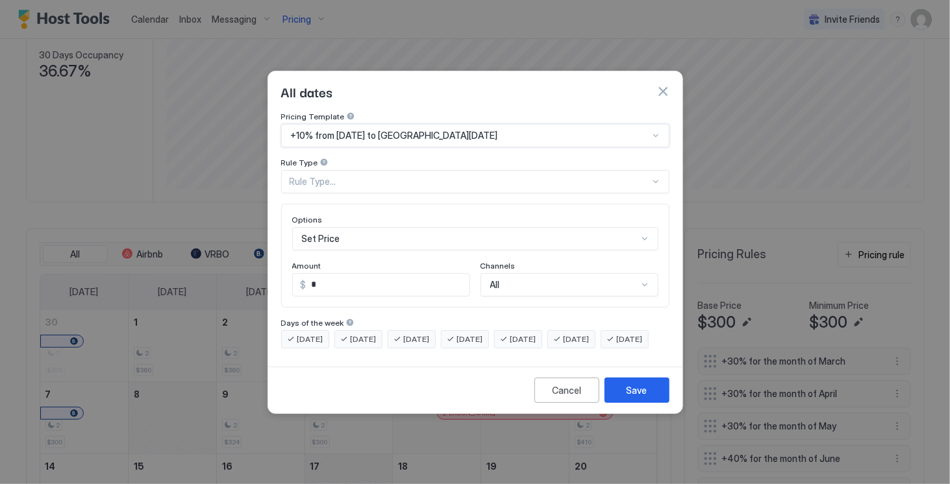
type input "**"
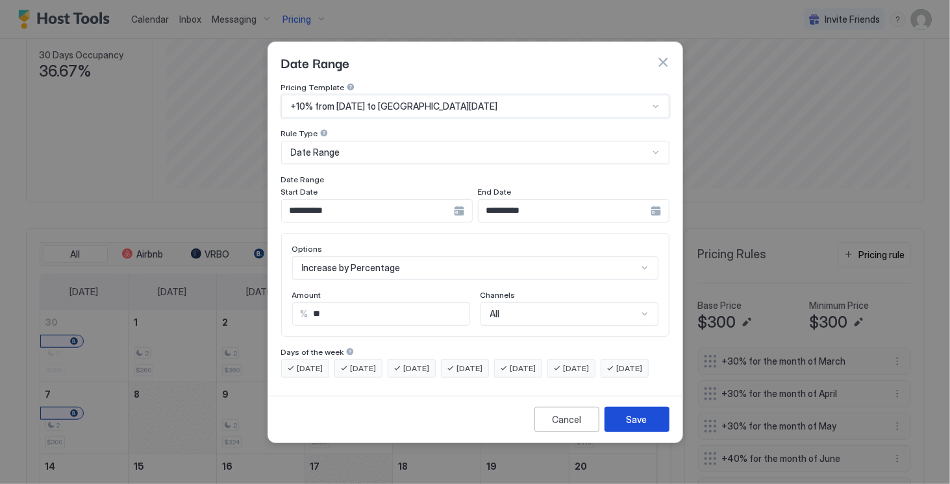
click at [639, 426] on div "Save" at bounding box center [636, 420] width 21 height 14
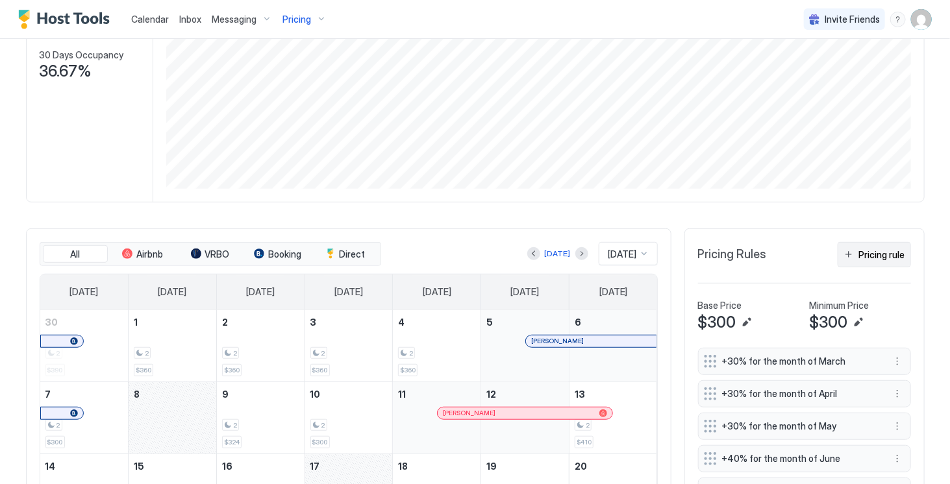
click at [854, 267] on button "Pricing rule" at bounding box center [873, 254] width 73 height 25
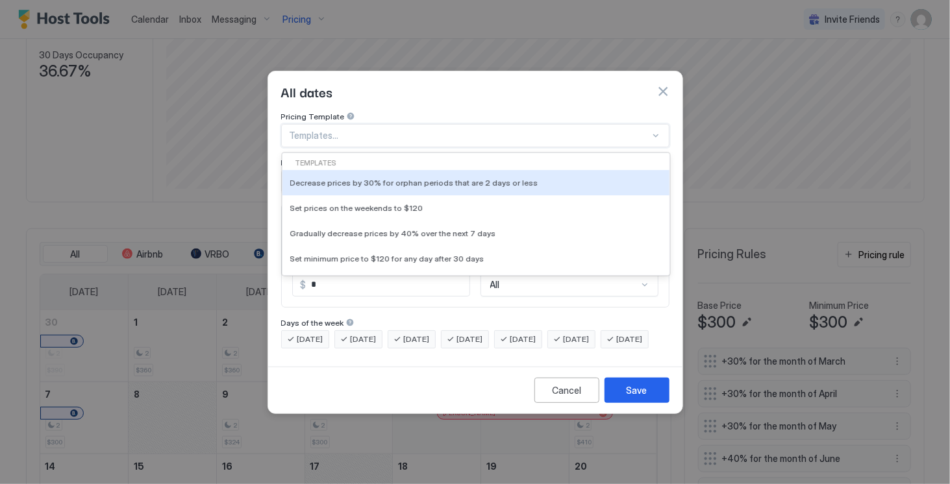
click at [638, 130] on div at bounding box center [469, 136] width 360 height 12
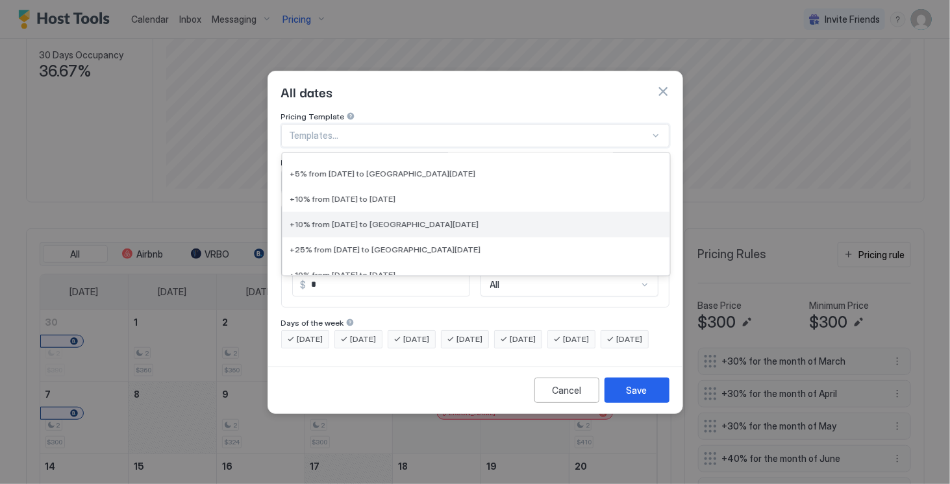
scroll to position [1171, 0]
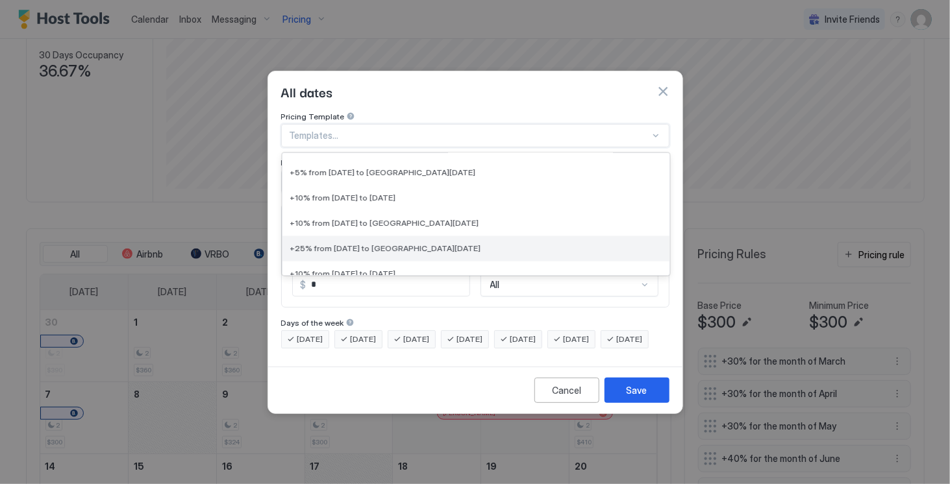
click at [535, 244] on div "+25% from [DATE] to [GEOGRAPHIC_DATA][DATE]" at bounding box center [475, 249] width 371 height 10
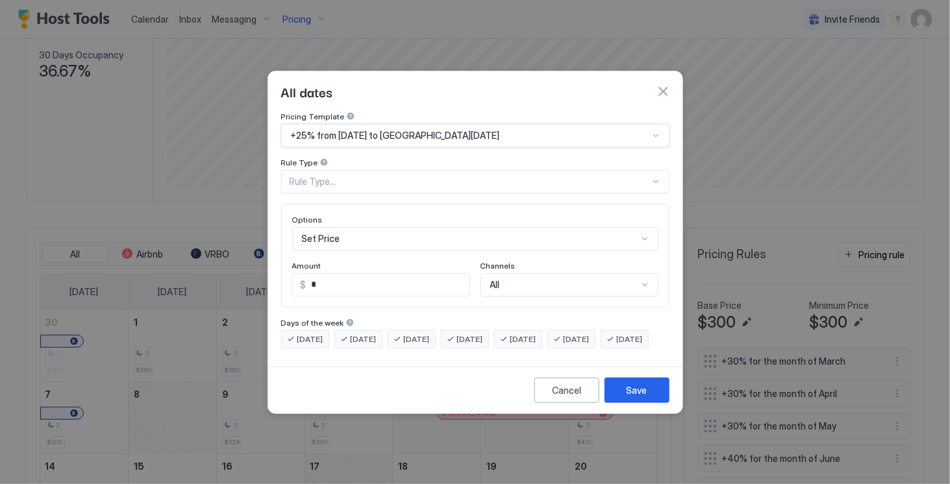
type input "**"
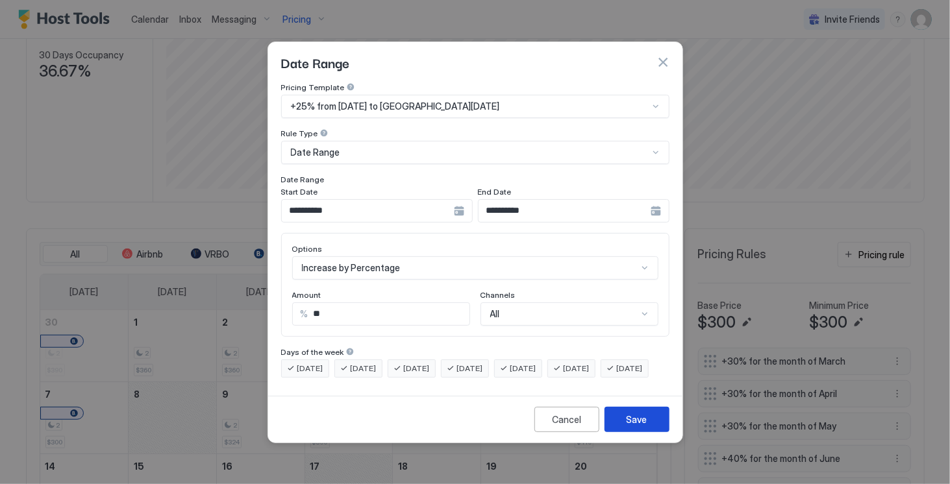
click at [617, 432] on button "Save" at bounding box center [636, 419] width 65 height 25
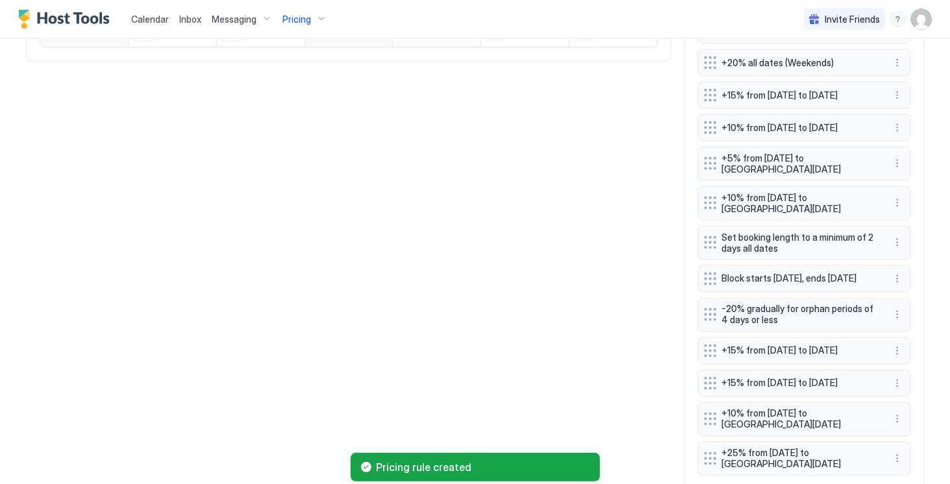
scroll to position [902, 0]
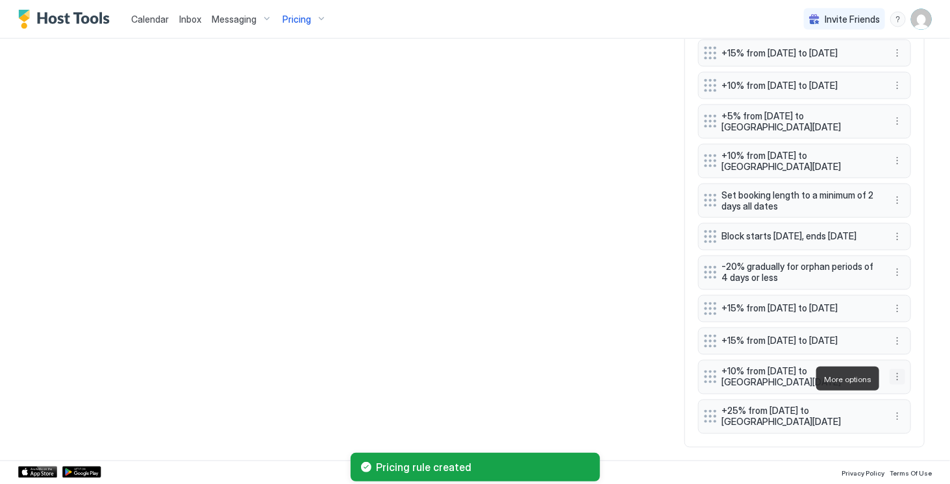
click at [896, 379] on button "More options" at bounding box center [897, 377] width 16 height 16
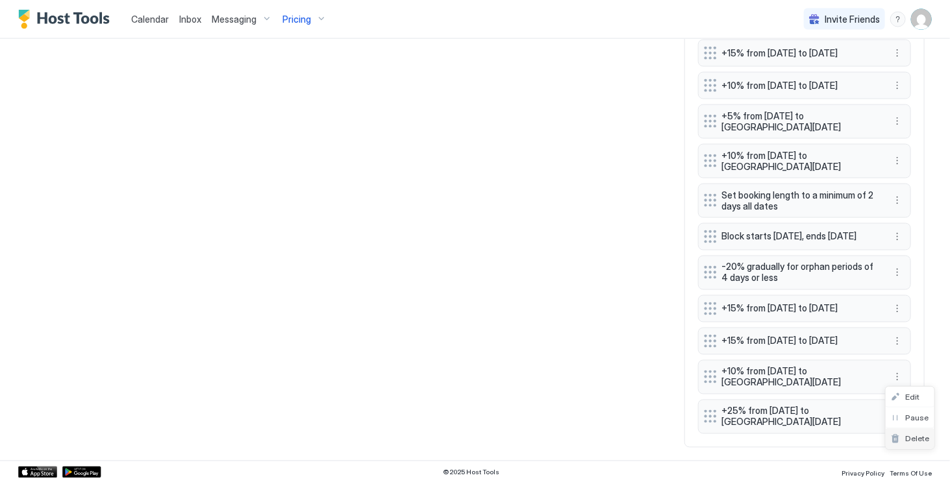
click at [912, 434] on span "Delete" at bounding box center [917, 439] width 24 height 10
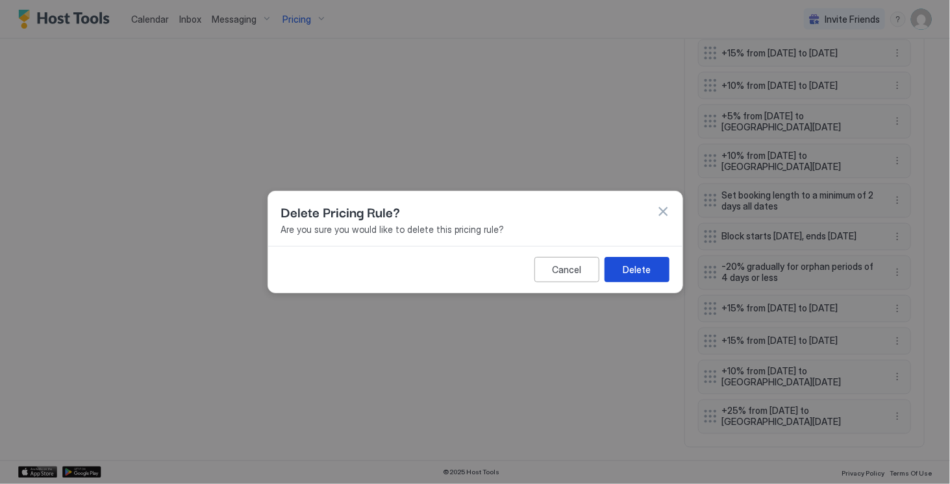
click at [641, 264] on div "Delete" at bounding box center [636, 270] width 28 height 14
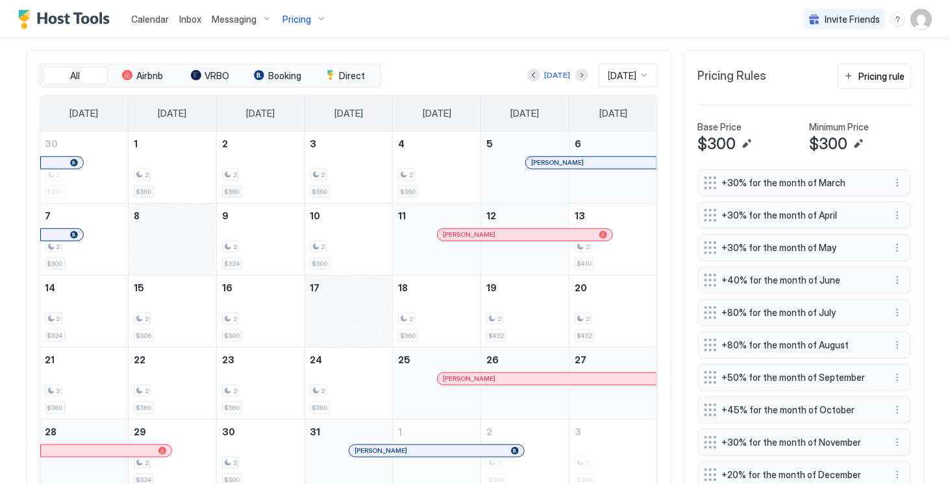
scroll to position [387, 0]
click at [872, 76] on div "Pricing rule" at bounding box center [882, 75] width 46 height 14
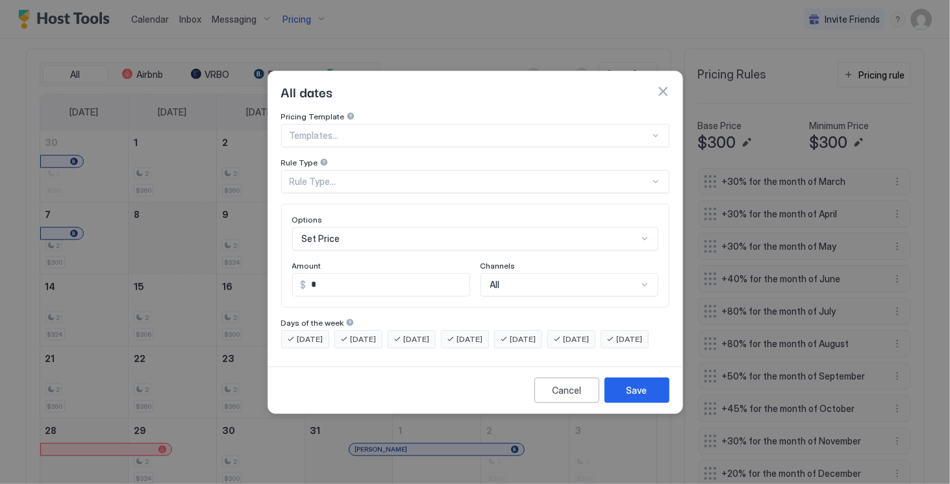
click at [659, 130] on div at bounding box center [655, 135] width 10 height 10
click at [628, 99] on div "All dates" at bounding box center [475, 91] width 414 height 40
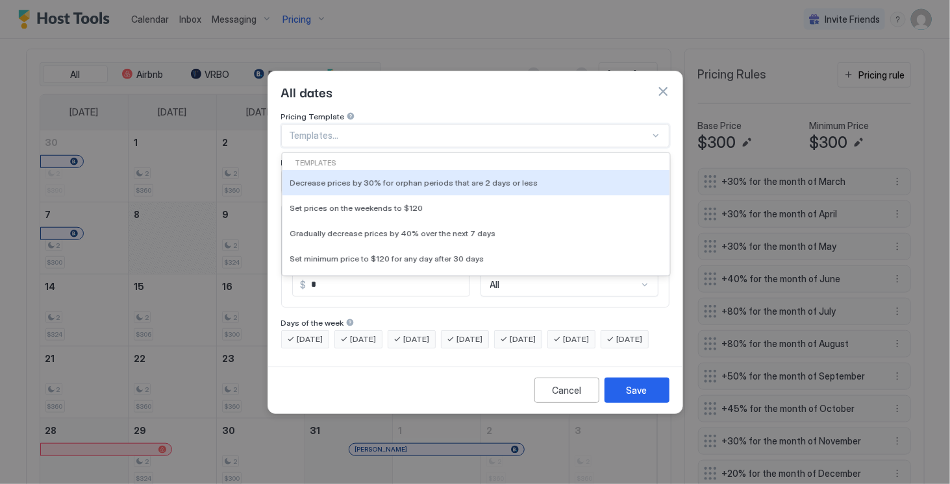
click at [650, 130] on div at bounding box center [655, 135] width 10 height 10
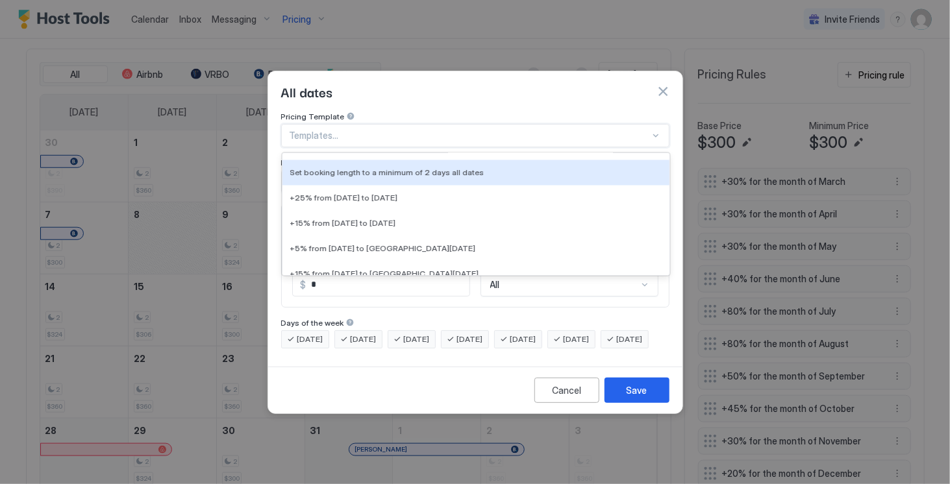
scroll to position [1305, 0]
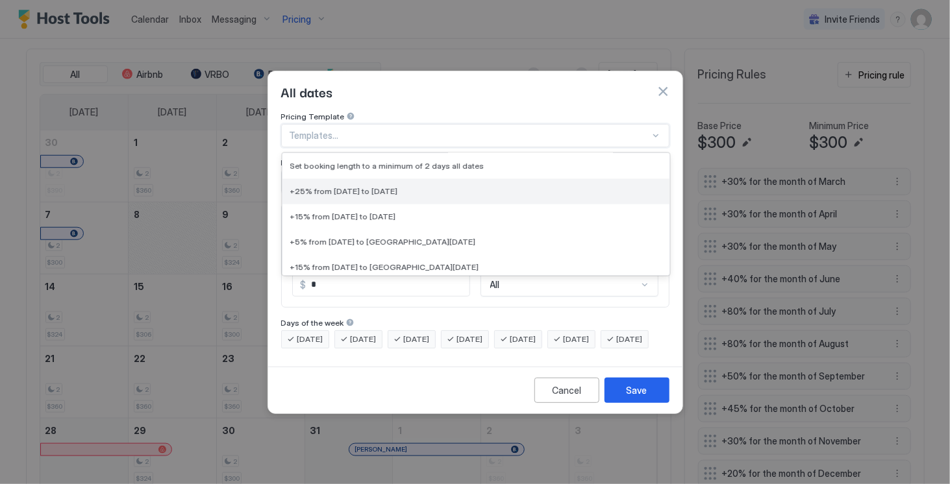
click at [514, 178] on div "+25% from [DATE] to [DATE]" at bounding box center [475, 190] width 387 height 25
type input "**"
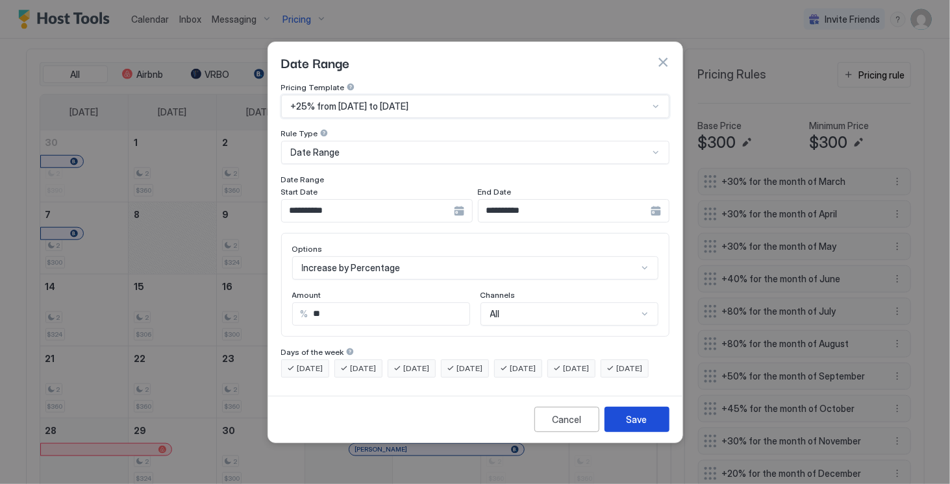
click at [637, 423] on div "Save" at bounding box center [636, 420] width 21 height 14
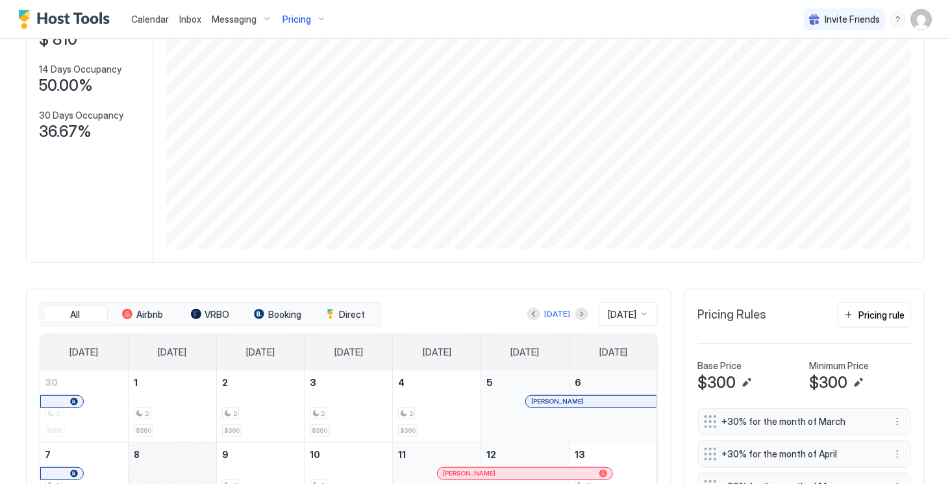
scroll to position [148, 0]
click at [863, 313] on button "Pricing rule" at bounding box center [873, 313] width 73 height 25
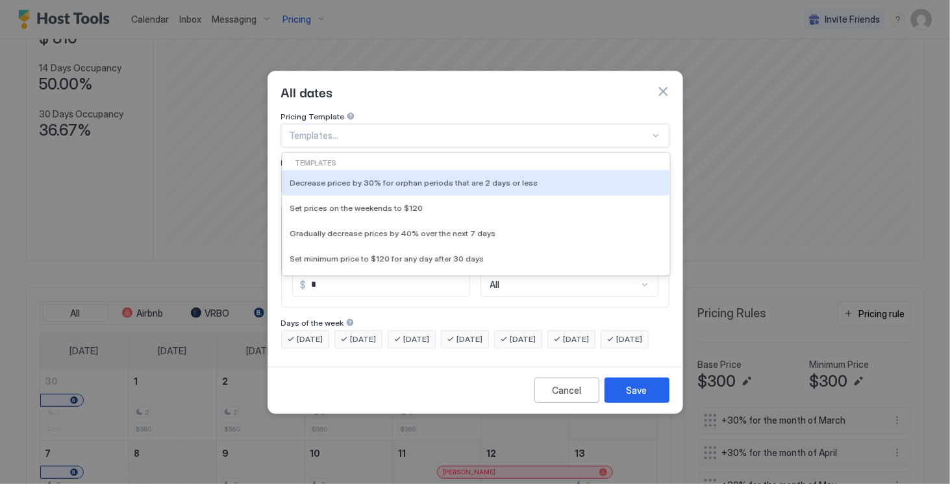
click at [645, 130] on div at bounding box center [469, 136] width 360 height 12
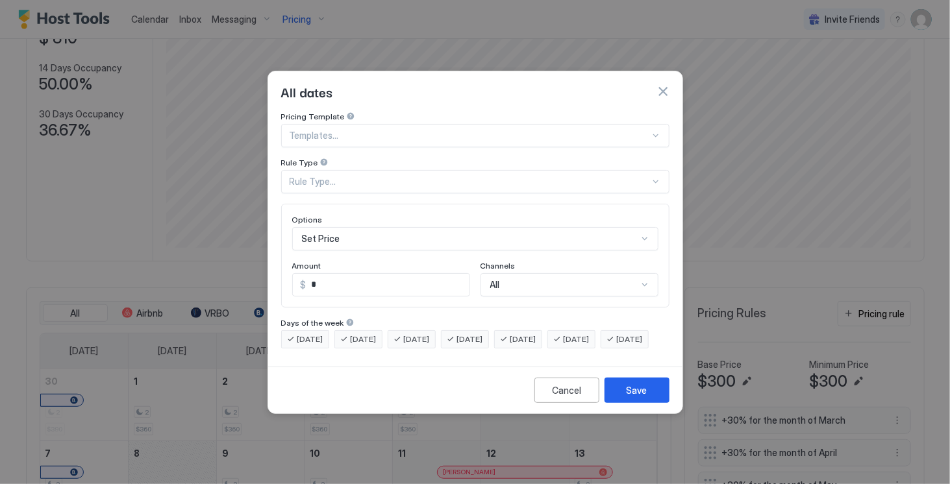
click at [569, 101] on div "All dates" at bounding box center [475, 91] width 414 height 40
click at [576, 130] on div at bounding box center [469, 136] width 360 height 12
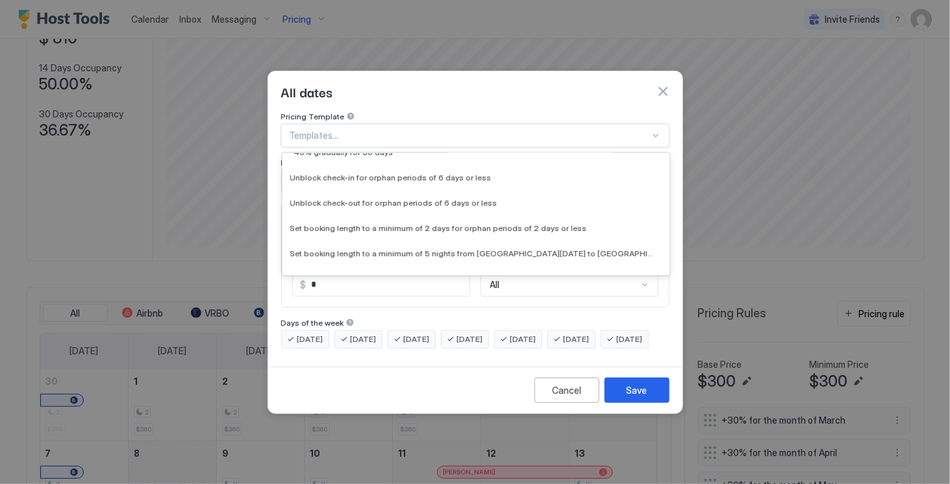
scroll to position [1901, 0]
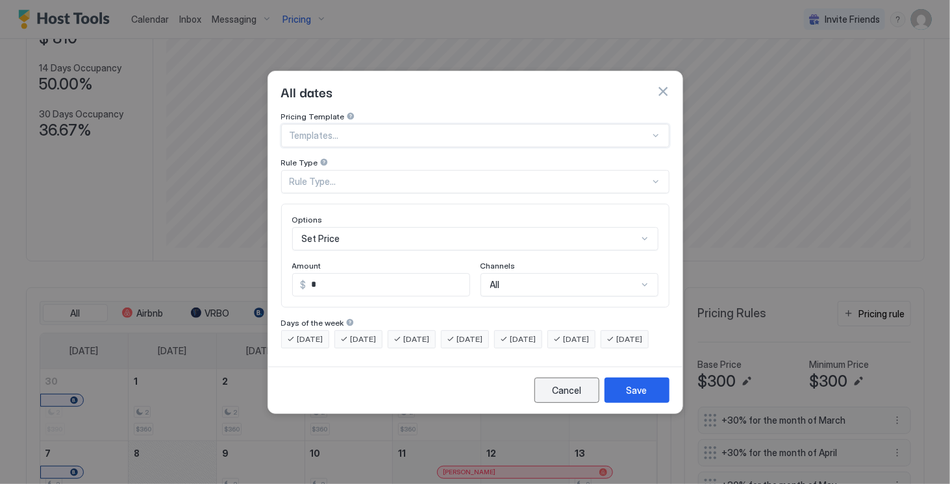
click at [574, 397] on div "Cancel" at bounding box center [566, 391] width 29 height 14
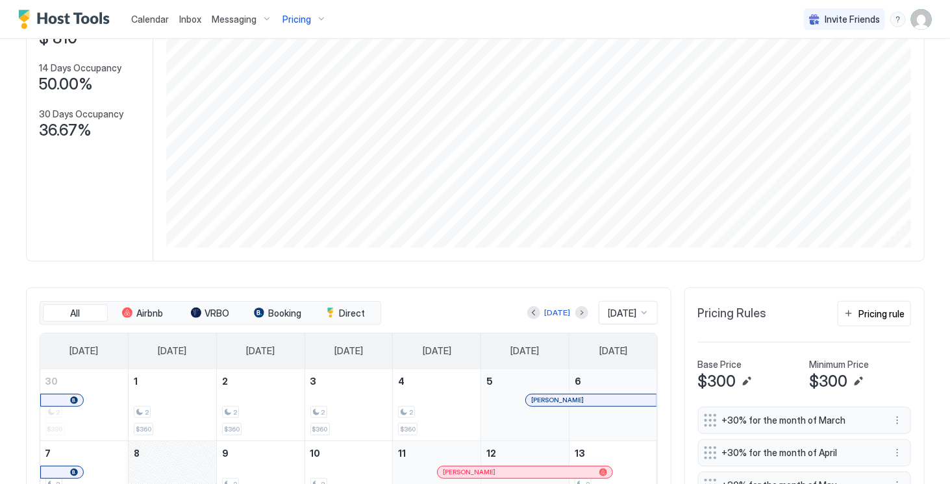
click at [315, 19] on div "Pricing" at bounding box center [304, 19] width 55 height 22
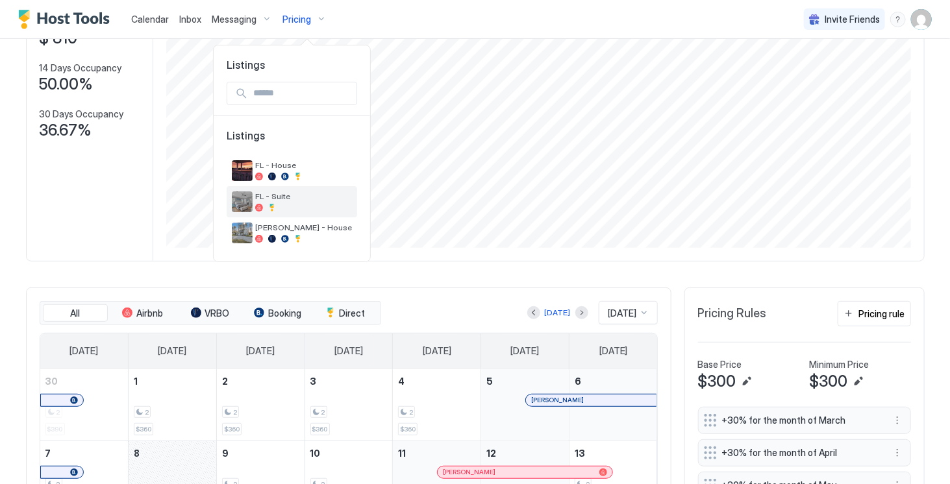
click at [294, 194] on span "FL - Suite" at bounding box center [303, 196] width 97 height 10
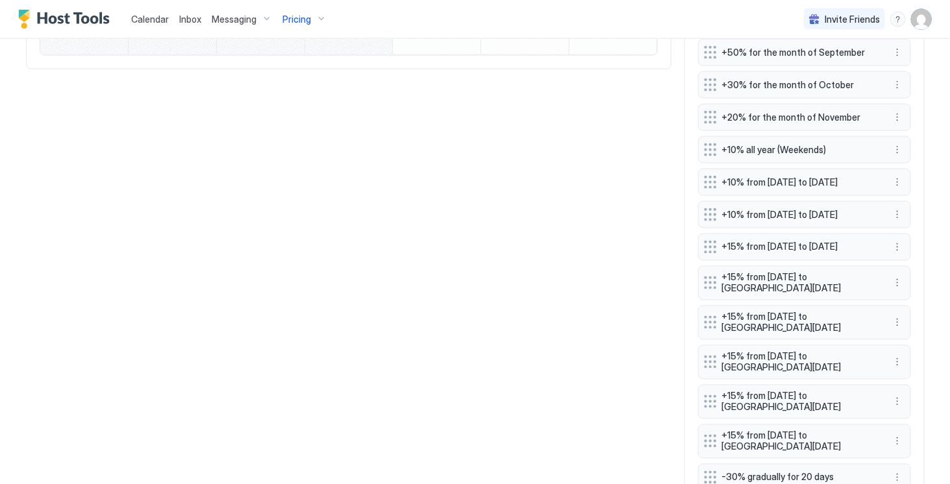
scroll to position [841, 0]
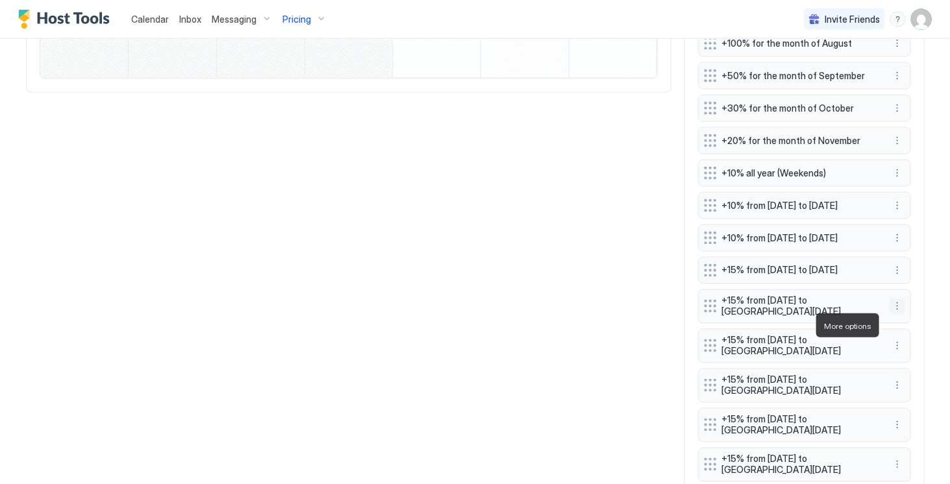
click at [893, 314] on button "More options" at bounding box center [897, 307] width 16 height 16
click at [911, 347] on span "Edit" at bounding box center [912, 344] width 14 height 10
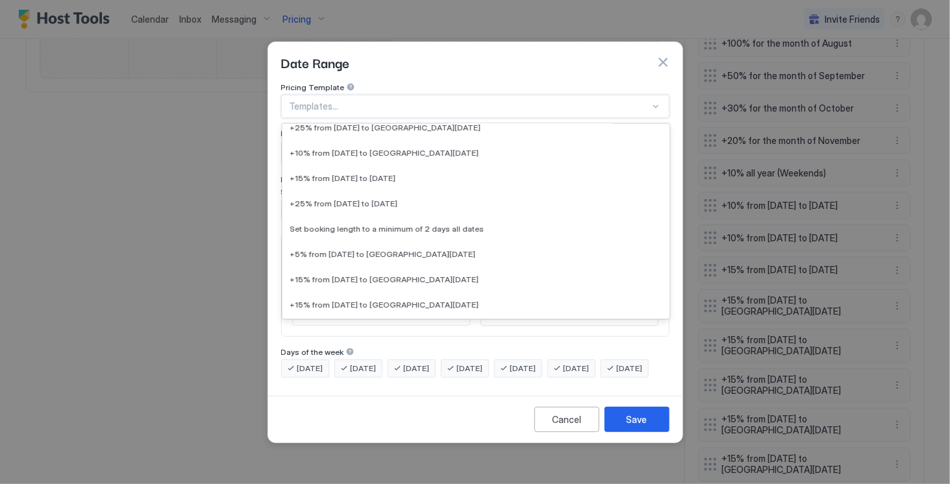
scroll to position [1264, 0]
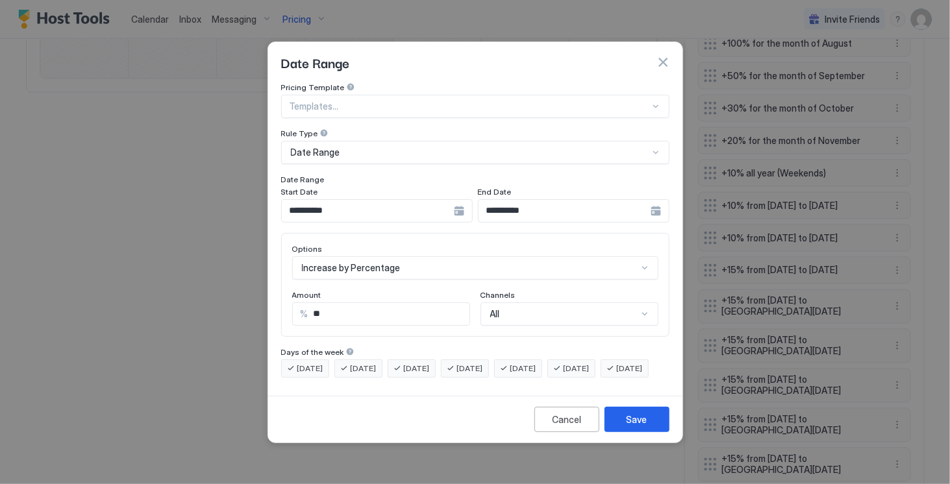
click at [658, 56] on button "button" at bounding box center [662, 62] width 13 height 13
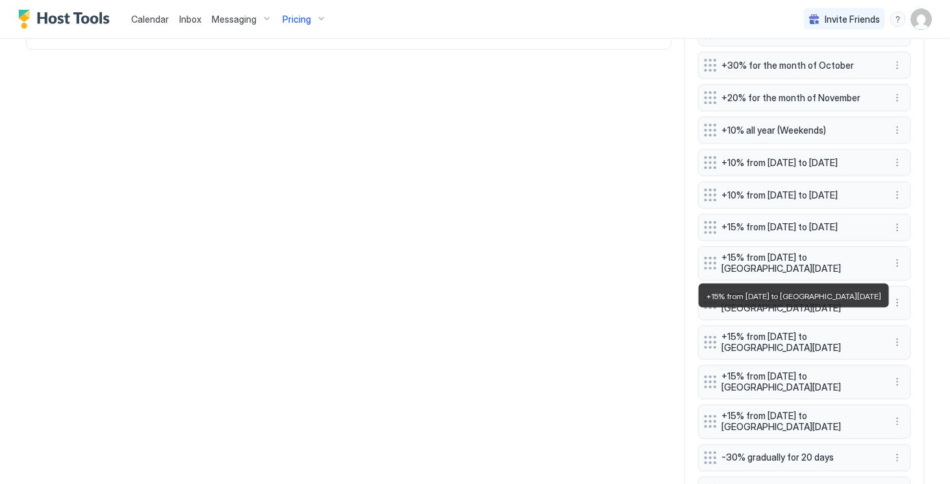
scroll to position [888, 0]
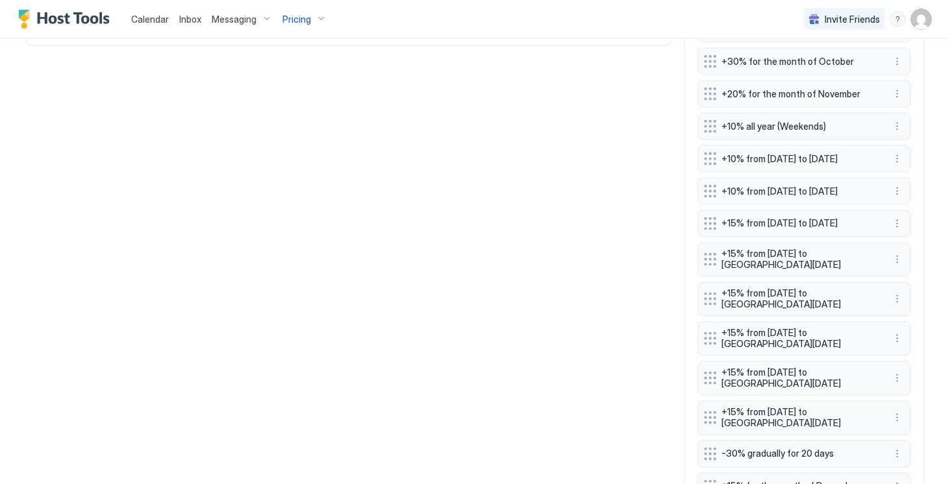
click at [670, 303] on div "All Airbnb Direct [DATE] [DATE] [DATE] [DATE] [DATE] [DATE] [DATE] [DATE] [DATE…" at bounding box center [475, 68] width 898 height 957
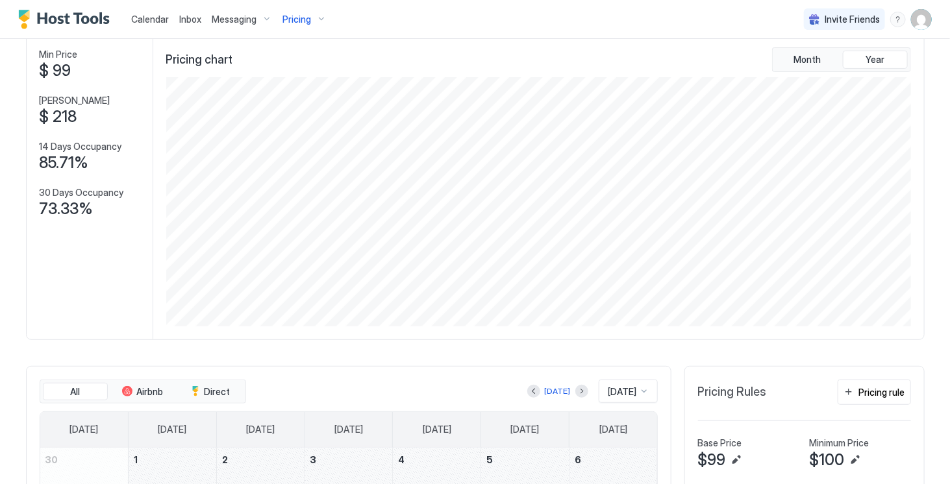
scroll to position [0, 0]
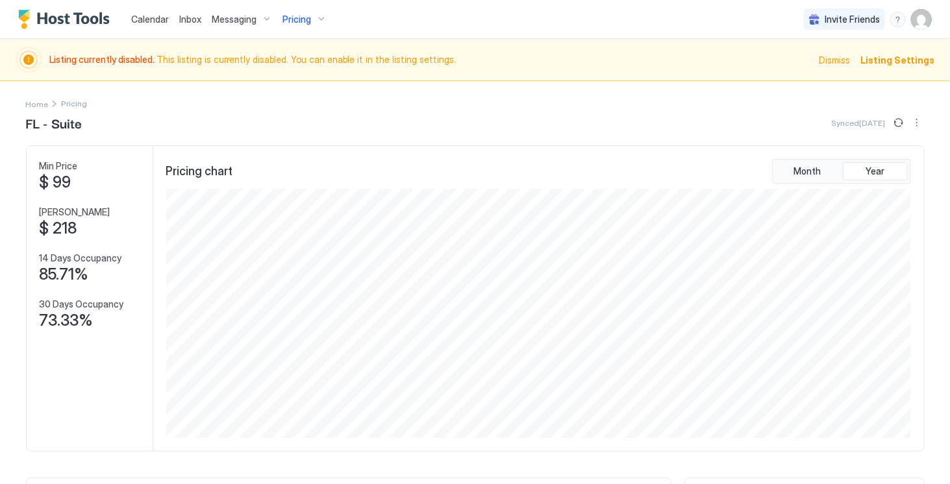
click at [253, 19] on span "Messaging" at bounding box center [234, 20] width 45 height 12
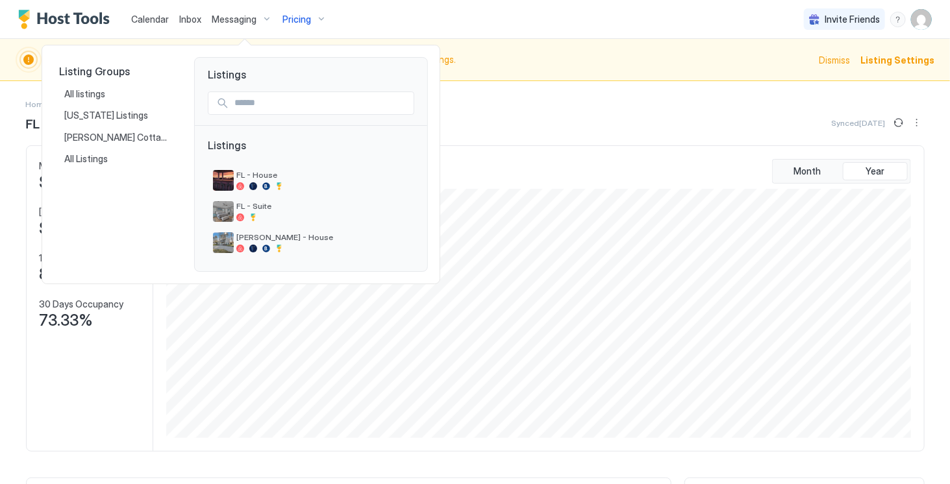
click at [501, 105] on div at bounding box center [475, 242] width 950 height 484
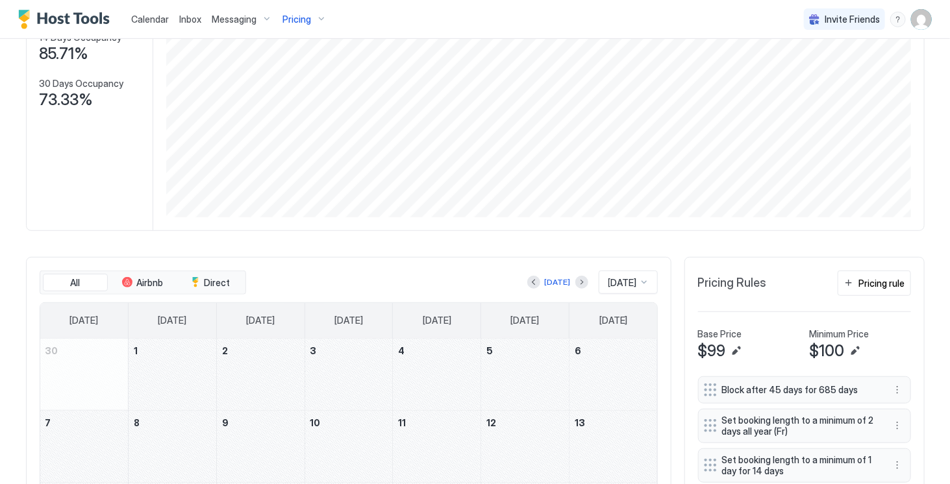
scroll to position [222, 0]
click at [875, 286] on div "Pricing rule" at bounding box center [882, 282] width 46 height 14
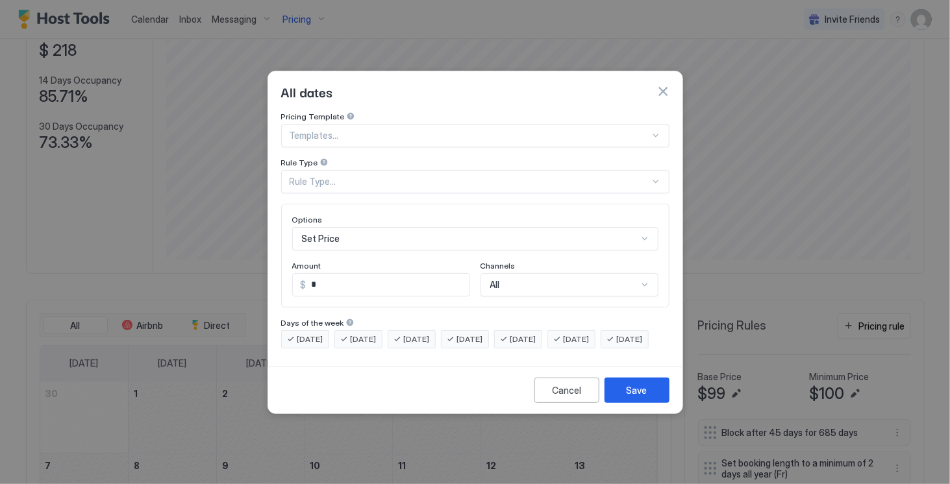
scroll to position [266, 0]
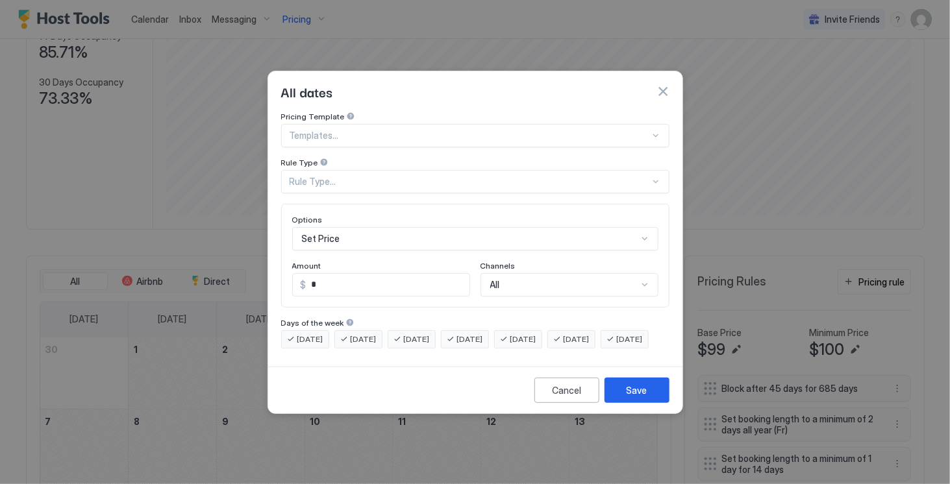
click at [654, 130] on div at bounding box center [655, 135] width 10 height 10
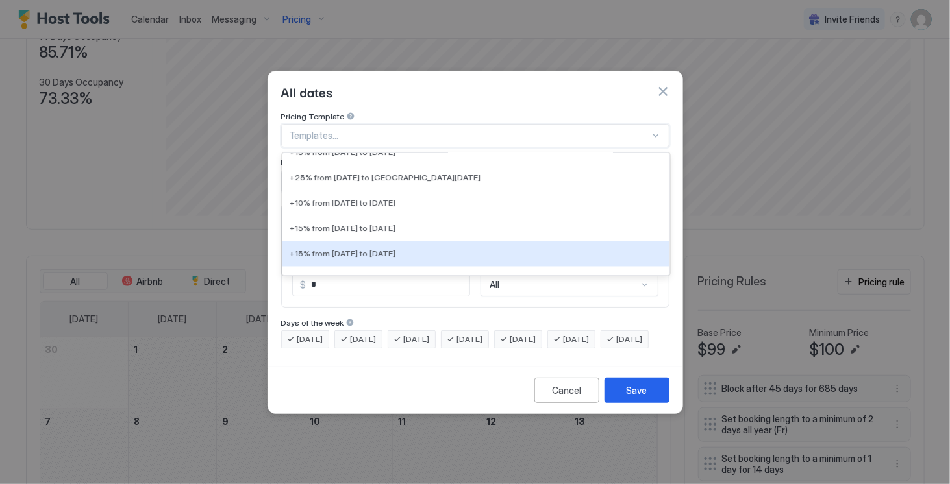
scroll to position [1216, 0]
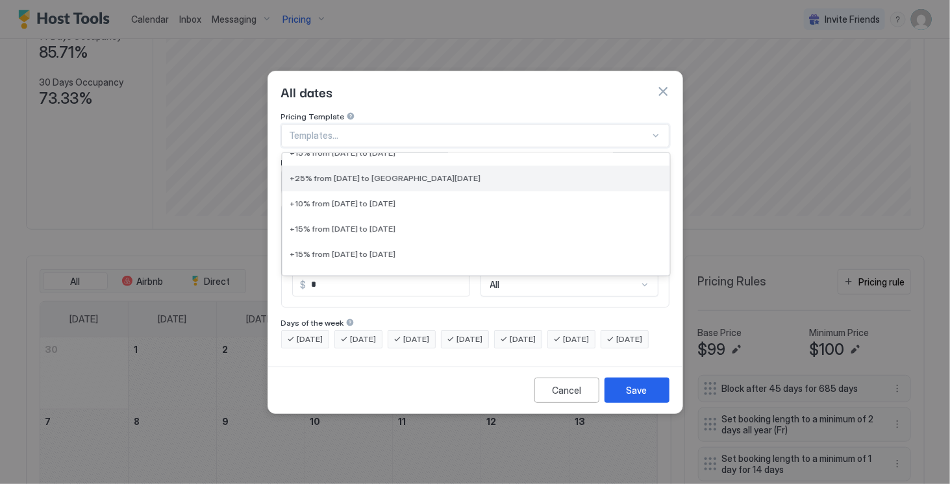
click at [461, 174] on span "+25% from [DATE] to [GEOGRAPHIC_DATA][DATE]" at bounding box center [385, 179] width 191 height 10
type input "**"
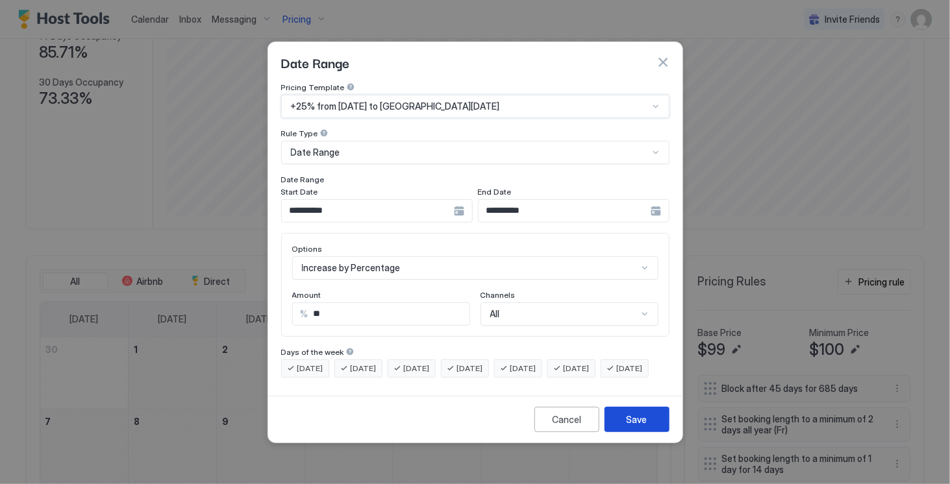
click at [636, 426] on div "Save" at bounding box center [636, 420] width 21 height 14
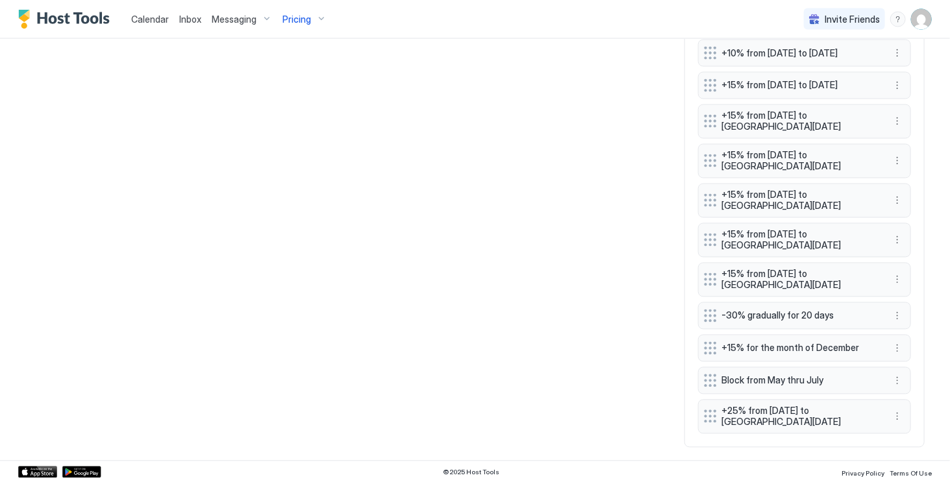
scroll to position [1039, 0]
click at [889, 413] on button "More options" at bounding box center [897, 417] width 16 height 16
click at [702, 419] on div at bounding box center [475, 242] width 950 height 484
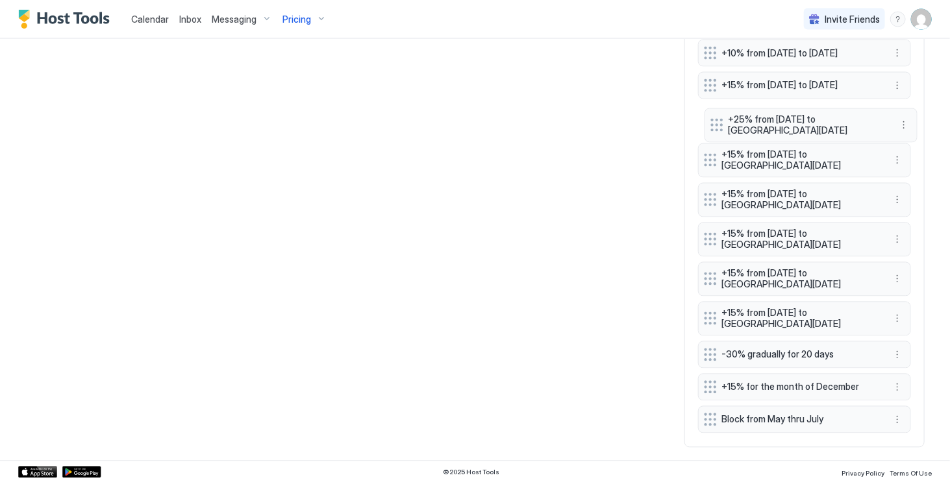
drag, startPoint x: 705, startPoint y: 420, endPoint x: 711, endPoint y: 129, distance: 291.5
click at [711, 129] on div at bounding box center [716, 125] width 13 height 13
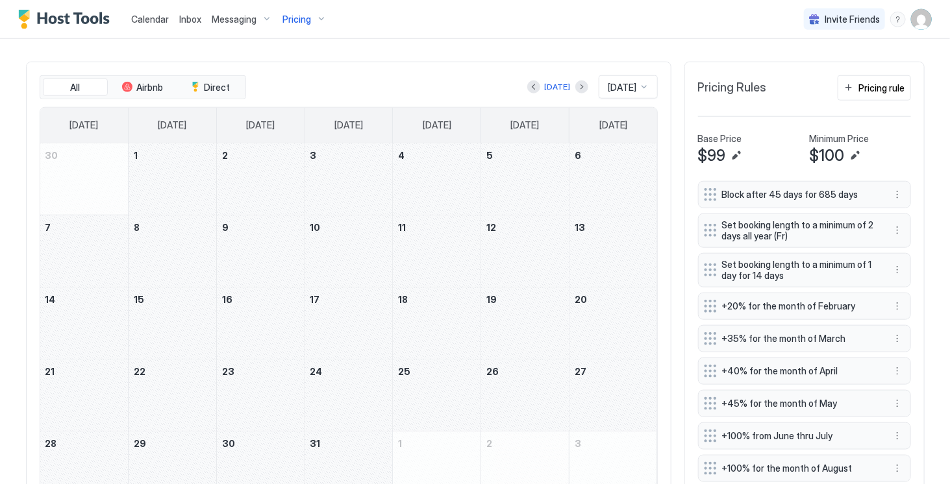
scroll to position [445, 0]
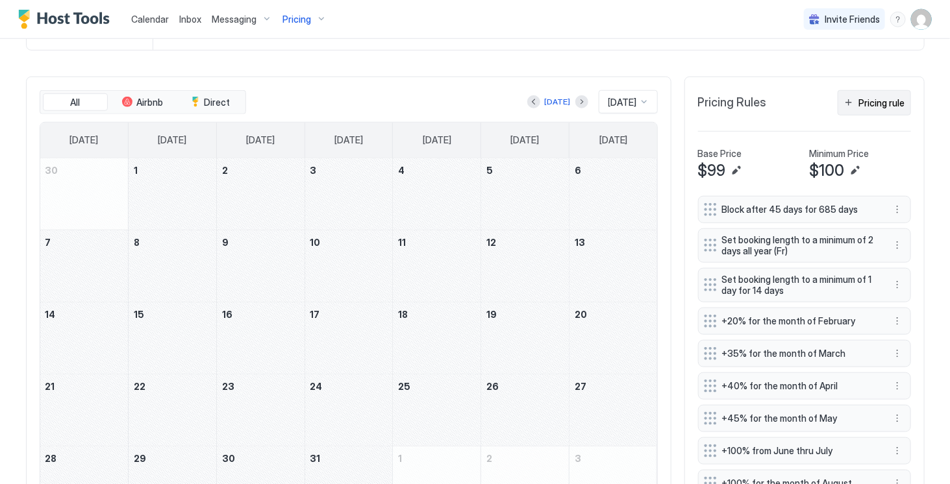
click at [866, 116] on button "Pricing rule" at bounding box center [873, 102] width 73 height 25
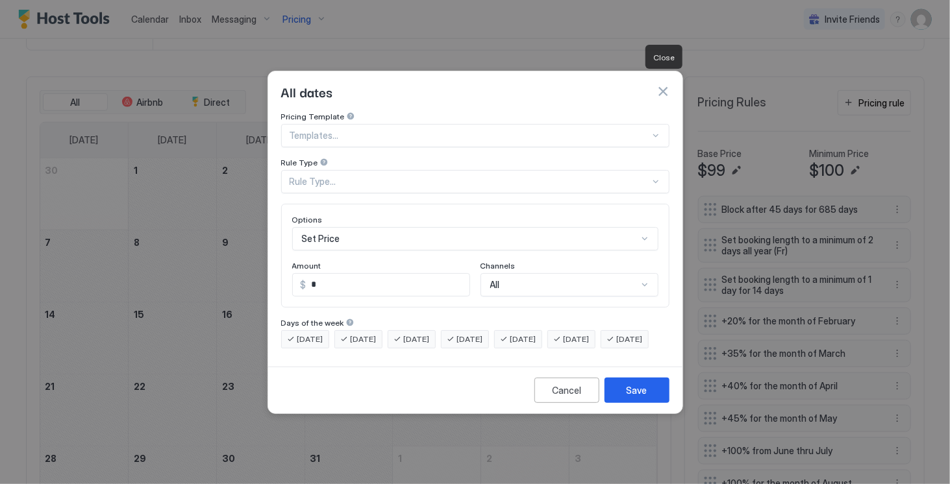
click at [667, 85] on button "button" at bounding box center [662, 91] width 13 height 13
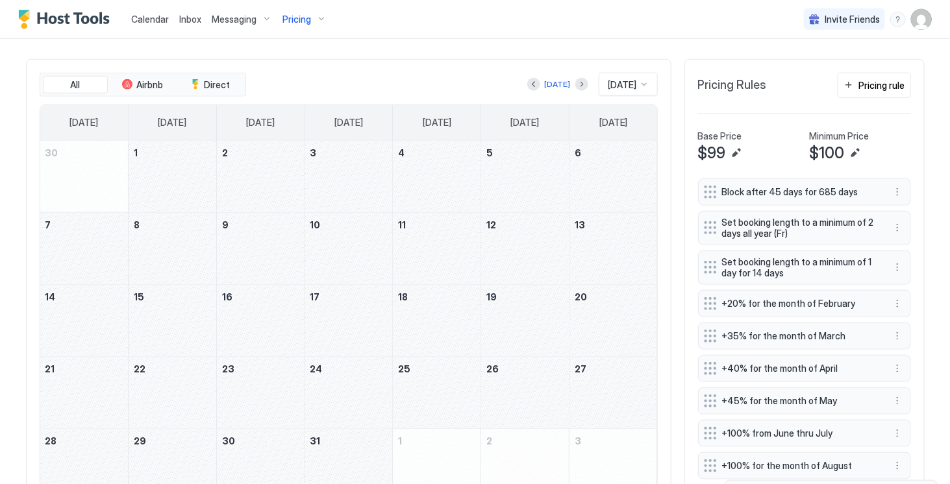
scroll to position [429, 0]
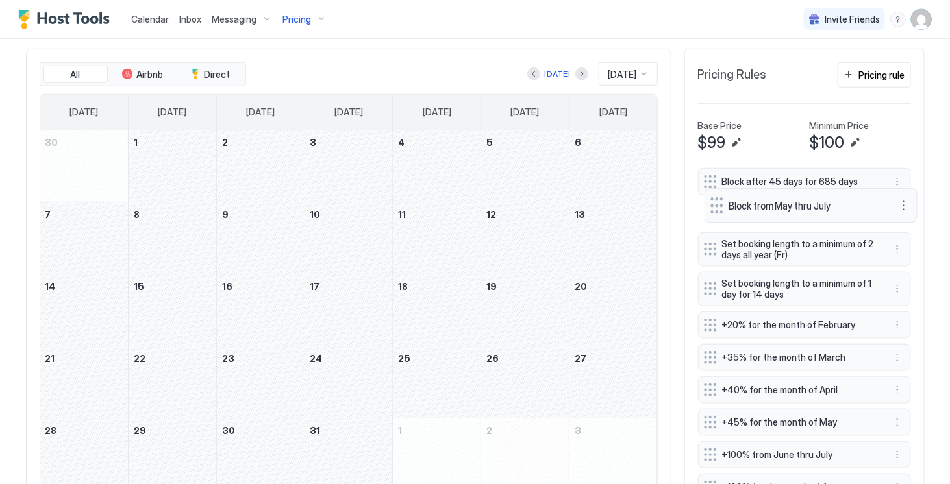
drag, startPoint x: 711, startPoint y: 419, endPoint x: 718, endPoint y: 217, distance: 202.0
click at [718, 214] on div "Block from May thru July" at bounding box center [800, 206] width 180 height 18
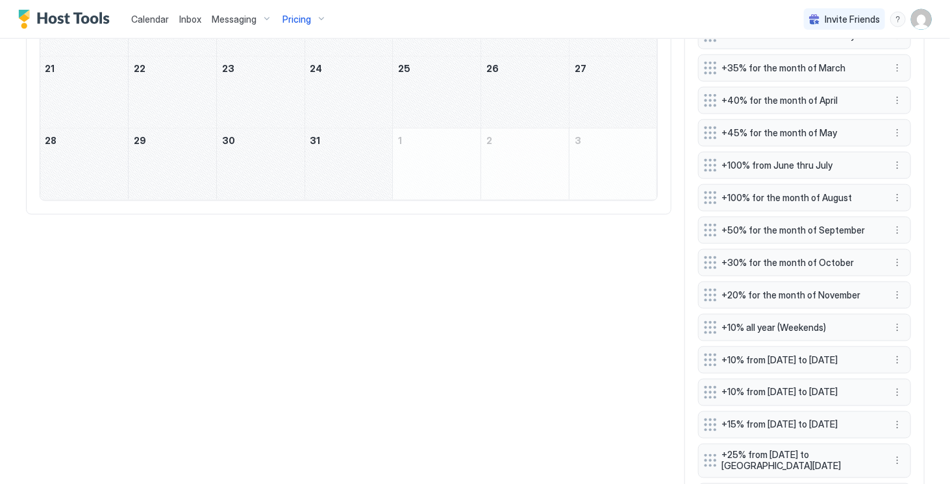
scroll to position [720, 0]
drag, startPoint x: 670, startPoint y: 245, endPoint x: 669, endPoint y: 297, distance: 51.9
click at [669, 297] on div "All Airbnb Direct [DATE] [DATE] [DATE] [DATE] [DATE] [DATE] [DATE] [DATE] [DATE…" at bounding box center [475, 256] width 898 height 996
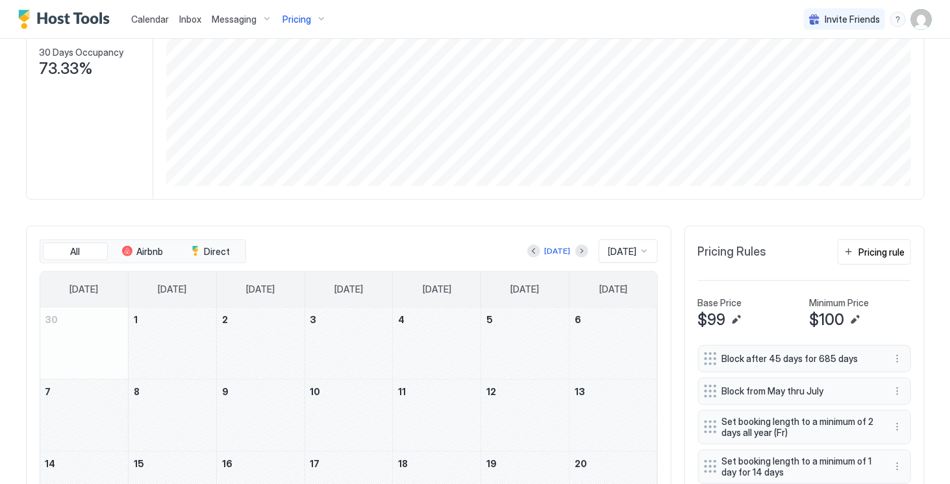
scroll to position [276, 0]
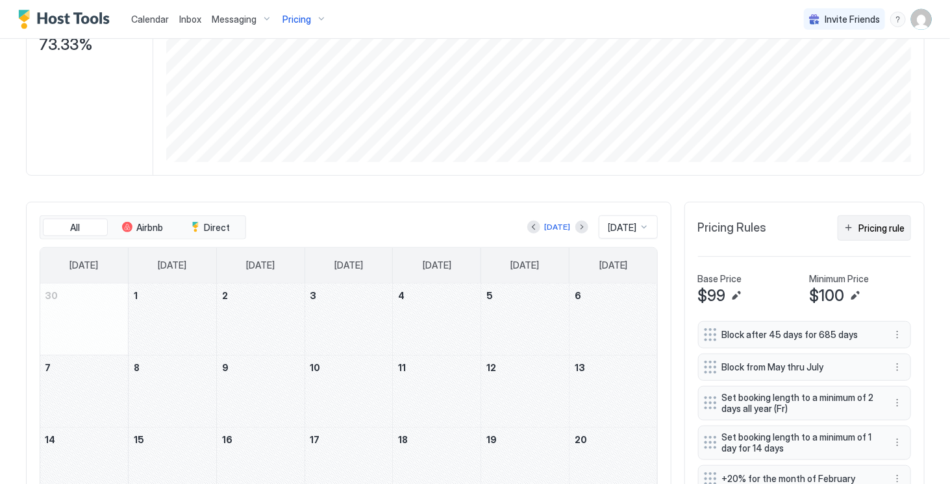
click at [874, 241] on button "Pricing rule" at bounding box center [873, 227] width 73 height 25
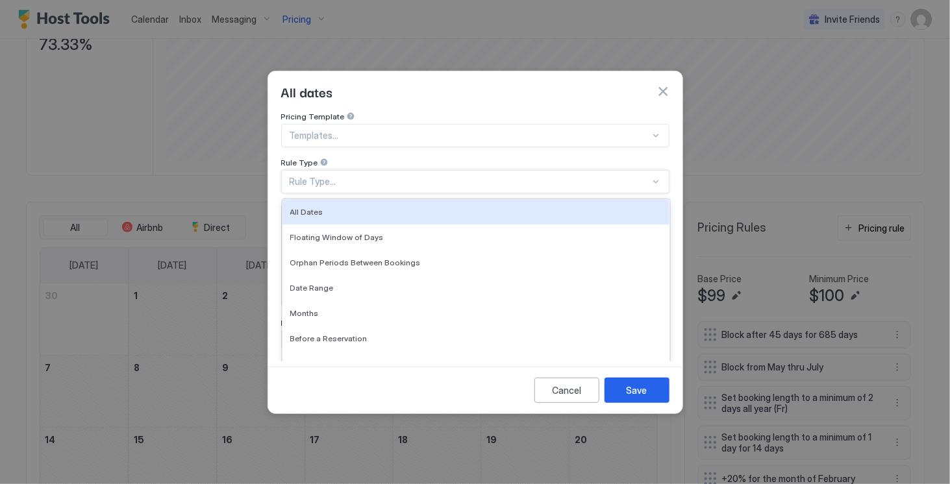
click at [387, 176] on div "Rule Type..." at bounding box center [469, 182] width 360 height 12
click at [402, 130] on div at bounding box center [469, 136] width 360 height 12
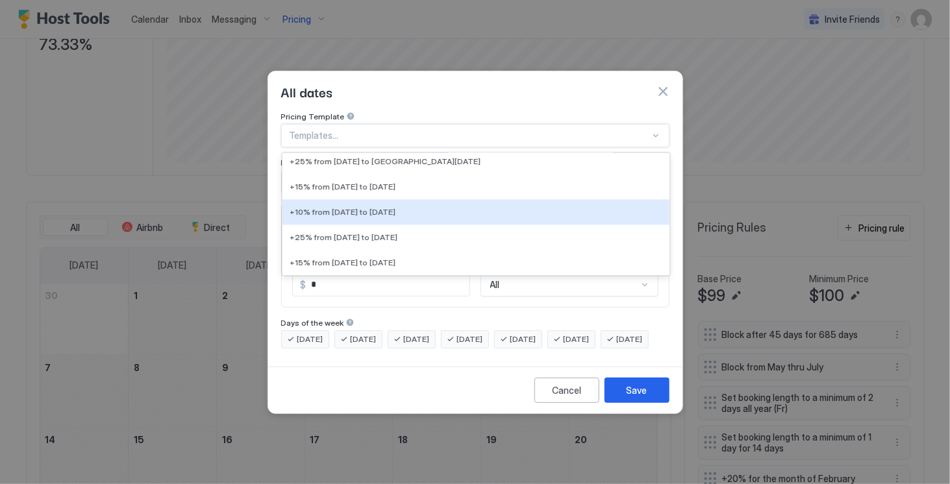
scroll to position [1220, 0]
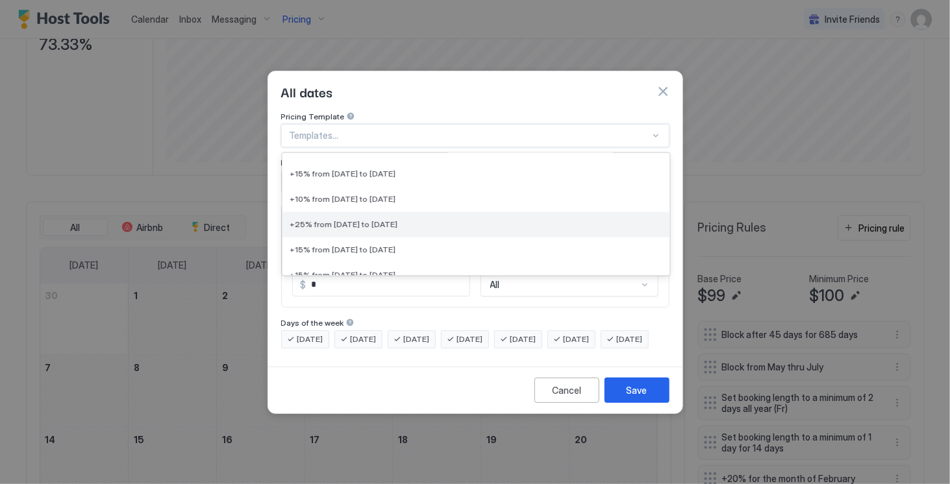
click at [398, 220] on span "+25% from [DATE] to [DATE]" at bounding box center [344, 225] width 108 height 10
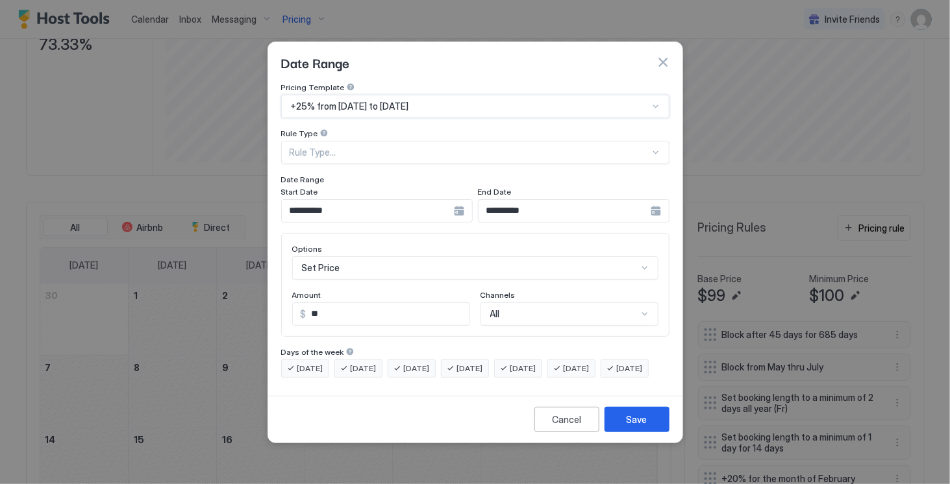
type input "**"
click at [635, 426] on div "Save" at bounding box center [636, 420] width 21 height 14
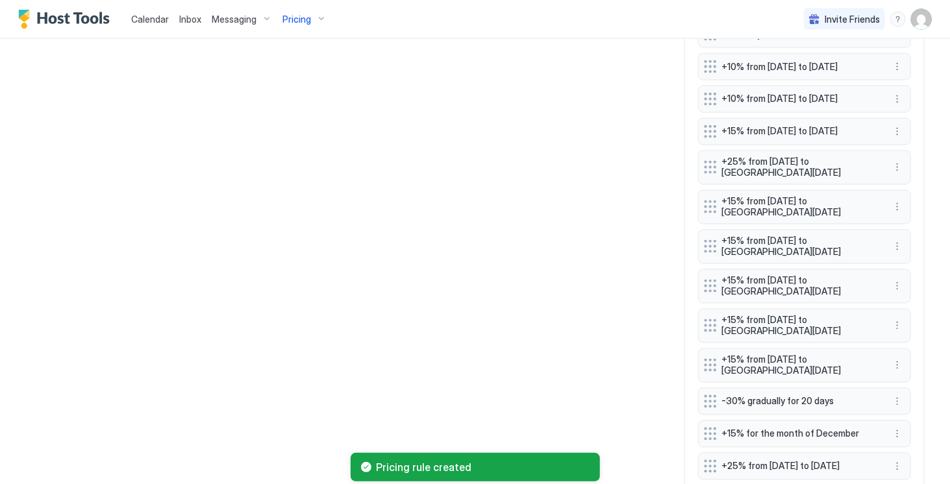
scroll to position [1079, 0]
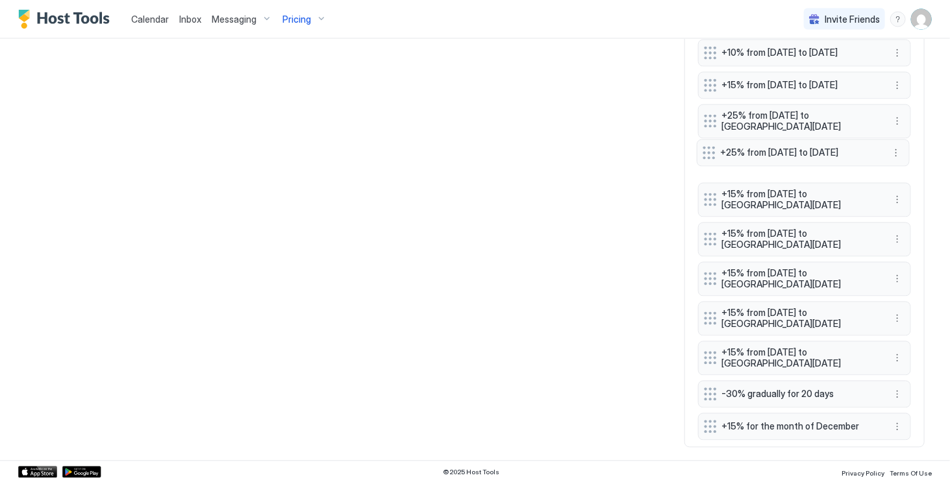
drag, startPoint x: 701, startPoint y: 419, endPoint x: 700, endPoint y: 151, distance: 267.4
click at [702, 151] on div at bounding box center [708, 153] width 13 height 13
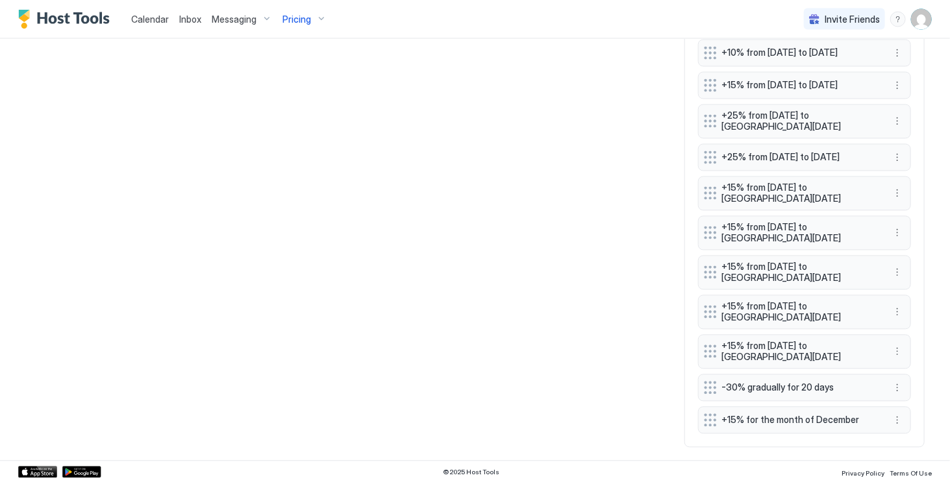
click at [706, 420] on div at bounding box center [710, 420] width 13 height 13
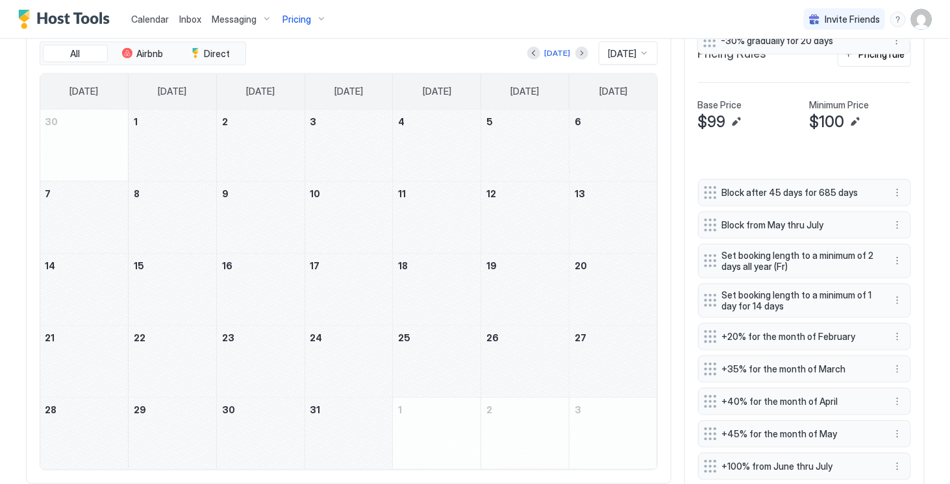
scroll to position [423, 0]
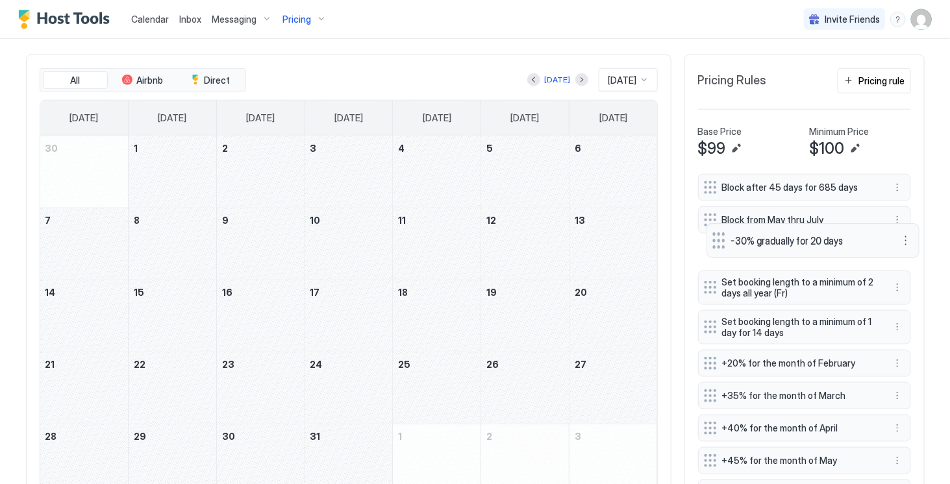
drag, startPoint x: 704, startPoint y: 389, endPoint x: 713, endPoint y: 262, distance: 127.5
click at [713, 249] on div at bounding box center [718, 240] width 13 height 16
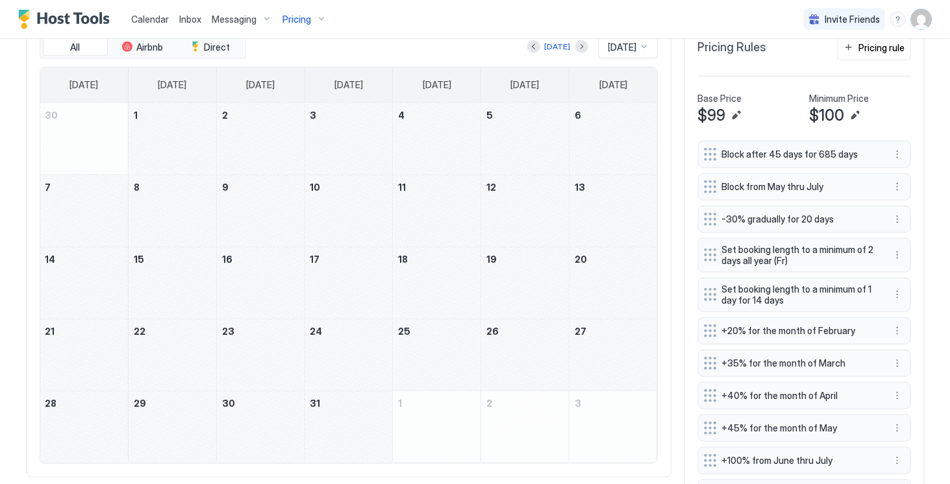
scroll to position [488, 0]
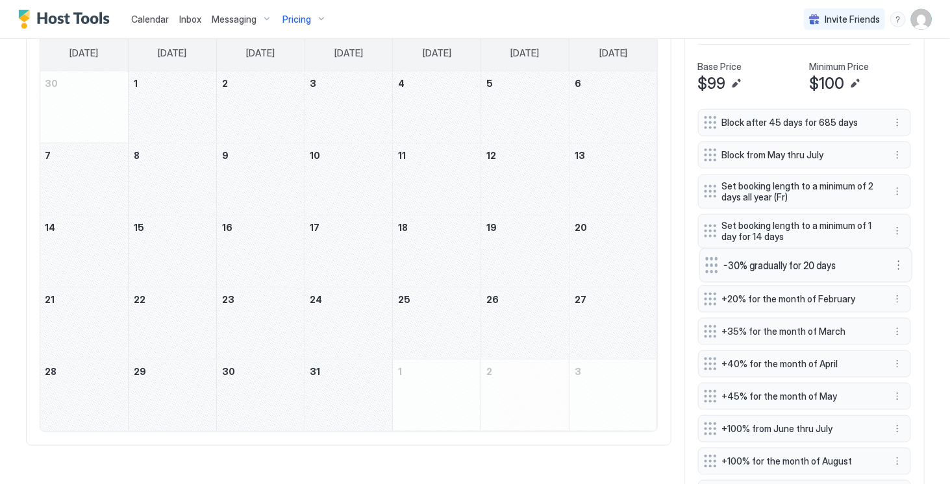
drag, startPoint x: 706, startPoint y: 198, endPoint x: 707, endPoint y: 276, distance: 77.9
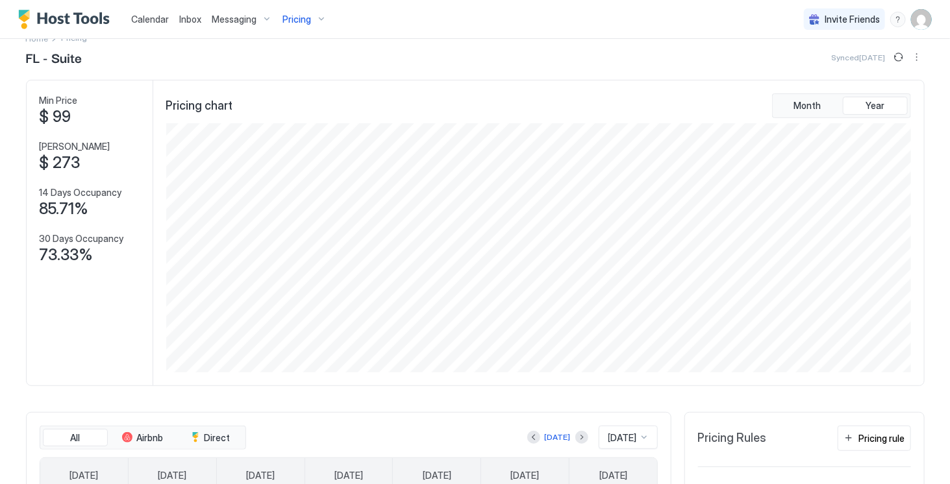
scroll to position [65, 0]
click at [315, 18] on div "Pricing" at bounding box center [304, 19] width 55 height 22
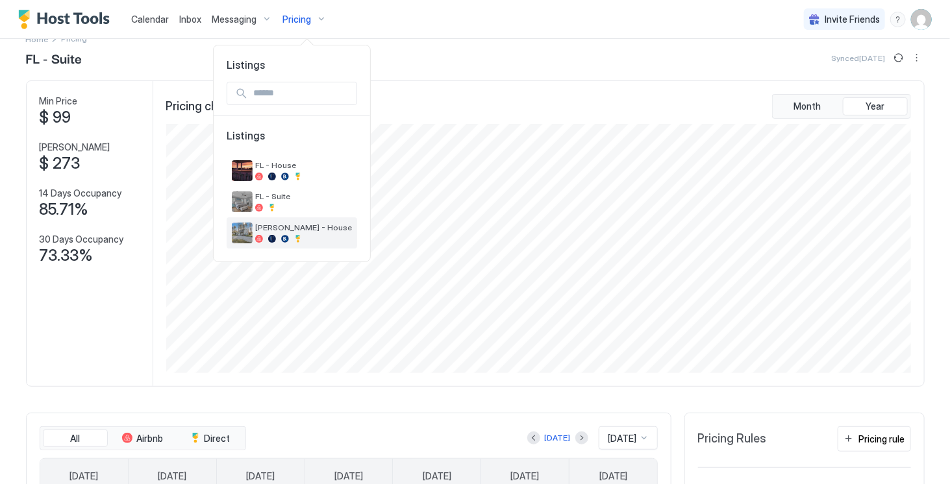
click at [297, 225] on span "[PERSON_NAME] - House" at bounding box center [303, 228] width 97 height 10
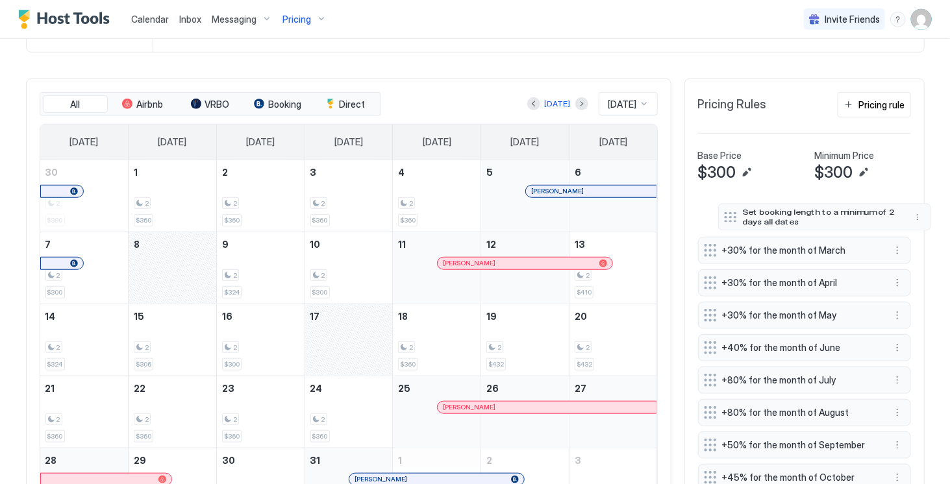
scroll to position [357, 0]
drag, startPoint x: 702, startPoint y: 338, endPoint x: 709, endPoint y: 221, distance: 117.0
click at [710, 221] on div at bounding box center [716, 224] width 13 height 10
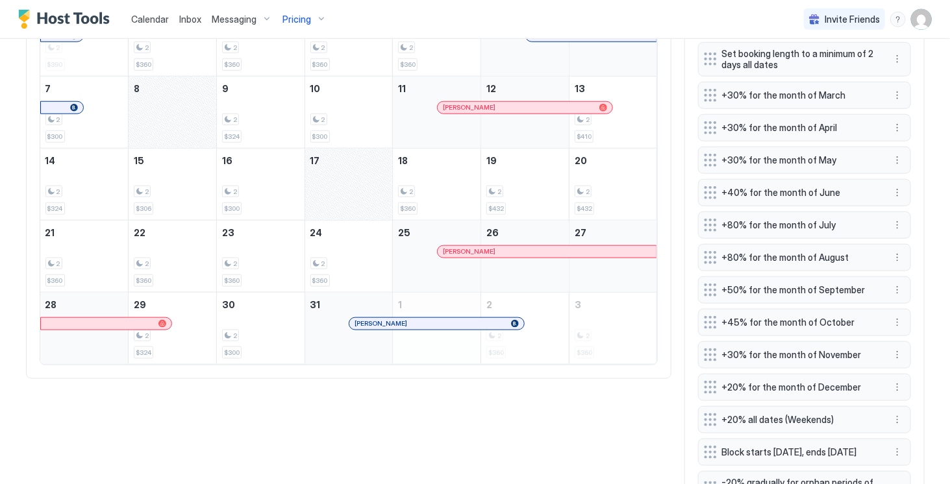
scroll to position [575, 0]
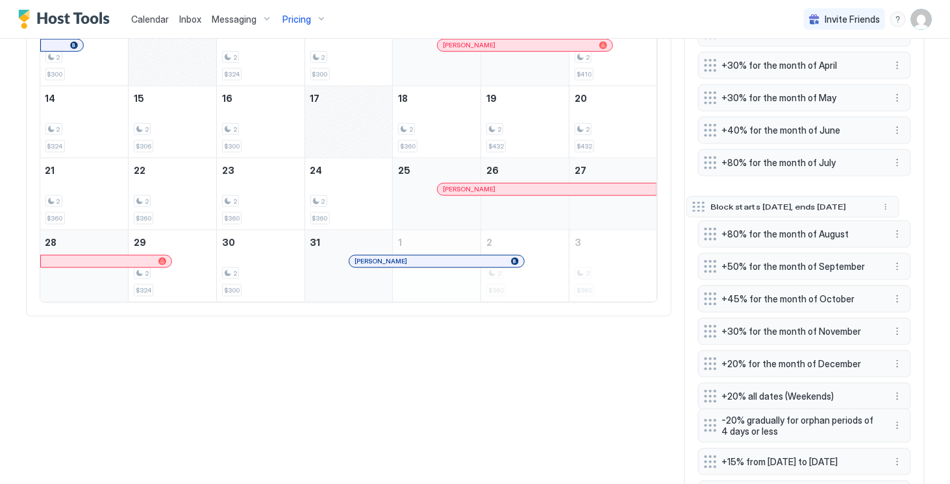
drag, startPoint x: 707, startPoint y: 393, endPoint x: 693, endPoint y: 129, distance: 263.9
click at [698, 129] on div "Set booking length to a minimum of 2 days all dates +30% for the month of March…" at bounding box center [804, 296] width 213 height 633
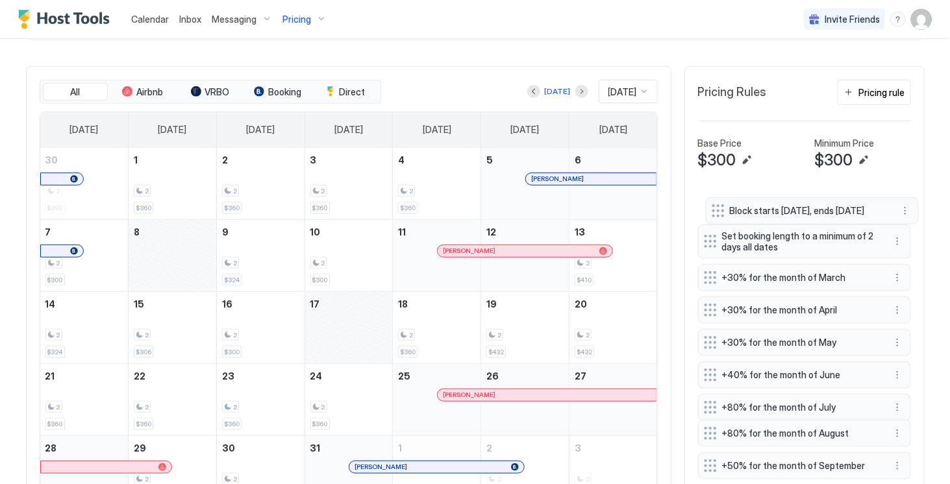
scroll to position [367, 0]
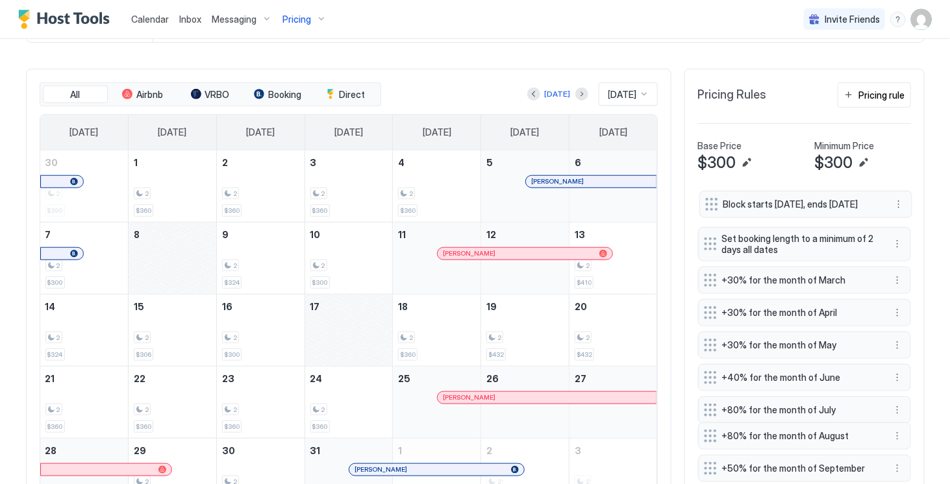
drag, startPoint x: 710, startPoint y: 206, endPoint x: 711, endPoint y: 212, distance: 6.6
click at [711, 211] on div at bounding box center [711, 204] width 13 height 13
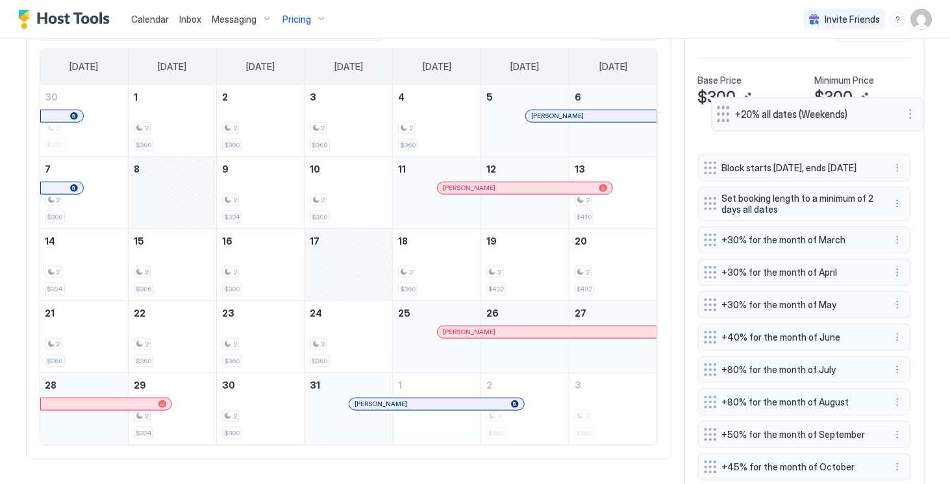
scroll to position [432, 0]
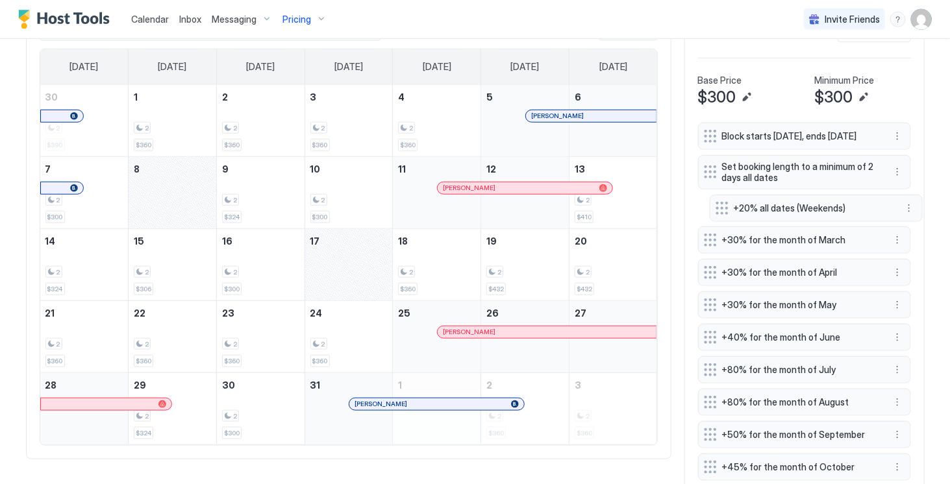
drag, startPoint x: 700, startPoint y: 289, endPoint x: 711, endPoint y: 217, distance: 73.0
click at [715, 215] on div at bounding box center [721, 208] width 13 height 13
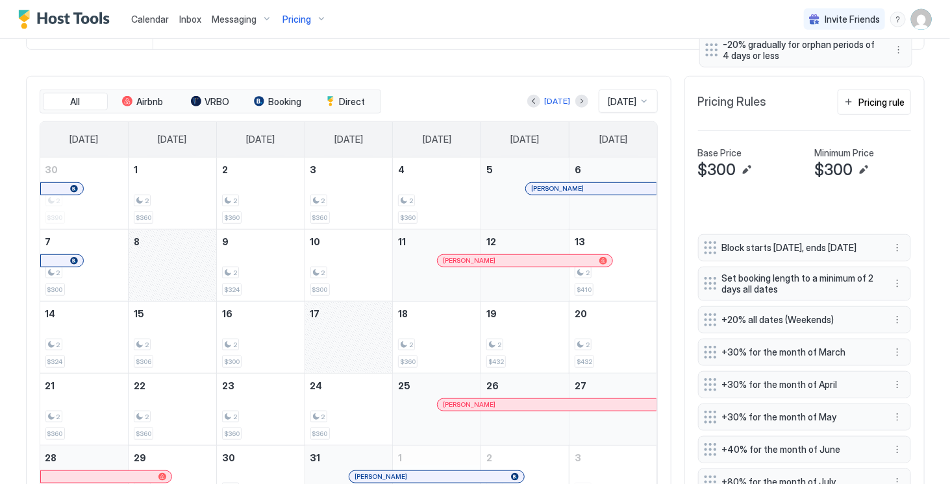
scroll to position [336, 0]
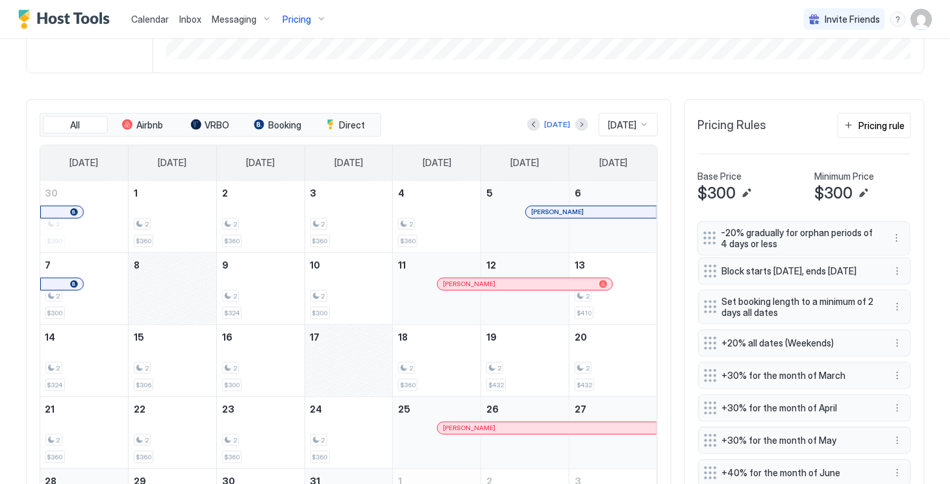
drag, startPoint x: 704, startPoint y: 278, endPoint x: 703, endPoint y: 237, distance: 41.5
click at [703, 237] on div "-20% gradually for orphan periods of 4 days or less" at bounding box center [793, 238] width 180 height 23
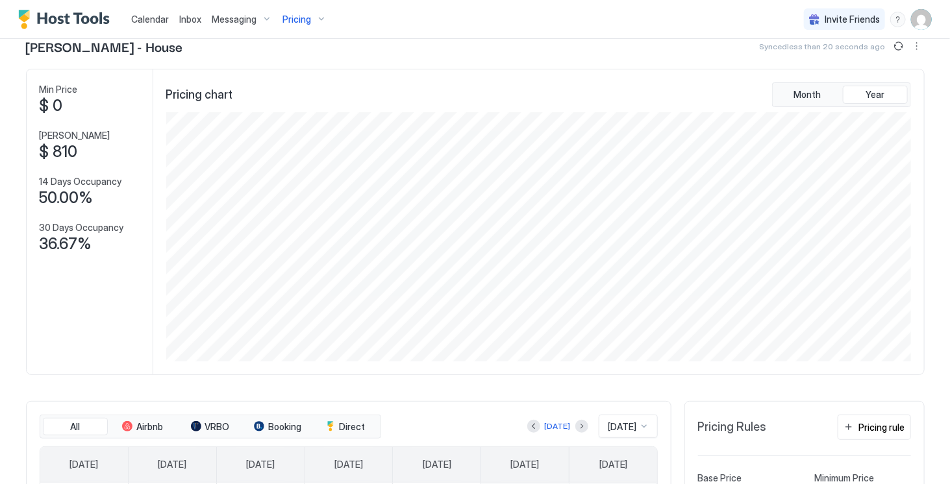
scroll to position [0, 0]
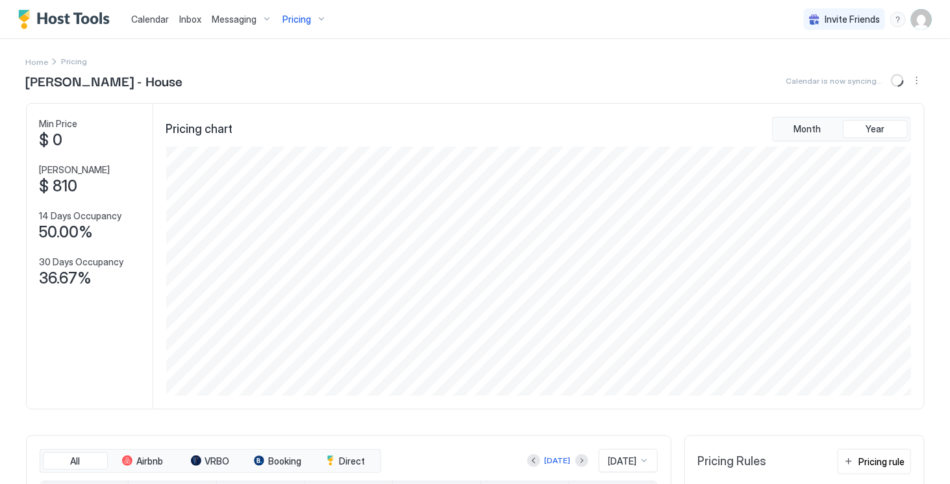
click at [147, 16] on span "Calendar" at bounding box center [150, 19] width 38 height 11
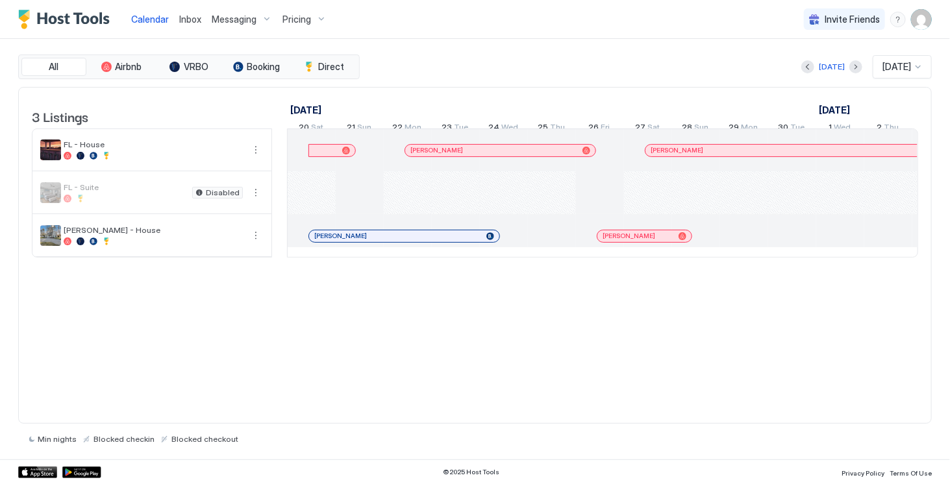
scroll to position [0, 720]
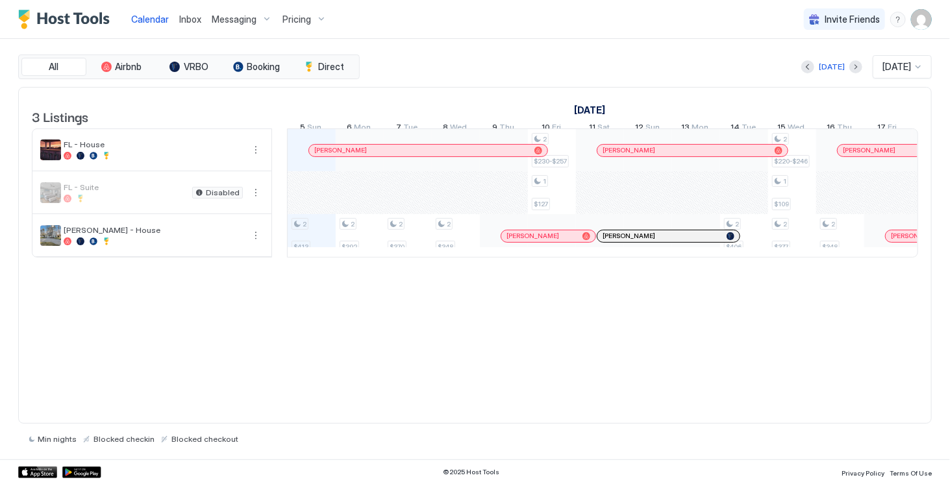
click at [920, 27] on img "User profile" at bounding box center [921, 19] width 21 height 21
click at [859, 68] on div "Settings" at bounding box center [848, 73] width 165 height 23
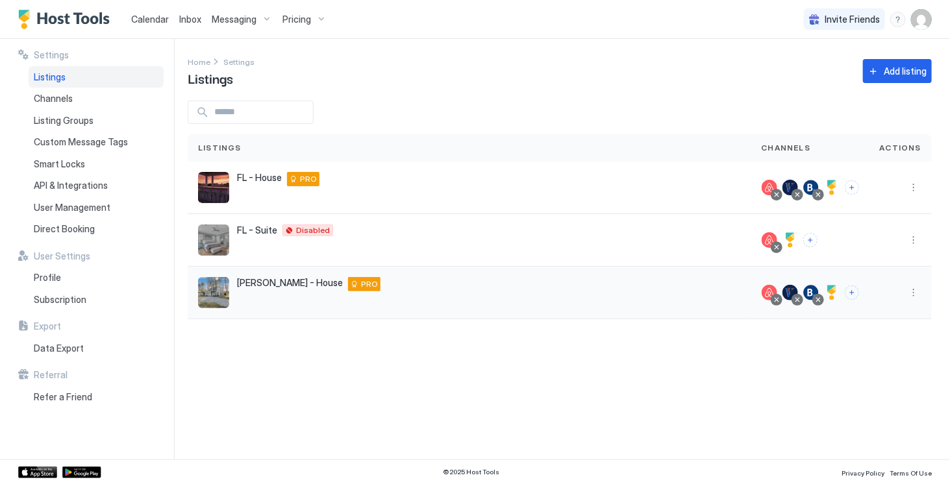
click at [741, 301] on div "[PERSON_NAME] - House [STREET_ADDRESS][PERSON_NAME][PERSON_NAME][US_STATE] PRO" at bounding box center [469, 292] width 543 height 31
click at [908, 291] on button "More options" at bounding box center [913, 293] width 16 height 16
click at [887, 395] on span "Airbnb Settings" at bounding box center [883, 394] width 58 height 10
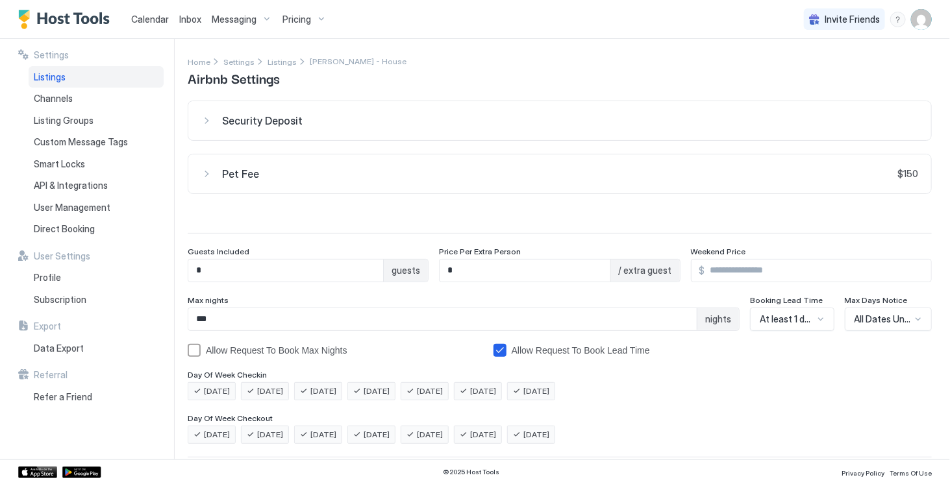
click at [208, 117] on div "Security Deposit" at bounding box center [559, 120] width 717 height 13
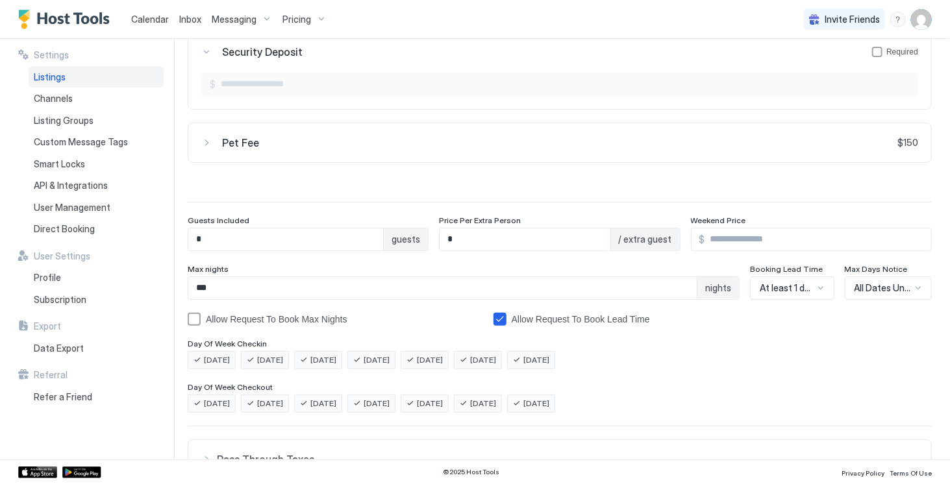
scroll to position [70, 0]
click at [203, 142] on div "Pet Fee $150" at bounding box center [559, 141] width 717 height 13
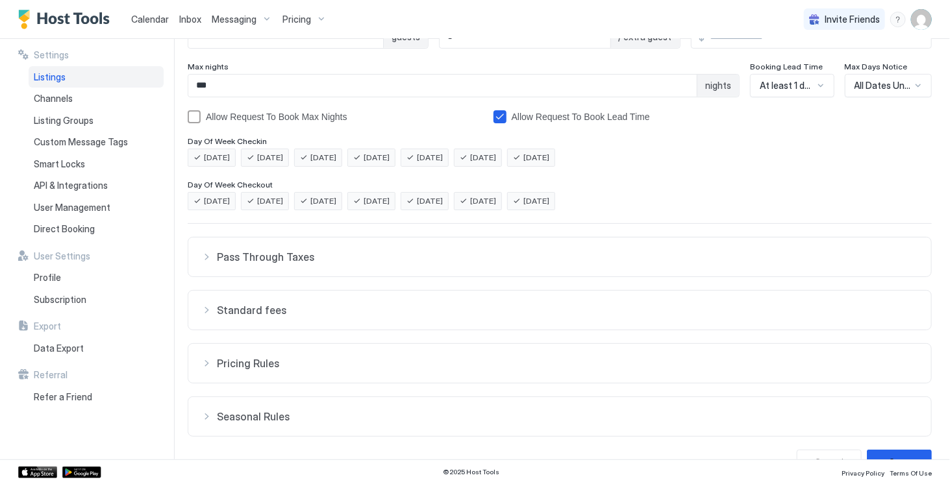
scroll to position [335, 0]
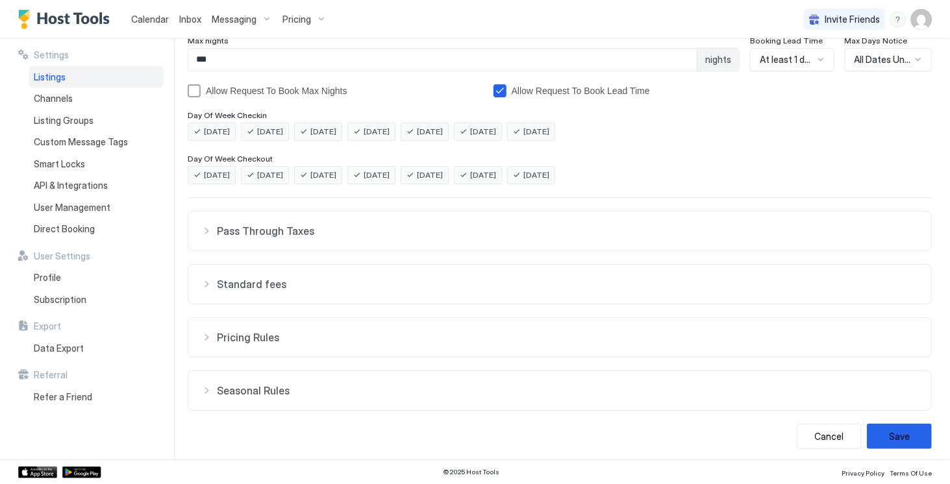
click at [208, 233] on div "Pass Through Taxes" at bounding box center [559, 231] width 717 height 13
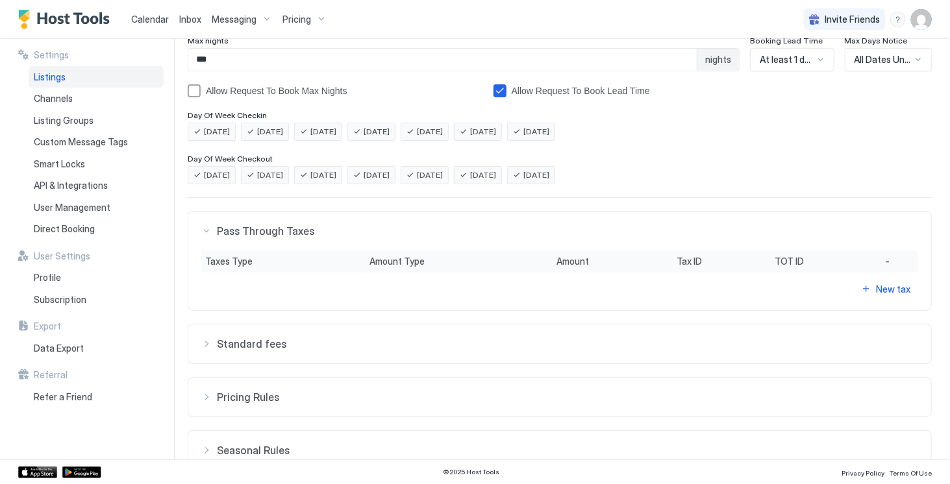
click at [204, 226] on div "Pass Through Taxes" at bounding box center [559, 231] width 717 height 13
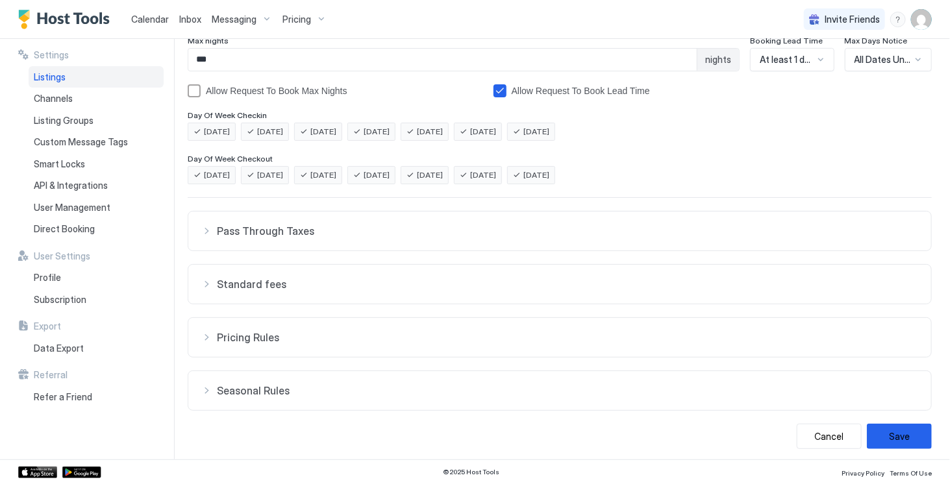
click at [206, 281] on div "Standard fees" at bounding box center [559, 284] width 717 height 13
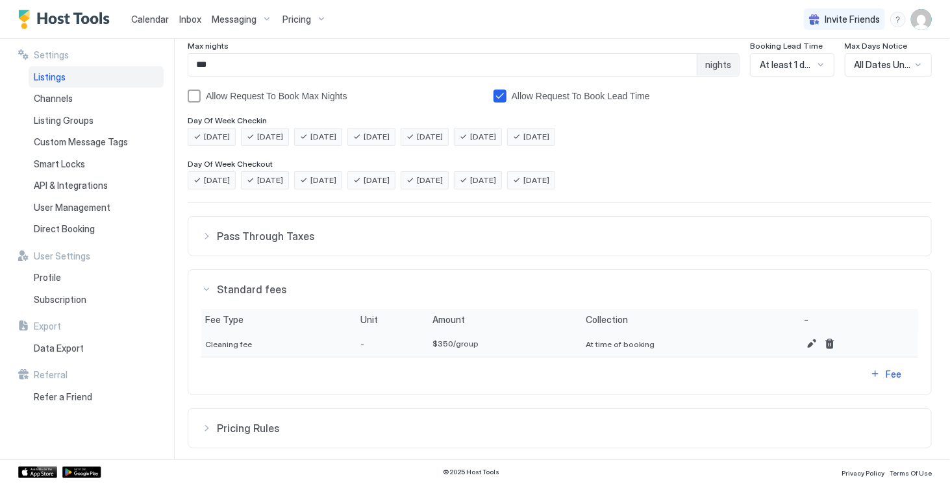
scroll to position [421, 0]
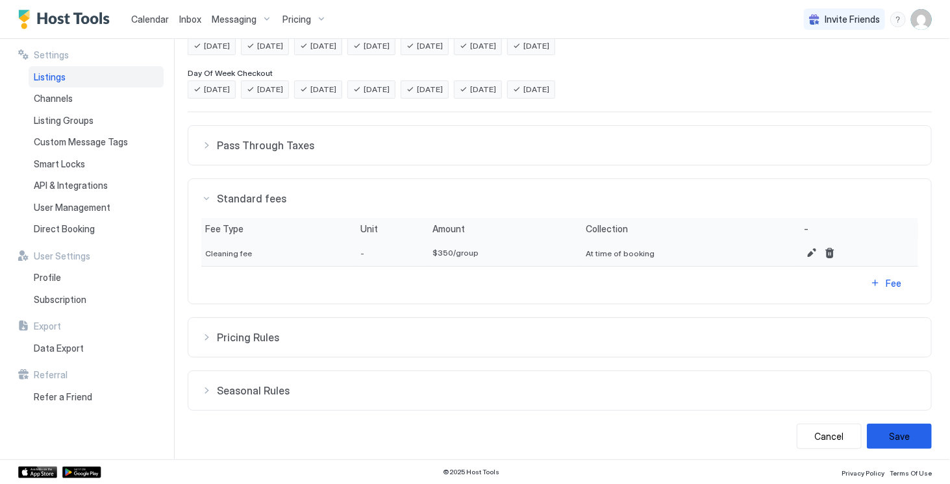
click at [211, 332] on div "Pricing Rules" at bounding box center [559, 337] width 717 height 13
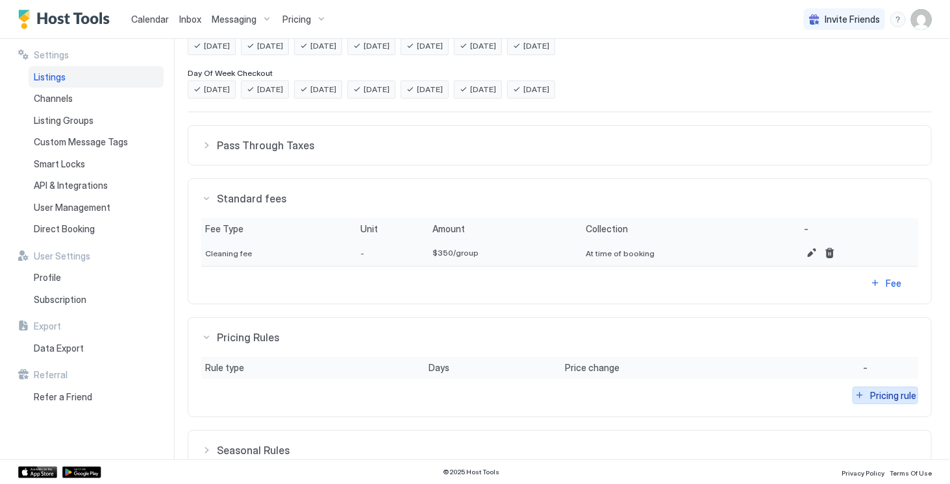
click at [870, 389] on div "Pricing rule" at bounding box center [893, 396] width 46 height 14
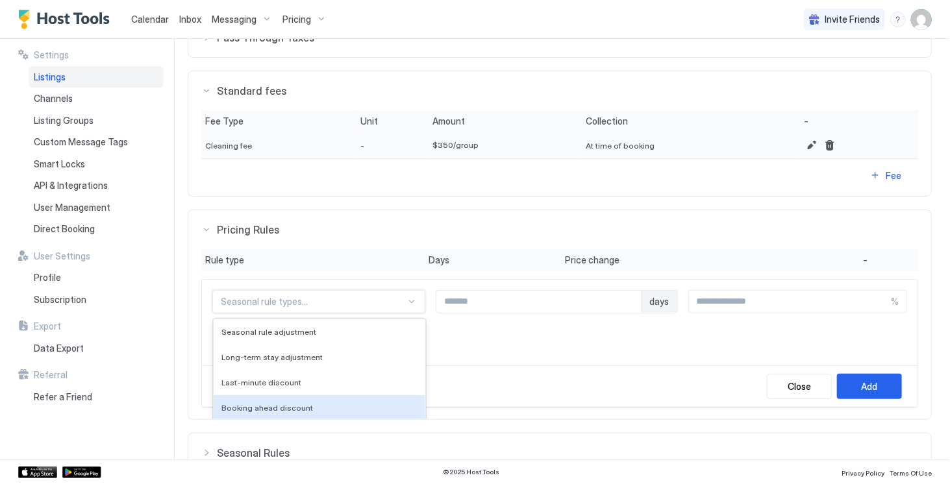
click at [389, 313] on div "4 results available. Use Up and Down to choose options, press Enter to select t…" at bounding box center [318, 301] width 213 height 23
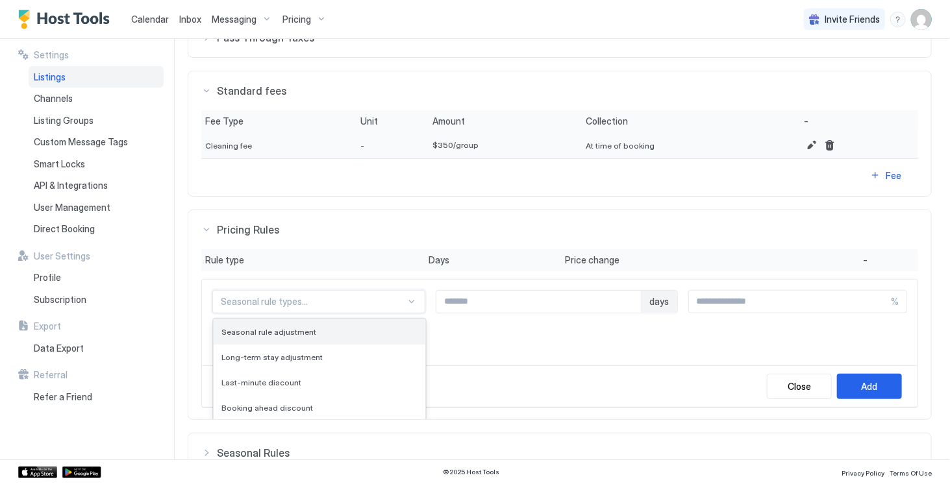
click at [312, 327] on div "Seasonal rule adjustment" at bounding box center [319, 332] width 196 height 10
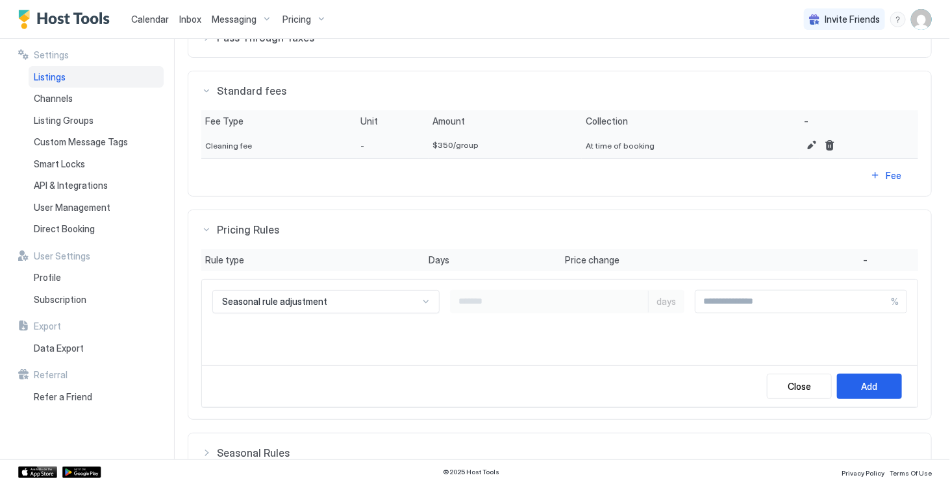
click at [789, 304] on input "Input Field" at bounding box center [792, 302] width 195 height 22
type input "**"
click at [718, 349] on div "Seasonal rule adjustment days ** %" at bounding box center [559, 323] width 715 height 86
click at [787, 380] on div "Close" at bounding box center [798, 387] width 23 height 14
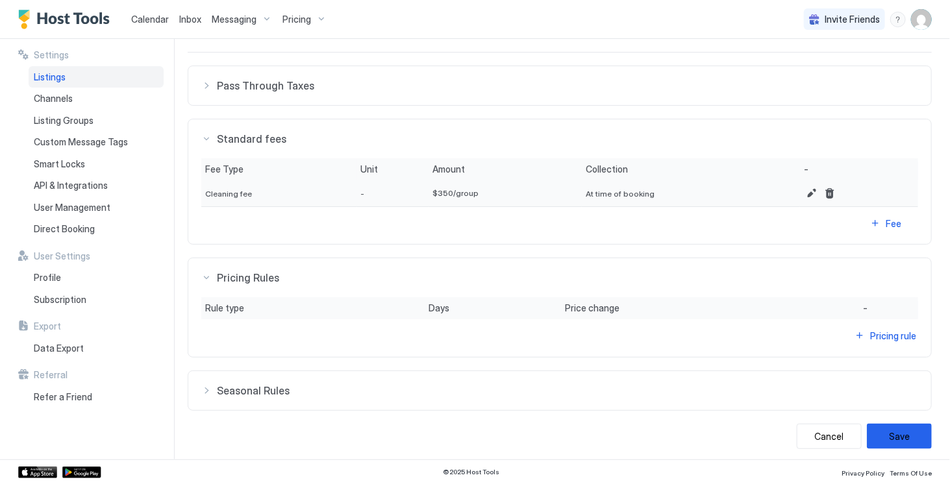
click at [209, 387] on div "Seasonal Rules" at bounding box center [559, 390] width 717 height 13
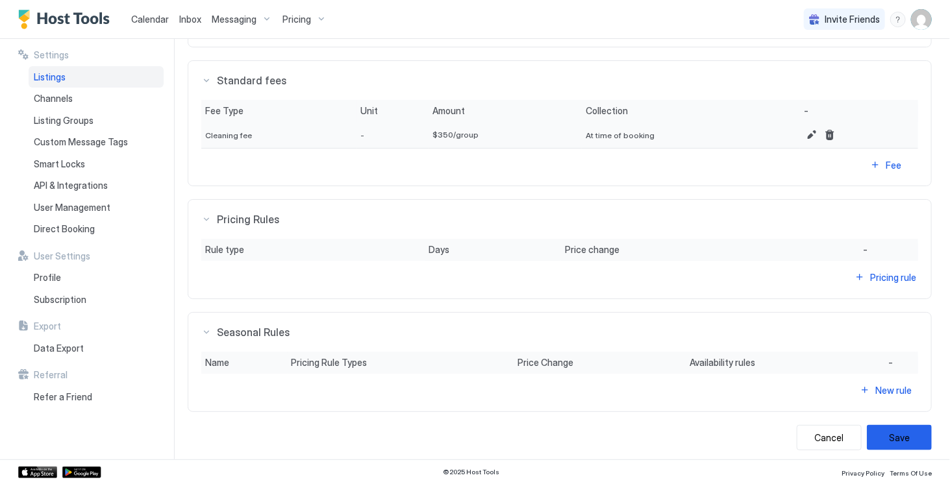
scroll to position [540, 0]
click at [875, 382] on div "New rule" at bounding box center [893, 389] width 36 height 14
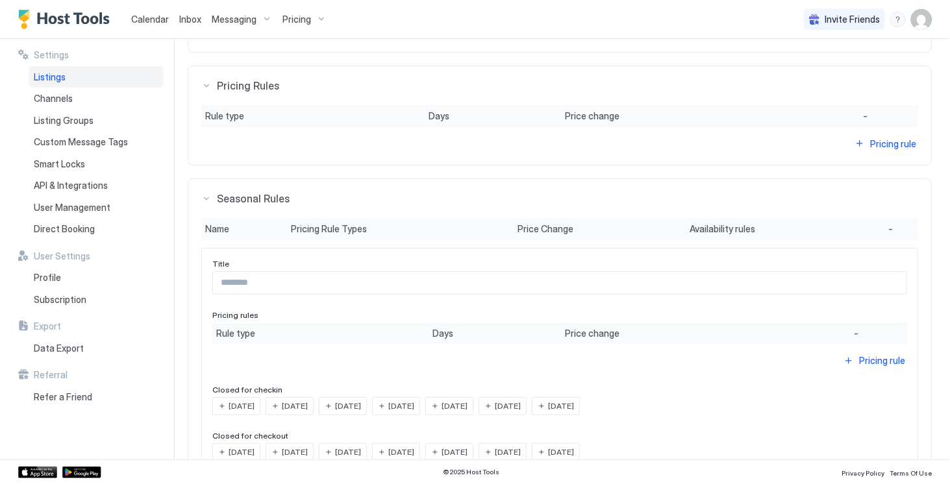
scroll to position [707, 0]
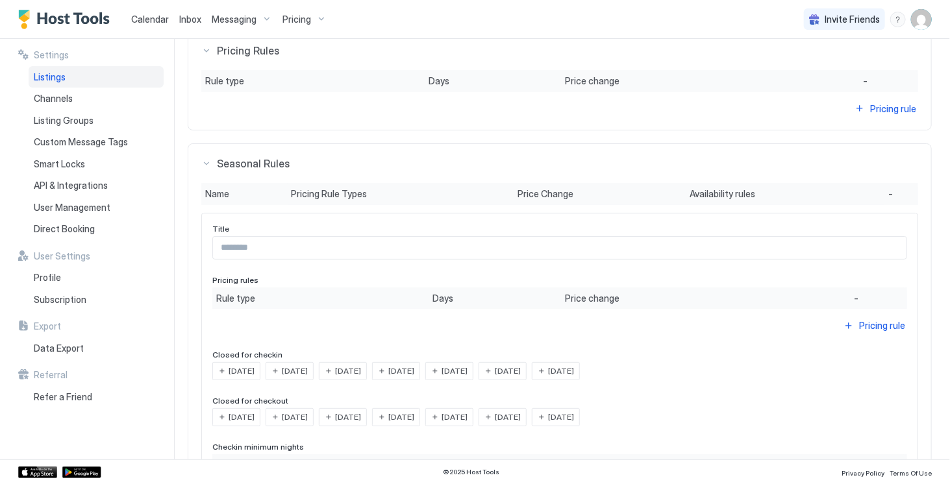
click at [427, 247] on input "Input Field" at bounding box center [559, 248] width 693 height 22
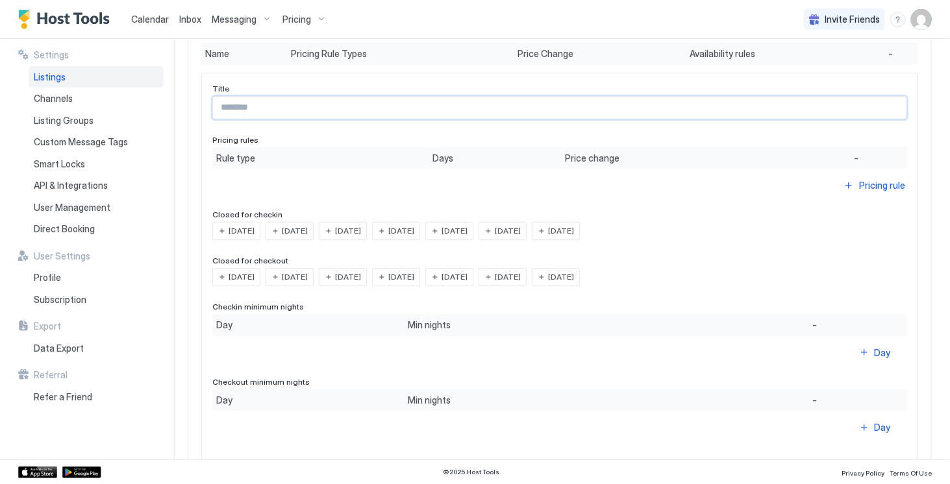
scroll to position [844, 0]
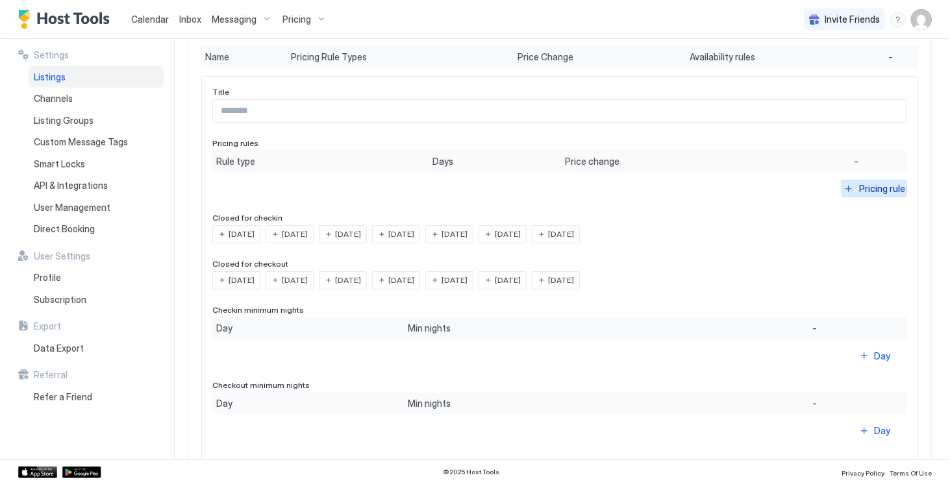
click at [849, 185] on button "Pricing rule" at bounding box center [874, 189] width 66 height 18
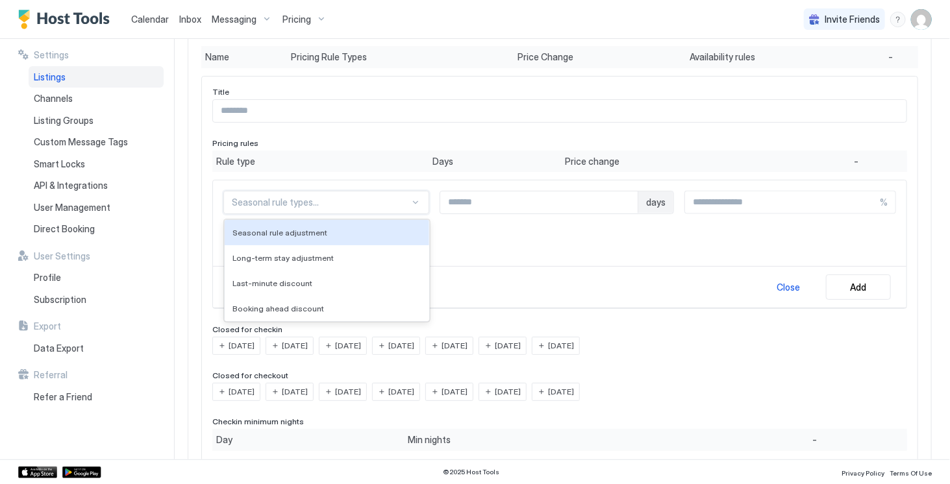
click at [393, 204] on div "Seasonal rule types..." at bounding box center [326, 202] width 206 height 23
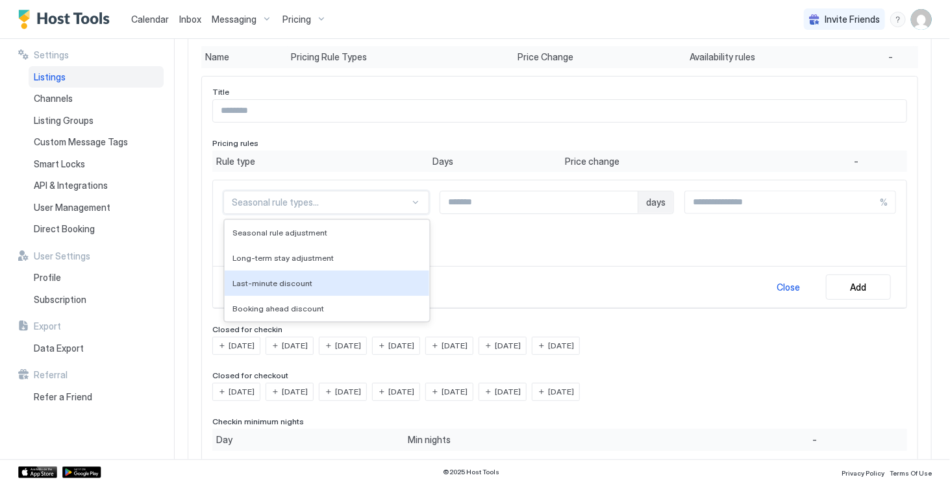
click at [526, 280] on div "Close Add" at bounding box center [559, 287] width 693 height 42
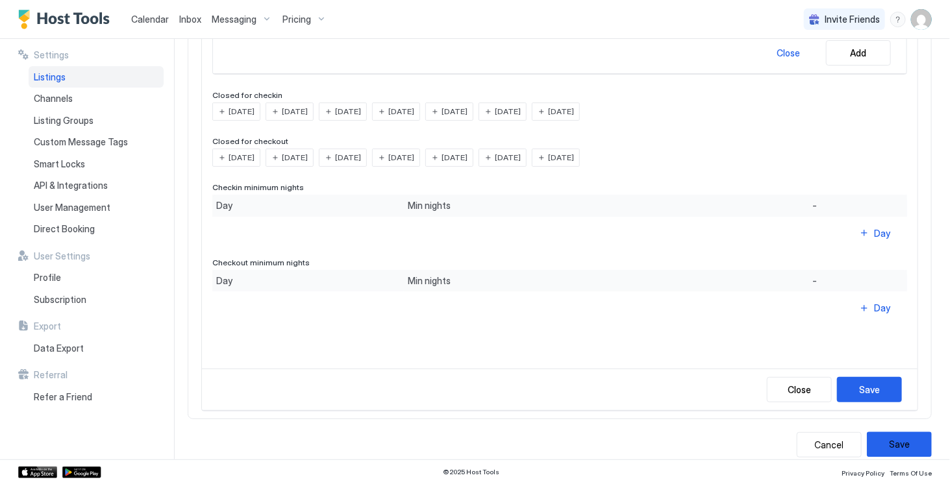
scroll to position [1086, 0]
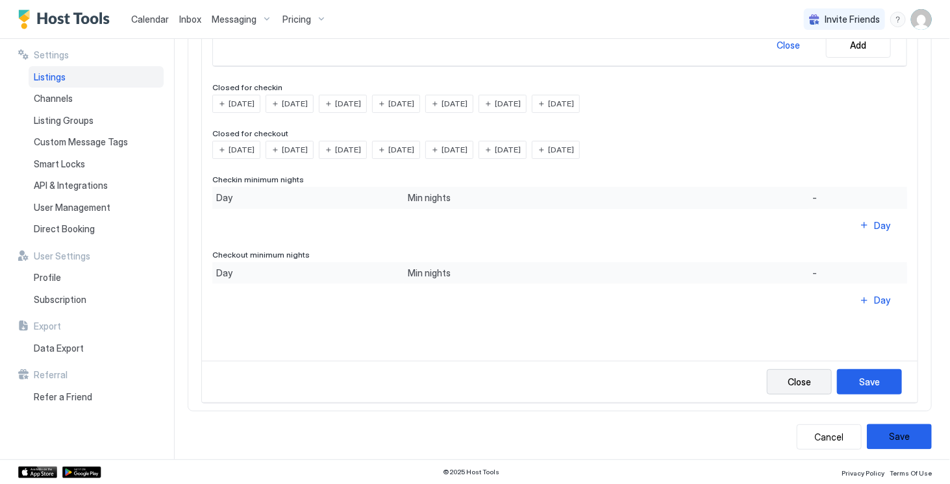
click at [794, 375] on div "Close" at bounding box center [798, 382] width 23 height 14
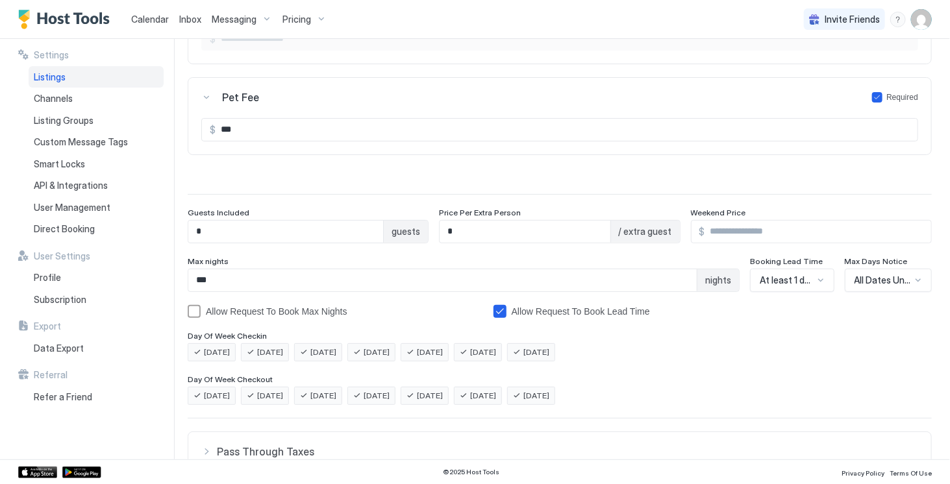
scroll to position [113, 0]
click at [591, 280] on input "***" at bounding box center [442, 282] width 508 height 22
click at [713, 280] on span "nights" at bounding box center [718, 282] width 26 height 12
click at [640, 258] on div "Max nights" at bounding box center [464, 264] width 552 height 12
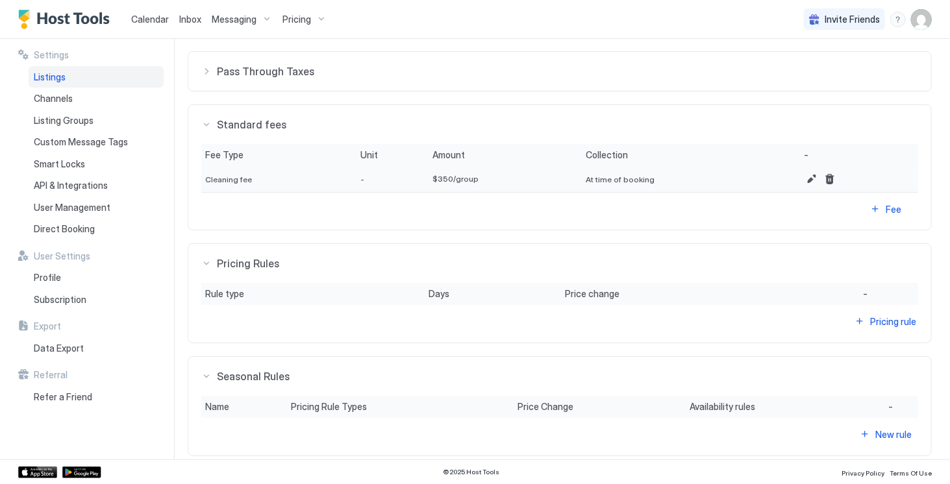
scroll to position [522, 0]
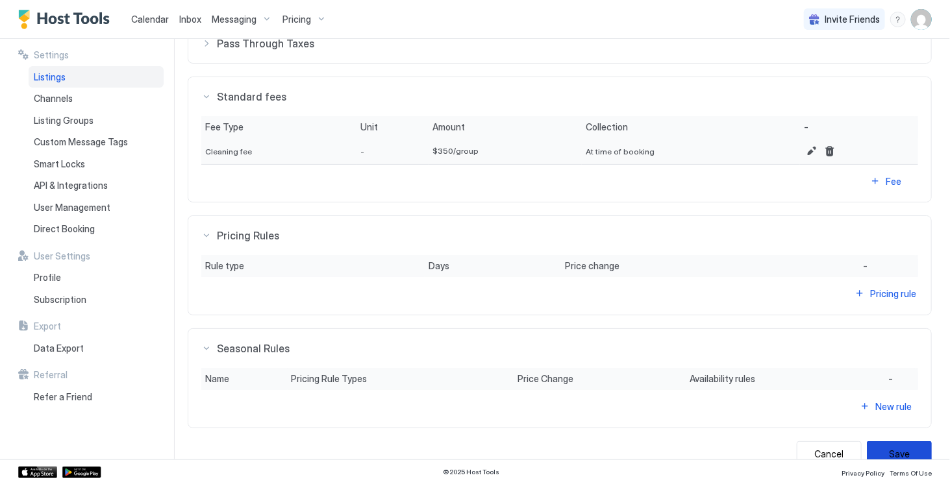
click at [877, 448] on button "Save" at bounding box center [898, 453] width 65 height 25
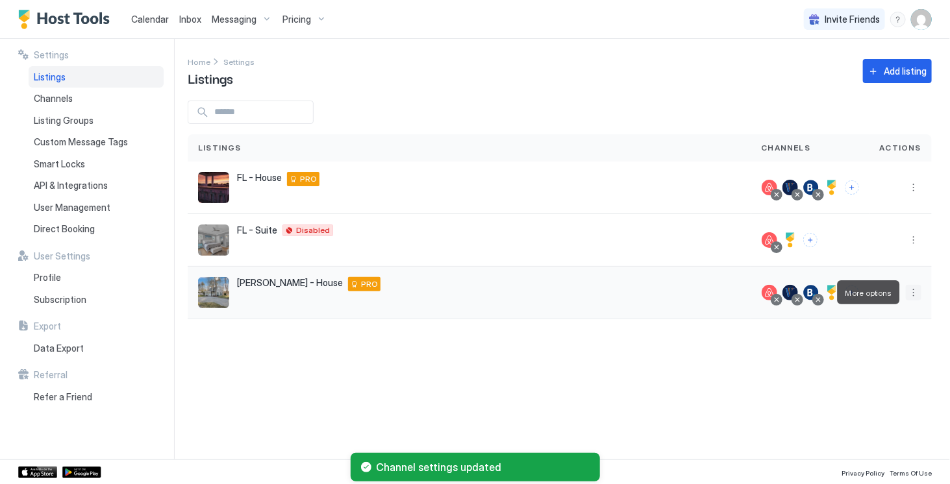
click at [909, 297] on button "More options" at bounding box center [913, 293] width 16 height 16
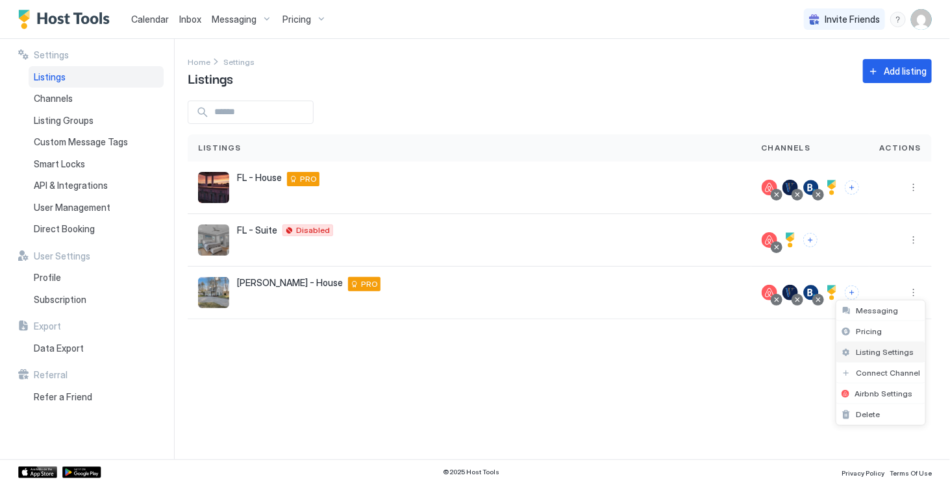
click at [875, 351] on span "Listing Settings" at bounding box center [884, 352] width 58 height 10
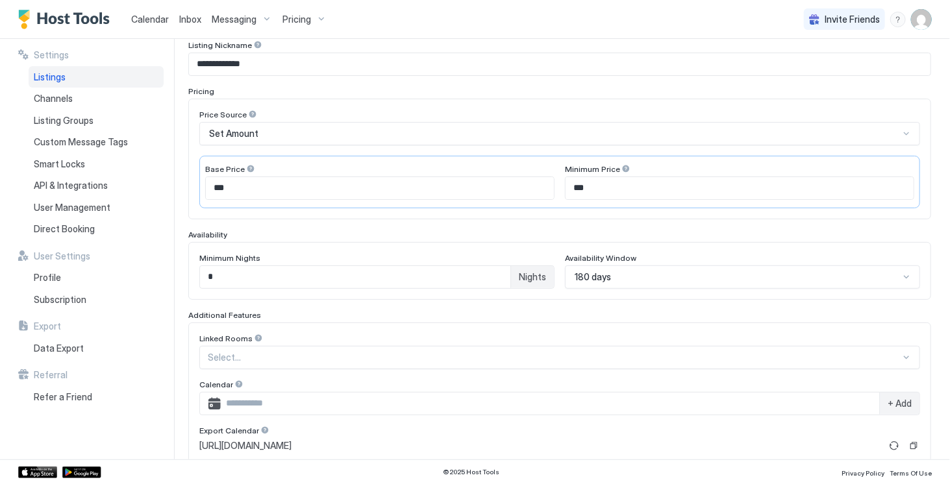
scroll to position [164, 0]
click at [659, 277] on div "180 days" at bounding box center [742, 275] width 355 height 23
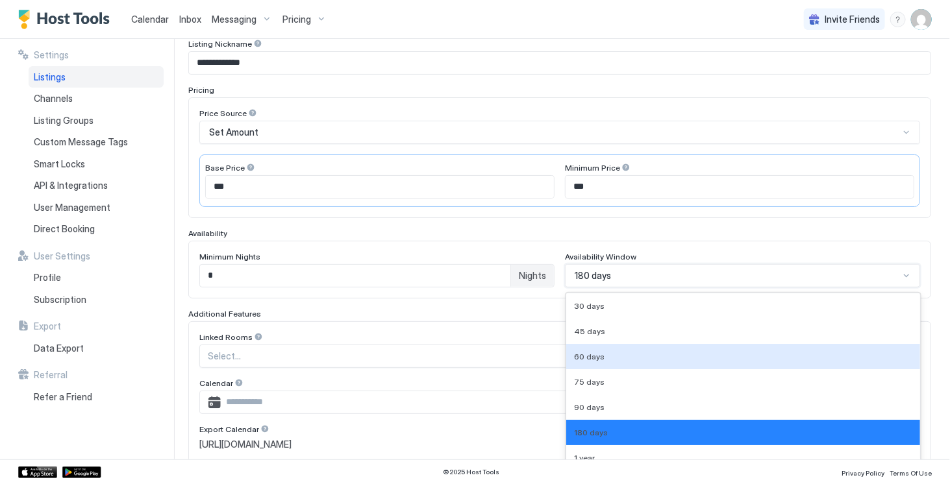
scroll to position [232, 0]
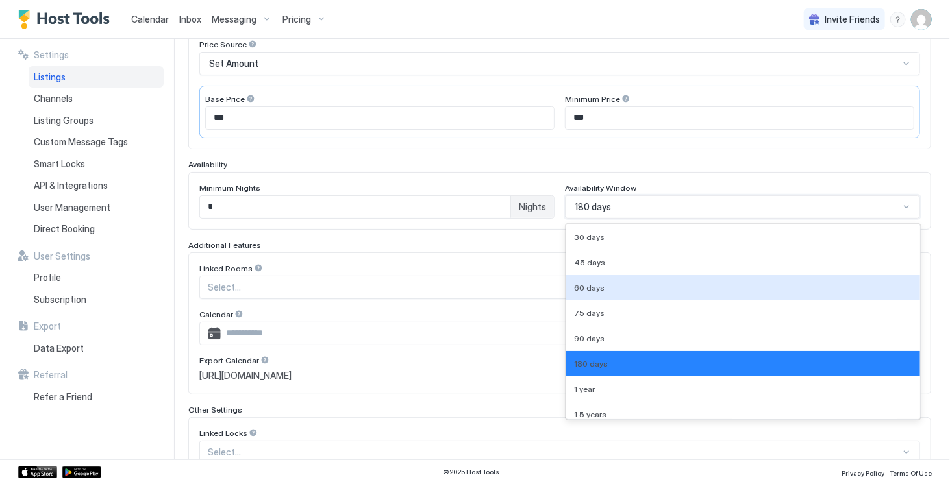
click at [544, 264] on div "Linked Rooms" at bounding box center [559, 270] width 720 height 12
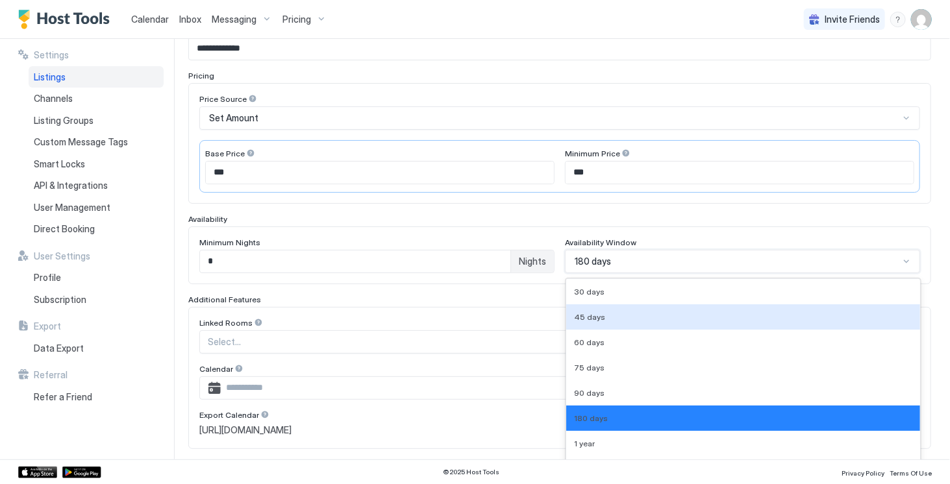
click at [600, 256] on div "9 results available. Use Up and Down to choose options, press Enter to select t…" at bounding box center [742, 261] width 355 height 23
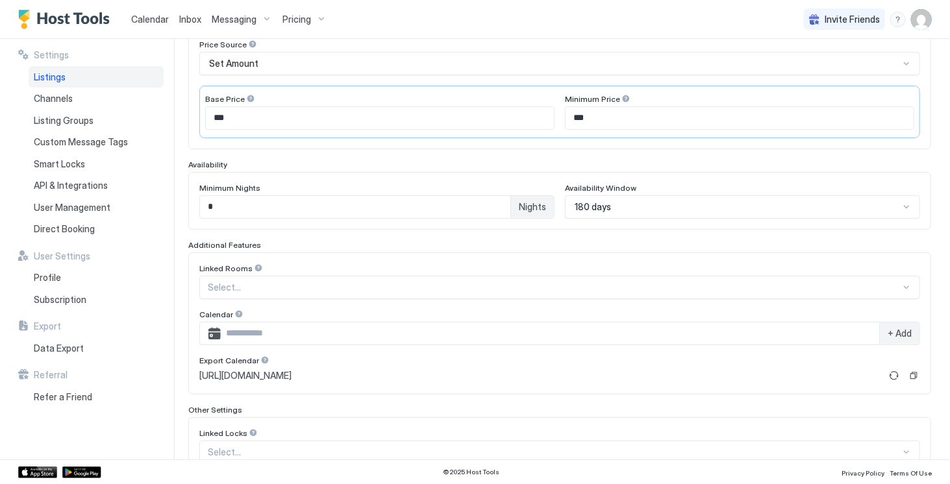
click at [532, 264] on div "Linked Rooms" at bounding box center [559, 270] width 720 height 12
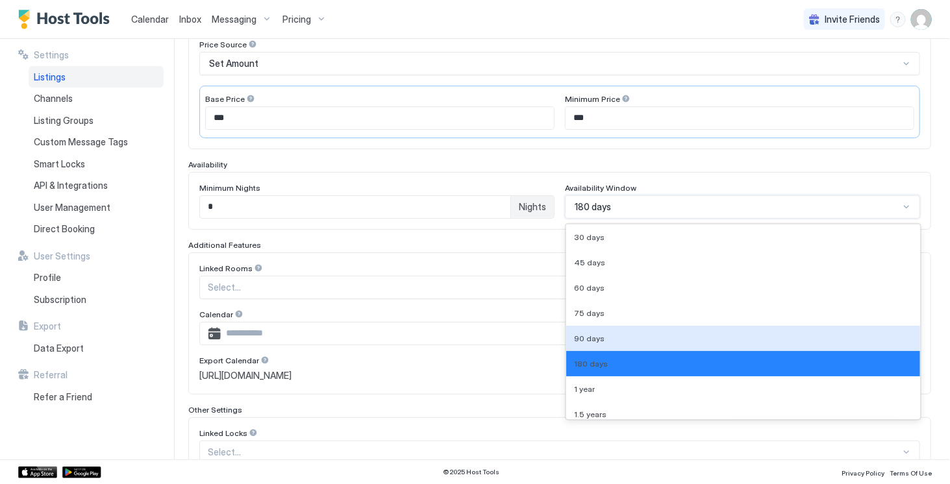
click at [663, 219] on div "9 results available. Use Up and Down to choose options, press Enter to select t…" at bounding box center [742, 206] width 355 height 23
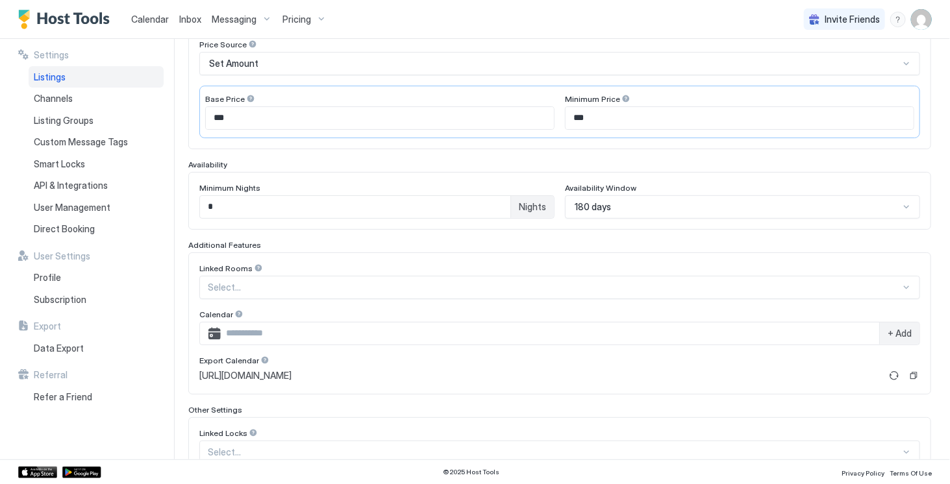
click at [535, 311] on div "Calendar" at bounding box center [559, 316] width 720 height 12
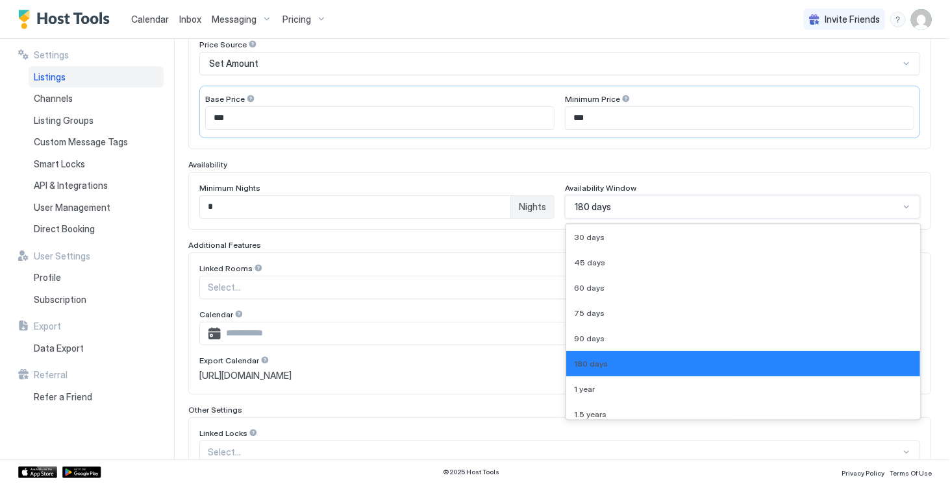
click at [603, 204] on span "180 days" at bounding box center [592, 207] width 36 height 12
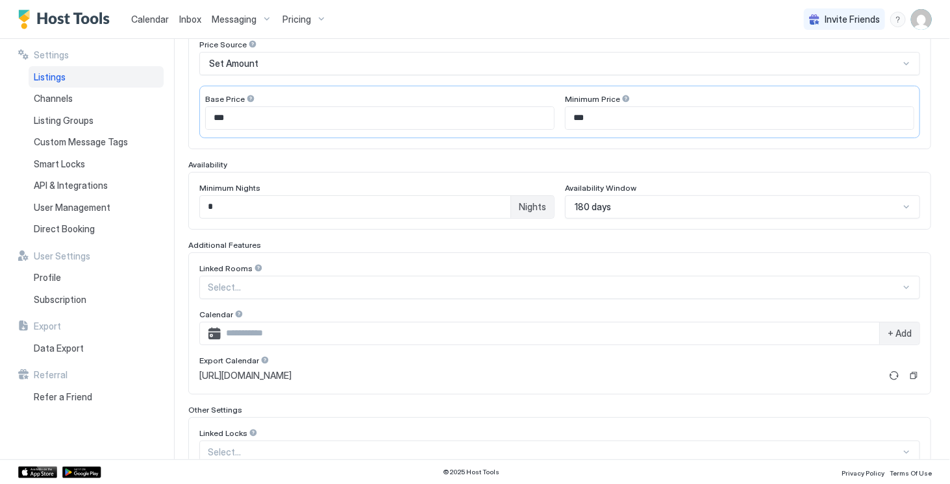
click at [531, 254] on div "Linked Rooms Select... Calendar + Add Export Calendar [URL][DOMAIN_NAME]" at bounding box center [559, 323] width 742 height 142
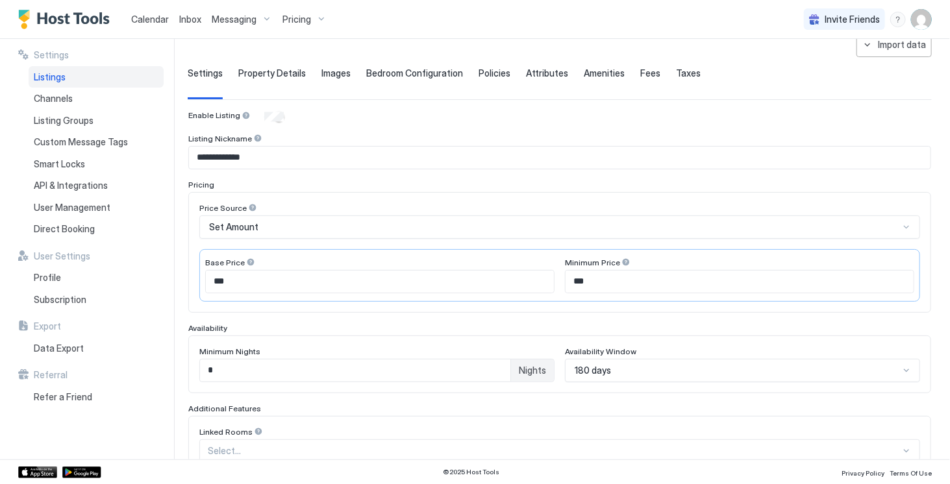
scroll to position [71, 0]
click at [480, 21] on div "Calendar Inbox Messaging Pricing Invite Friends TR" at bounding box center [475, 19] width 950 height 39
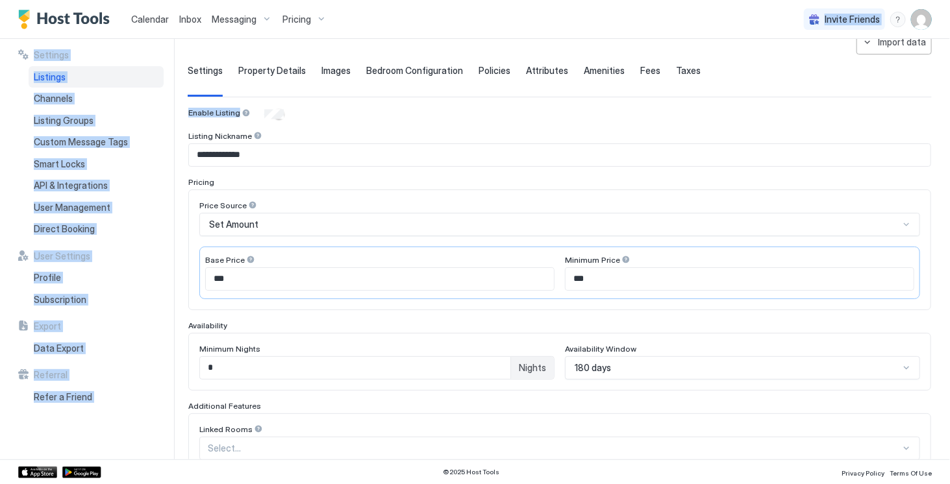
drag, startPoint x: 470, startPoint y: 18, endPoint x: 489, endPoint y: 101, distance: 85.2
click at [489, 101] on div "**********" at bounding box center [475, 242] width 950 height 484
click at [428, 40] on div "**********" at bounding box center [560, 361] width 744 height 665
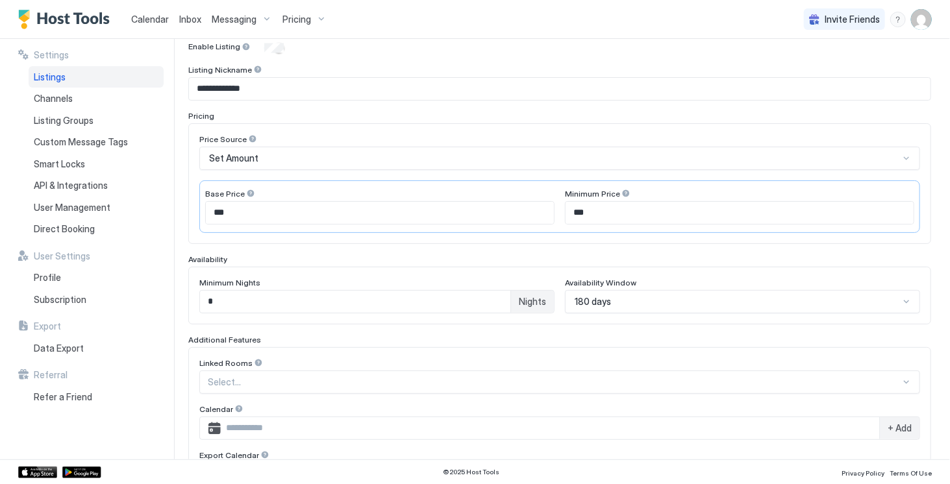
scroll to position [0, 0]
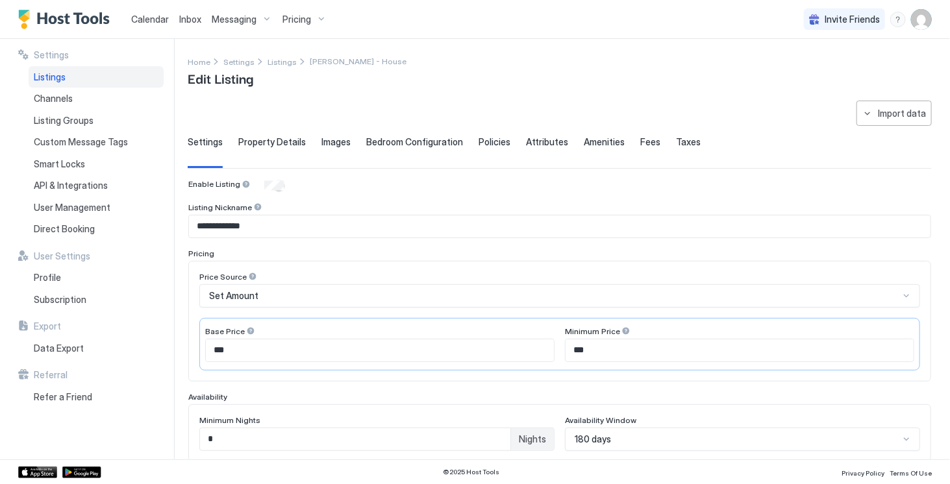
click at [459, 195] on div "**********" at bounding box center [559, 455] width 742 height 552
click at [280, 142] on span "Property Details" at bounding box center [271, 142] width 67 height 12
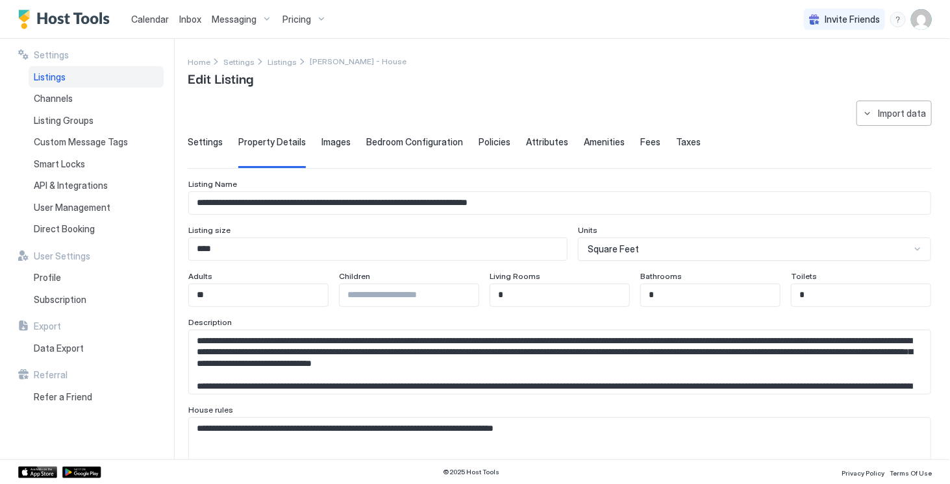
click at [335, 145] on span "Images" at bounding box center [335, 142] width 29 height 12
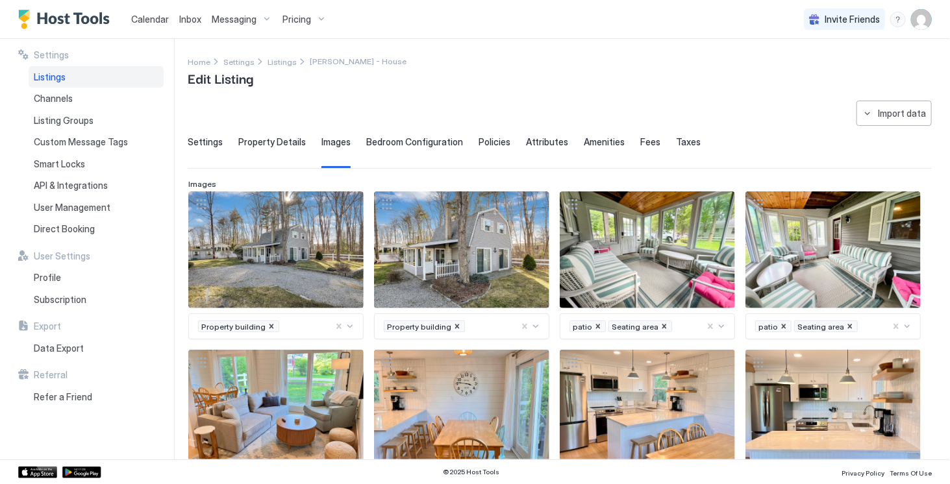
click at [387, 136] on span "Bedroom Configuration" at bounding box center [414, 142] width 97 height 12
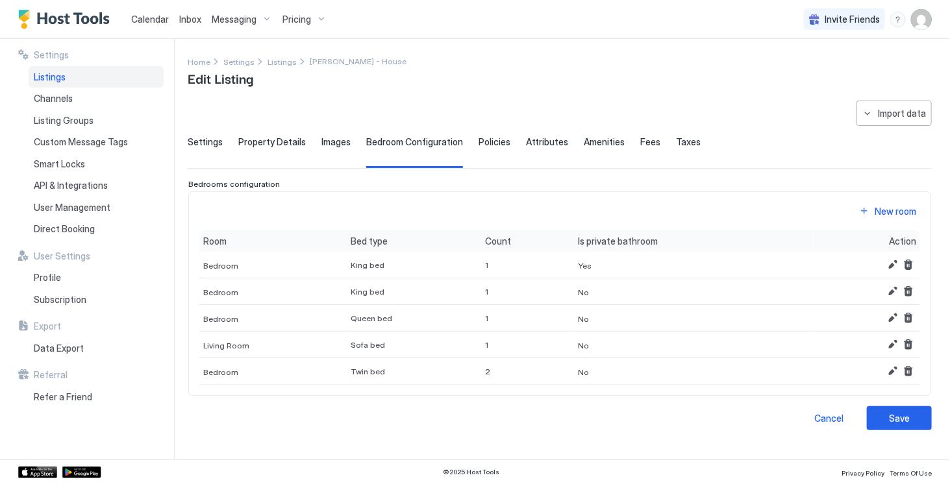
click at [484, 142] on span "Policies" at bounding box center [494, 142] width 32 height 12
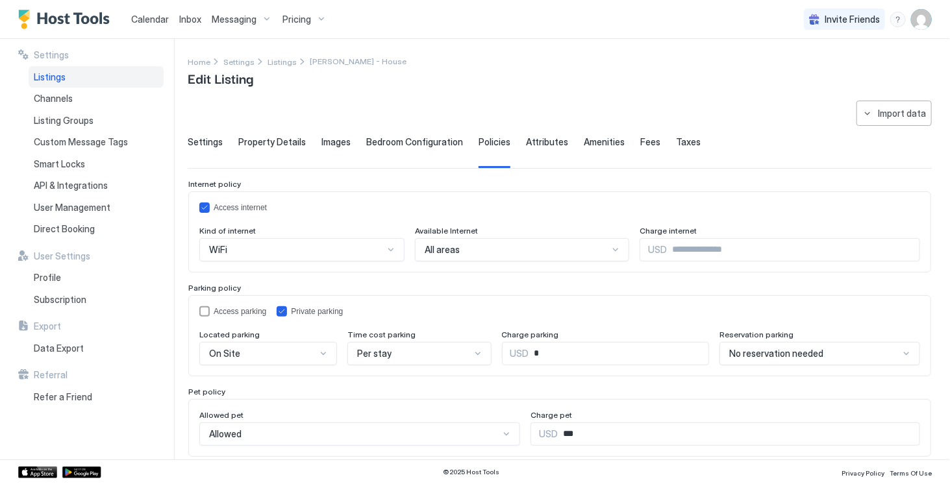
click at [536, 143] on span "Attributes" at bounding box center [547, 142] width 42 height 12
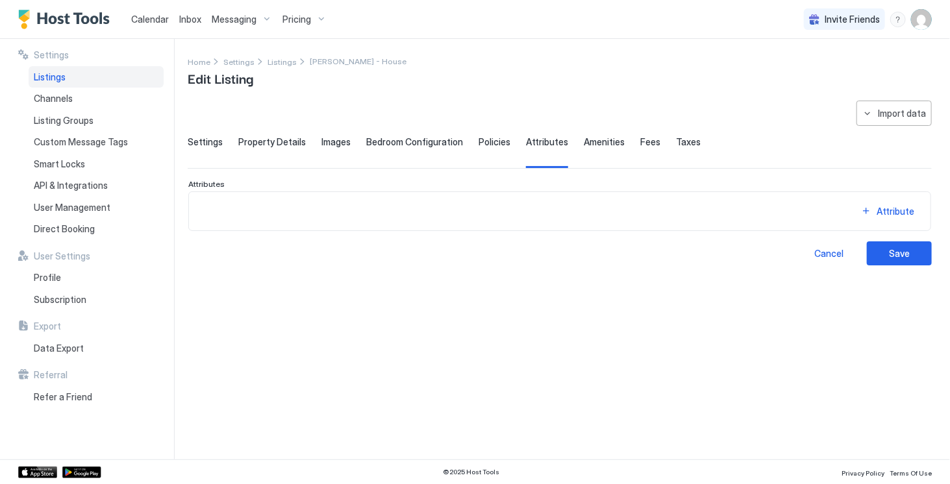
click at [676, 145] on span "Taxes" at bounding box center [688, 142] width 25 height 12
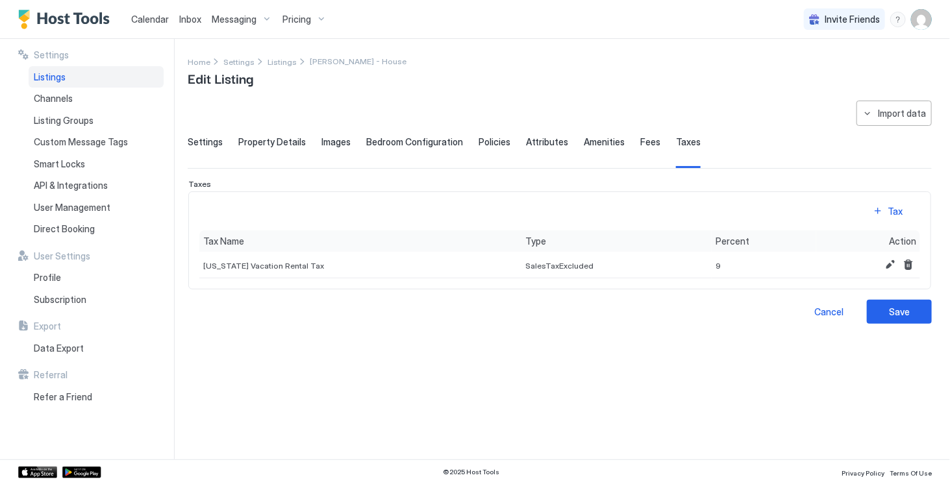
click at [640, 140] on span "Fees" at bounding box center [650, 142] width 20 height 12
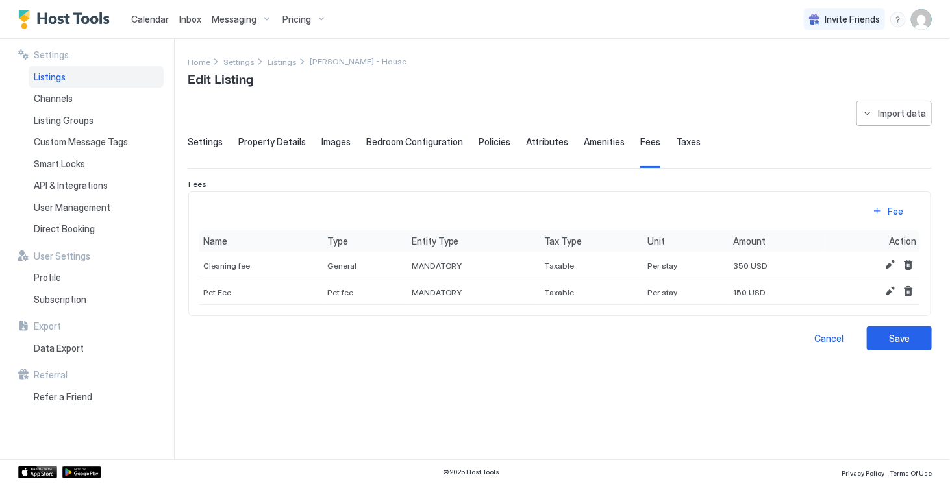
click at [597, 143] on span "Amenities" at bounding box center [603, 142] width 41 height 12
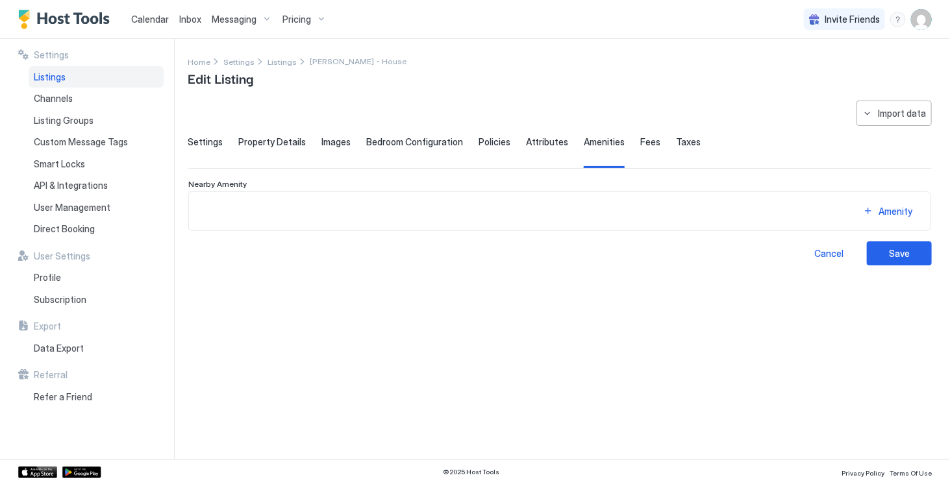
click at [640, 138] on span "Fees" at bounding box center [650, 142] width 20 height 12
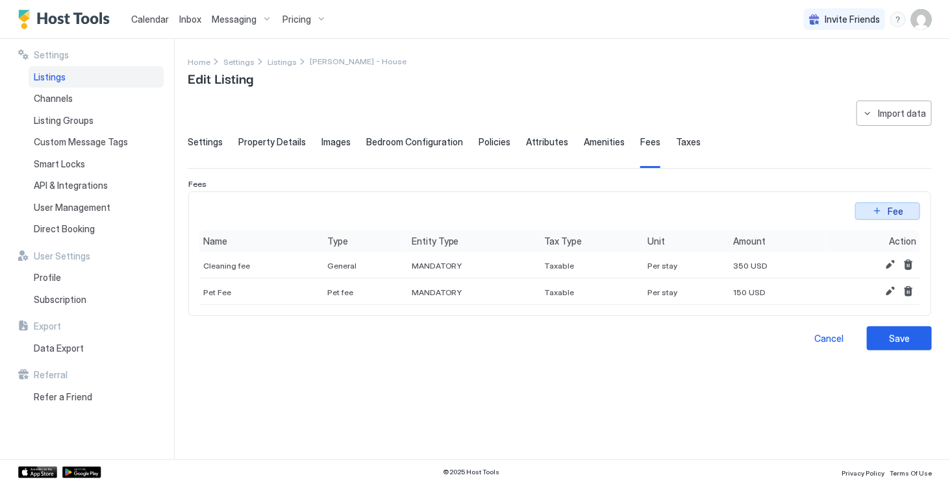
click at [897, 212] on div "Fee" at bounding box center [895, 211] width 16 height 14
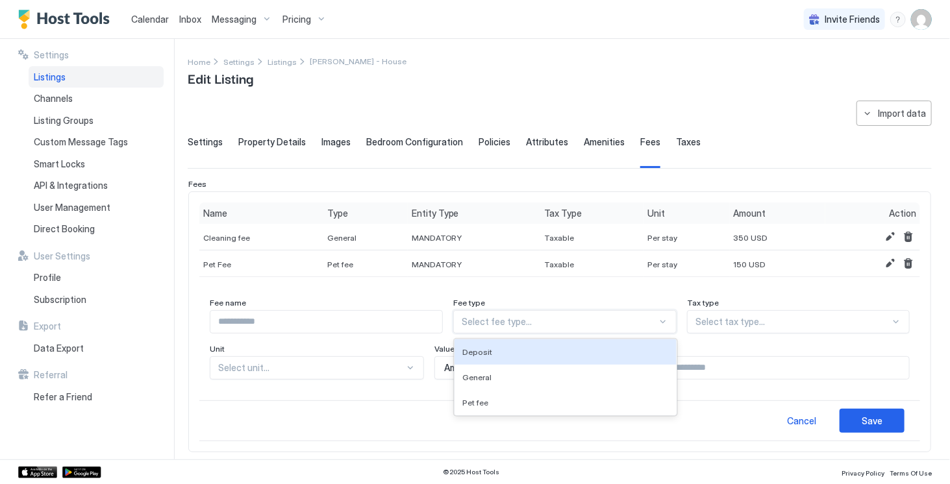
click at [502, 319] on div at bounding box center [558, 322] width 195 height 12
click at [492, 347] on span "Deposit" at bounding box center [477, 352] width 30 height 10
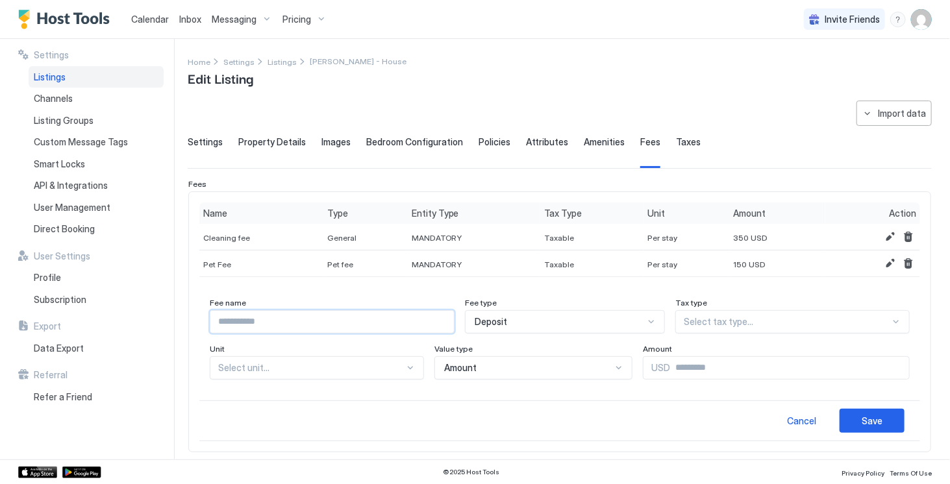
click at [418, 325] on input "Input Field" at bounding box center [331, 322] width 243 height 22
type input "**********"
click at [711, 326] on div "Select tax type..." at bounding box center [792, 321] width 234 height 23
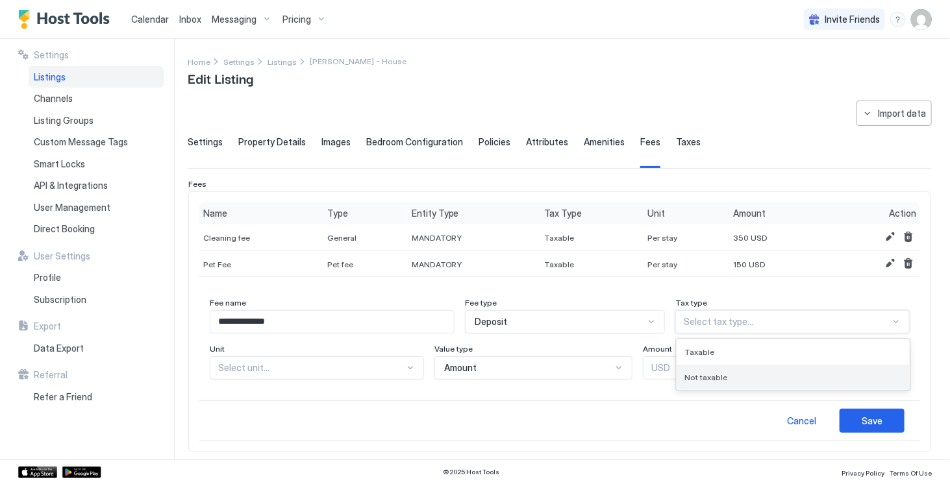
click at [711, 376] on span "Not taxable" at bounding box center [705, 378] width 43 height 10
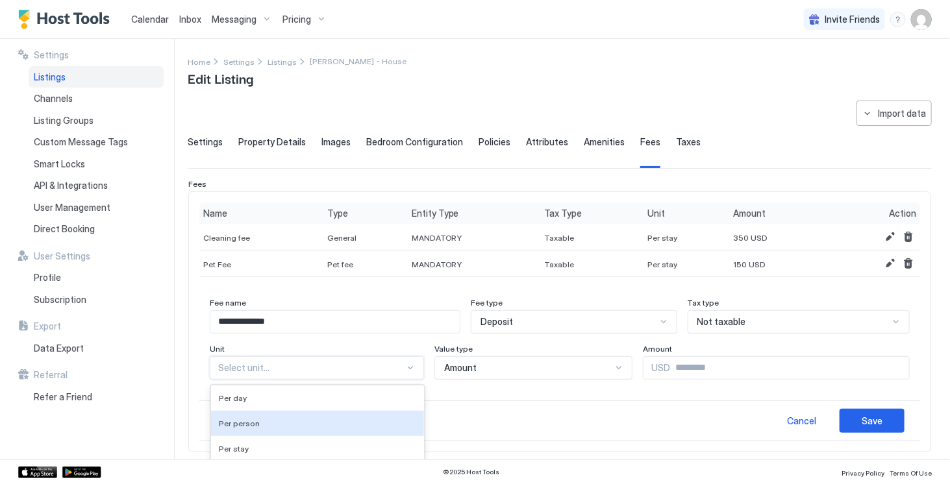
scroll to position [50, 0]
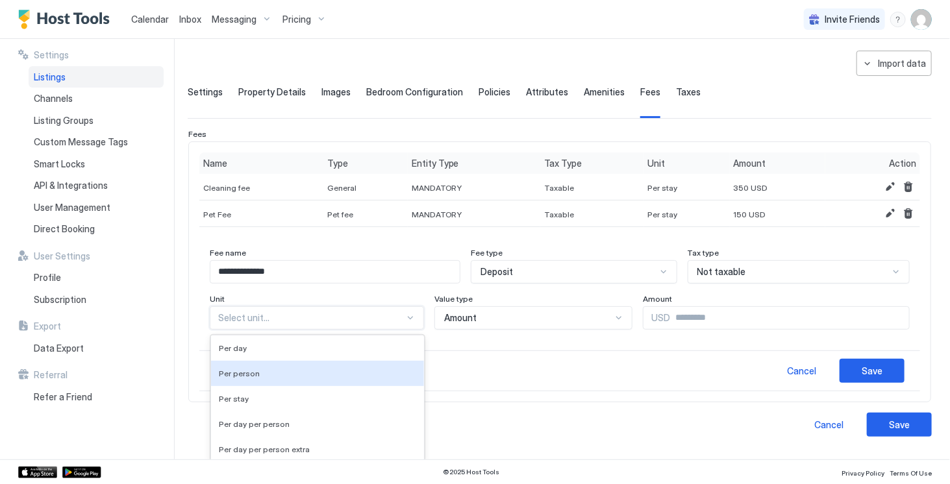
click at [377, 330] on div "5 results available. Use Up and Down to choose options, press Enter to select t…" at bounding box center [317, 317] width 214 height 23
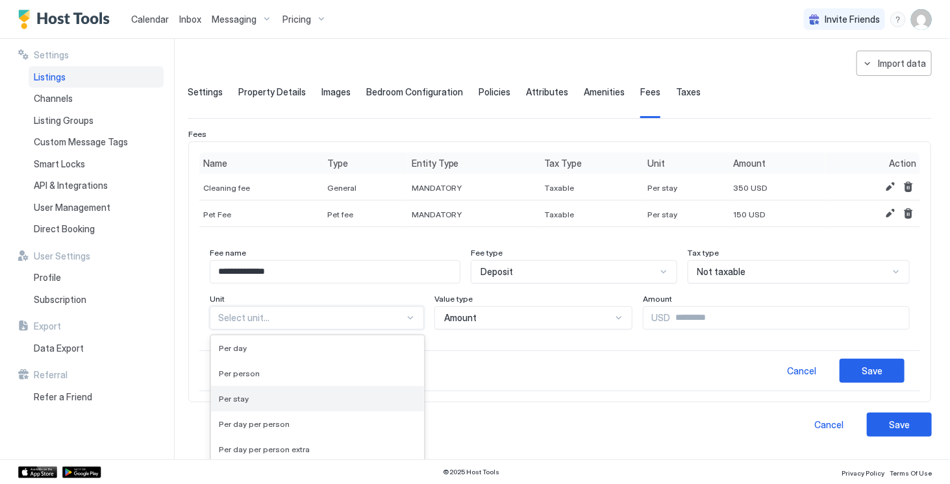
click at [323, 397] on div "Per stay" at bounding box center [317, 399] width 197 height 10
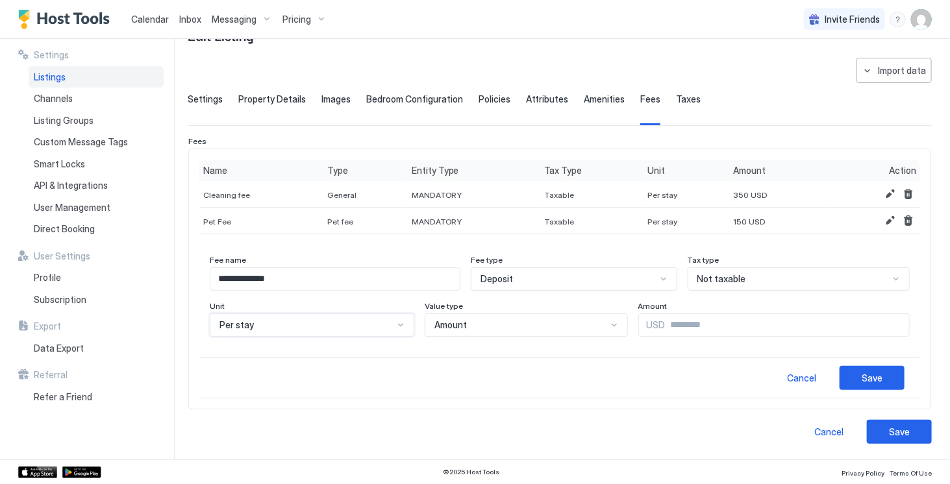
scroll to position [40, 0]
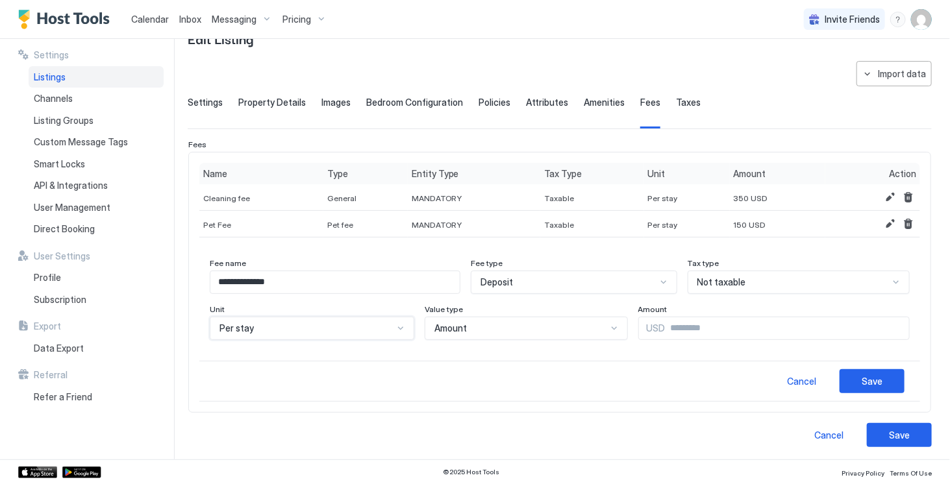
click at [453, 324] on div "Amount" at bounding box center [520, 329] width 172 height 12
click at [459, 363] on div "Amount" at bounding box center [526, 358] width 201 height 25
click at [561, 326] on div "Amount" at bounding box center [520, 329] width 172 height 12
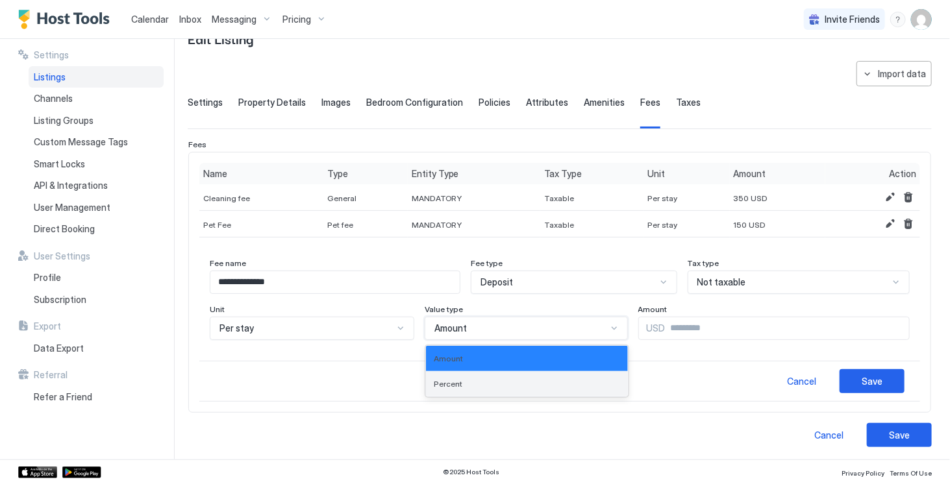
click at [534, 382] on div "Percent" at bounding box center [527, 384] width 186 height 10
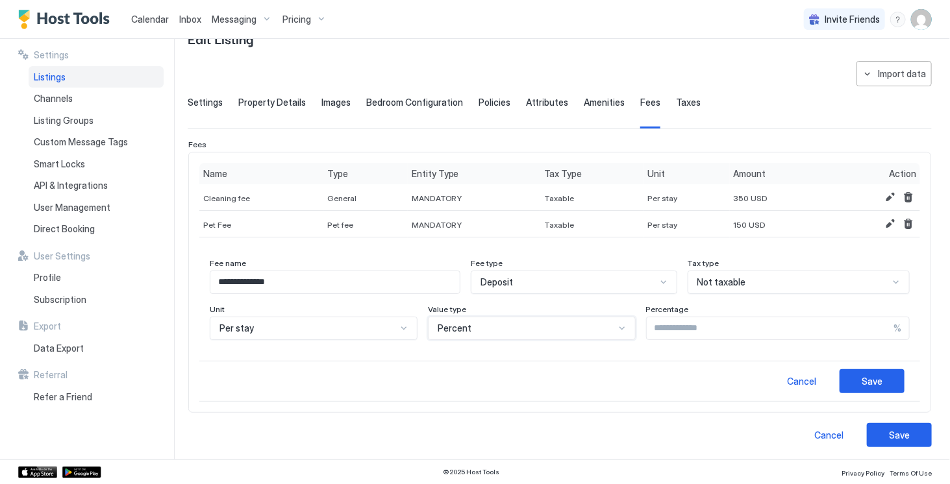
click at [580, 347] on div "**********" at bounding box center [559, 304] width 720 height 113
click at [655, 328] on input "Input Field" at bounding box center [769, 328] width 247 height 22
type input "**"
click at [641, 354] on div "**********" at bounding box center [559, 304] width 720 height 113
click at [297, 280] on input "**********" at bounding box center [334, 282] width 249 height 22
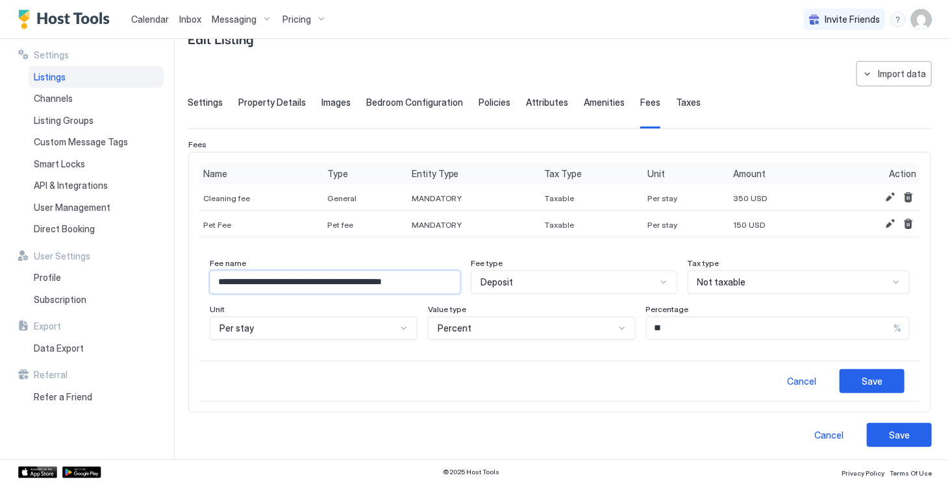
click at [435, 275] on input "**********" at bounding box center [334, 282] width 249 height 22
type input "**********"
click at [747, 330] on input "**" at bounding box center [769, 328] width 247 height 22
click at [861, 382] on div "Save" at bounding box center [871, 381] width 21 height 14
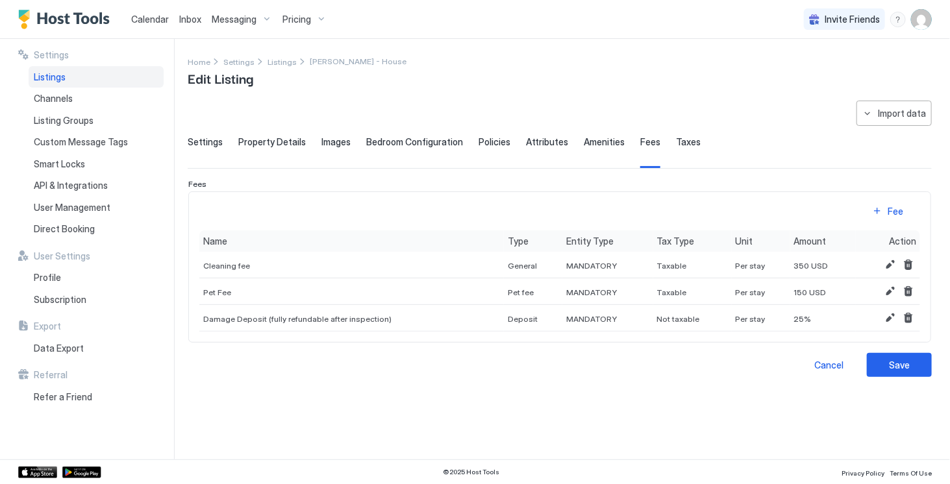
scroll to position [0, 0]
click at [893, 319] on button "Edit" at bounding box center [890, 318] width 16 height 16
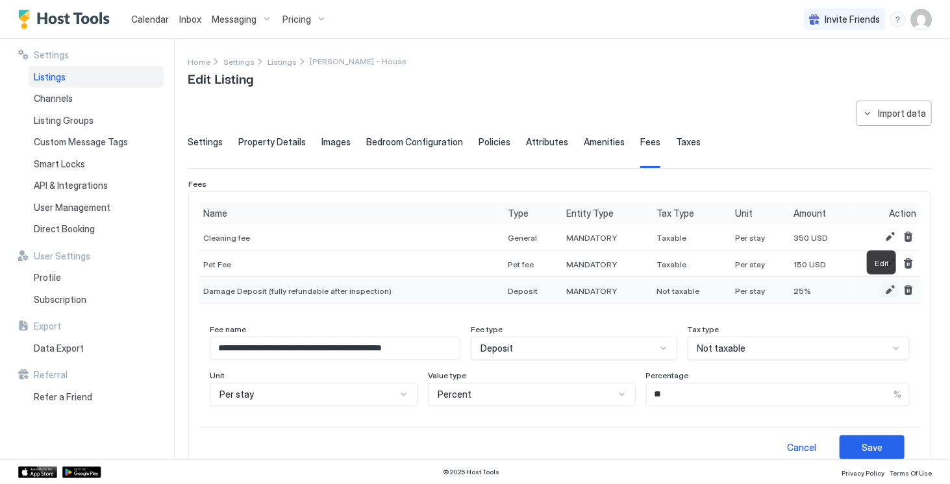
click at [882, 288] on button "Edit" at bounding box center [890, 290] width 16 height 16
click at [794, 286] on span "25%" at bounding box center [803, 291] width 18 height 10
click at [883, 284] on button "Edit" at bounding box center [890, 290] width 16 height 16
click at [660, 389] on input "**" at bounding box center [769, 395] width 247 height 22
type input "**"
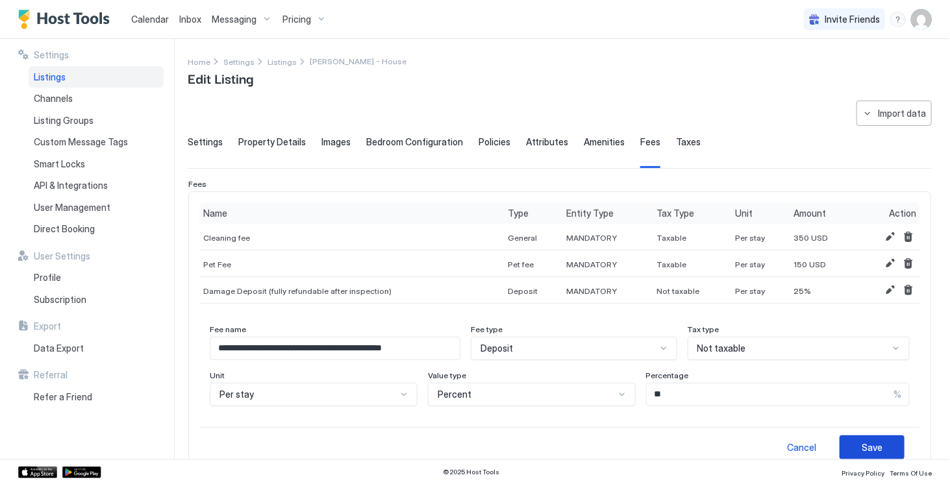
click at [842, 446] on button "Save" at bounding box center [871, 448] width 65 height 24
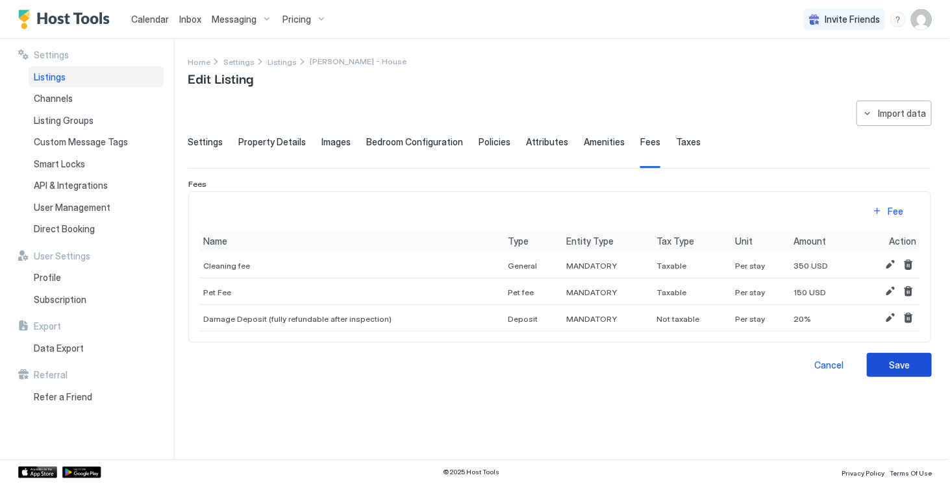
click at [881, 358] on button "Save" at bounding box center [898, 365] width 65 height 24
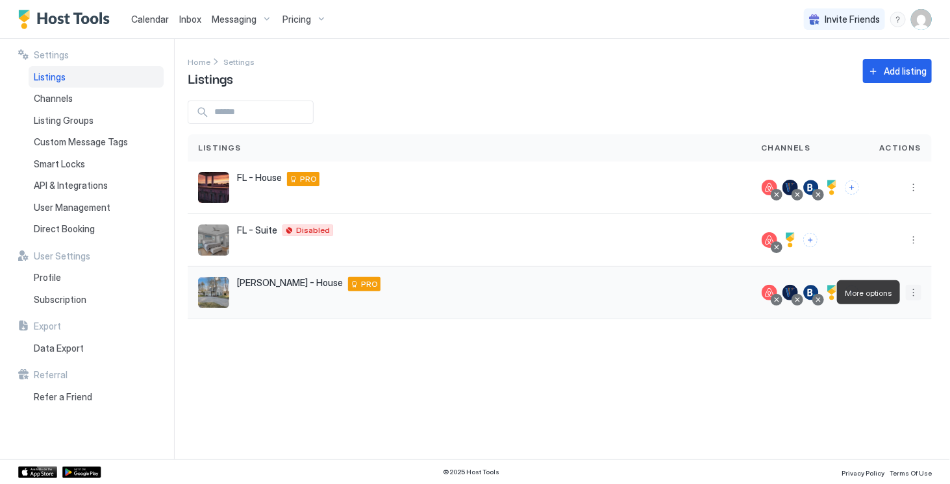
click at [911, 293] on button "More options" at bounding box center [913, 293] width 16 height 16
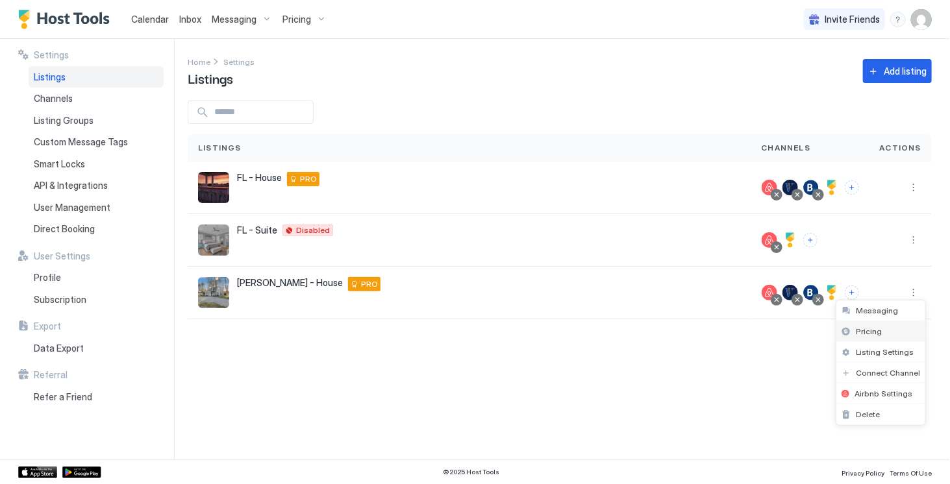
click at [879, 330] on div "Pricing" at bounding box center [880, 331] width 89 height 21
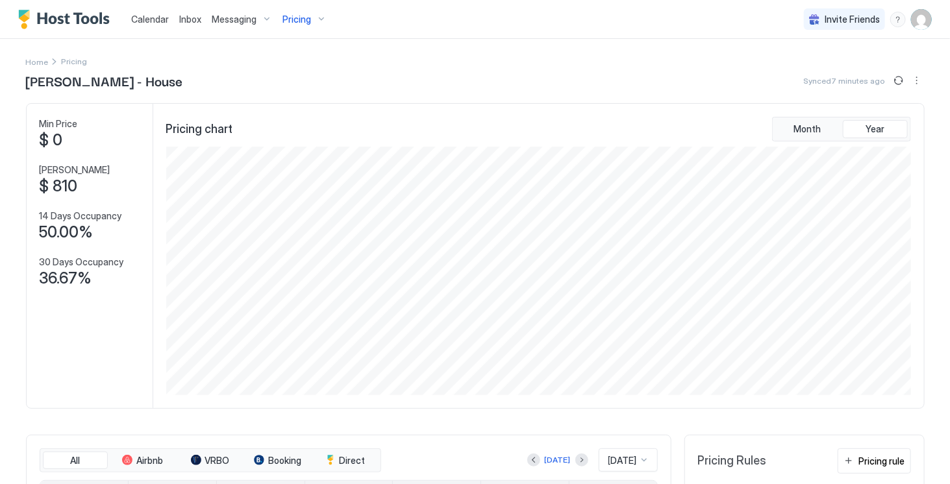
scroll to position [648786, 648287]
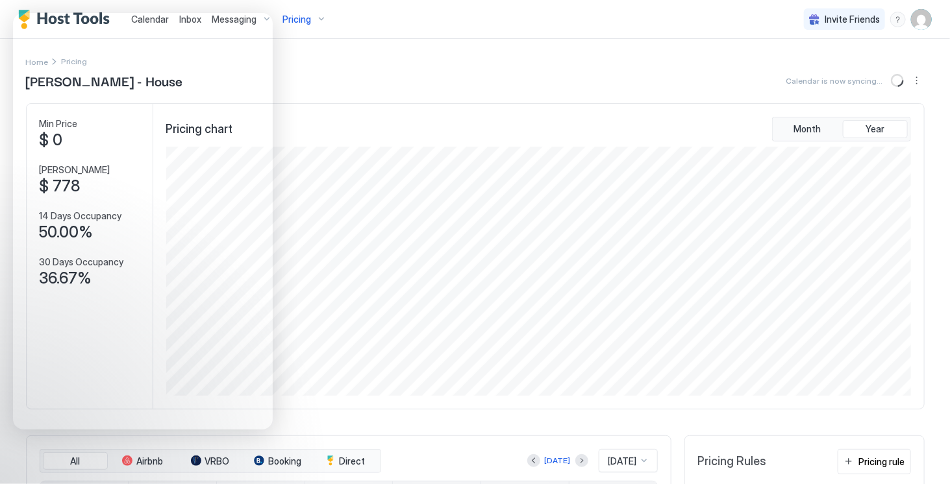
click at [356, 72] on div "[PERSON_NAME] - House Calendar is now syncing..." at bounding box center [475, 80] width 898 height 19
click at [378, 57] on div "Home Pricing" at bounding box center [475, 62] width 898 height 14
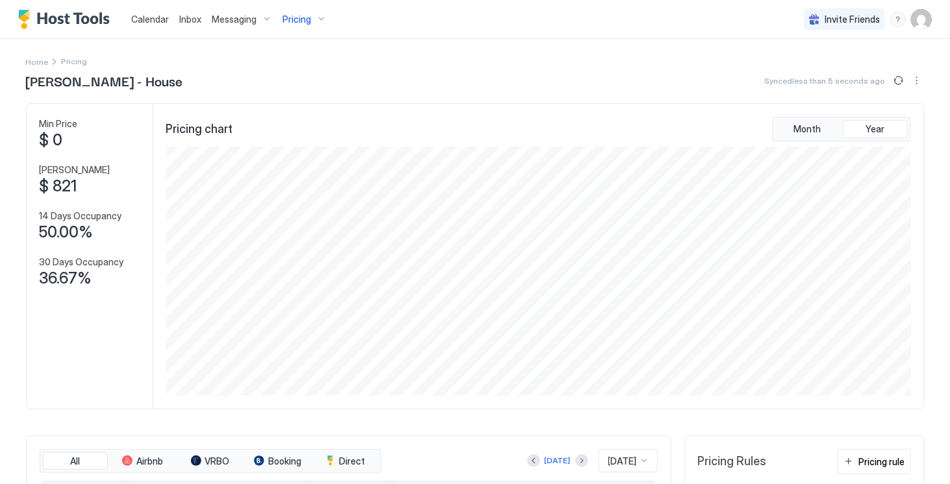
click at [321, 21] on div "Pricing" at bounding box center [304, 19] width 55 height 22
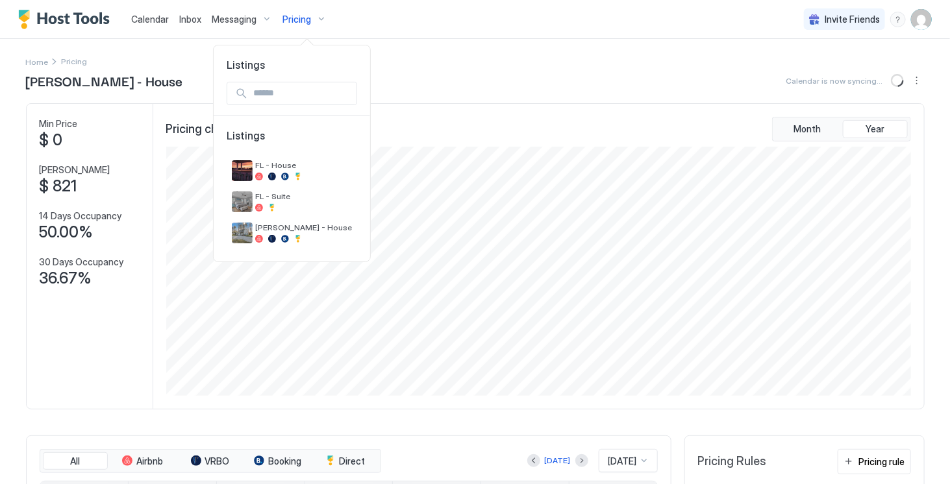
click at [402, 19] on div at bounding box center [475, 242] width 950 height 484
